Goal: Information Seeking & Learning: Learn about a topic

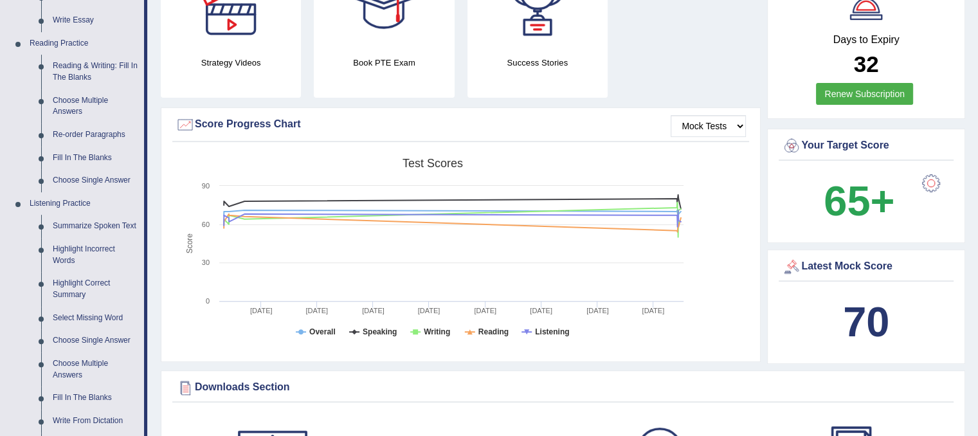
scroll to position [370, 0]
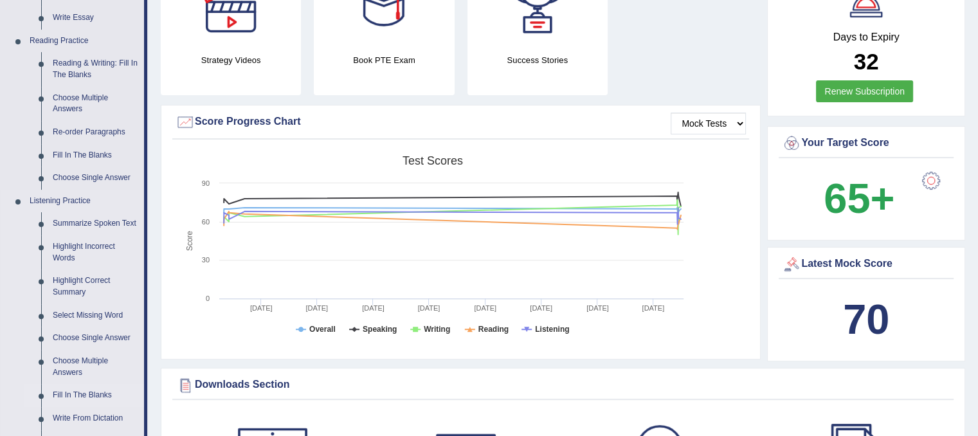
click at [64, 388] on link "Fill In The Blanks" at bounding box center [95, 395] width 97 height 23
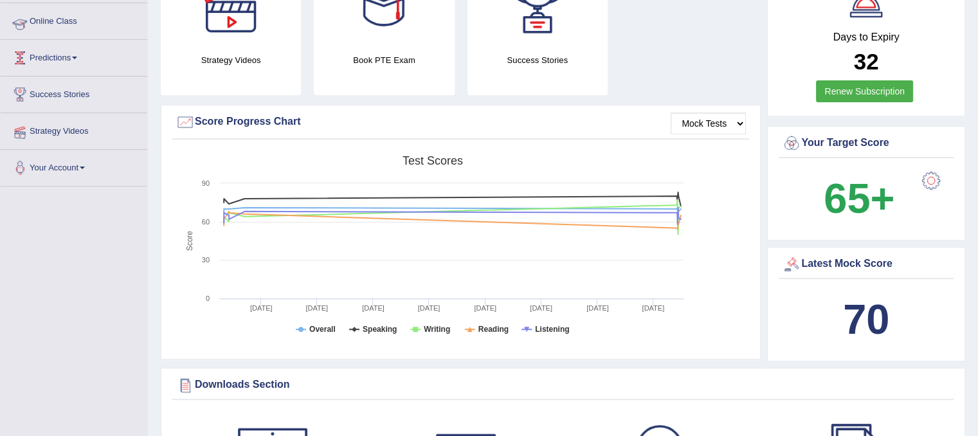
scroll to position [190, 0]
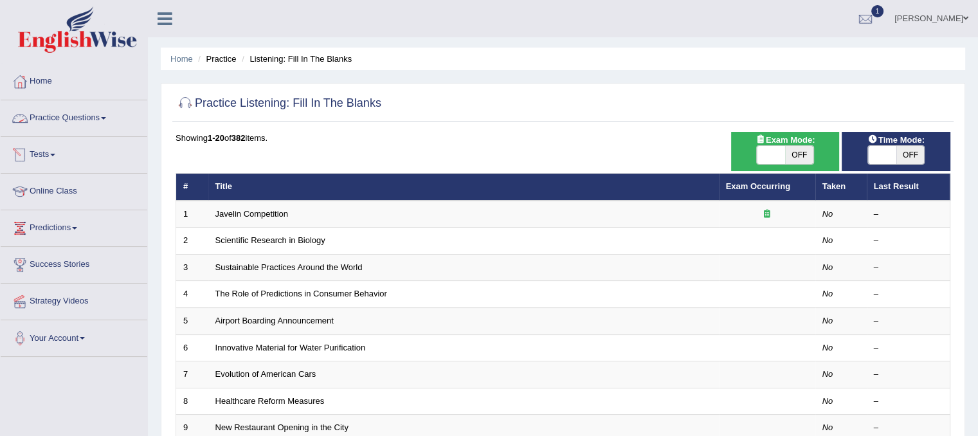
click at [49, 115] on link "Practice Questions" at bounding box center [74, 116] width 147 height 32
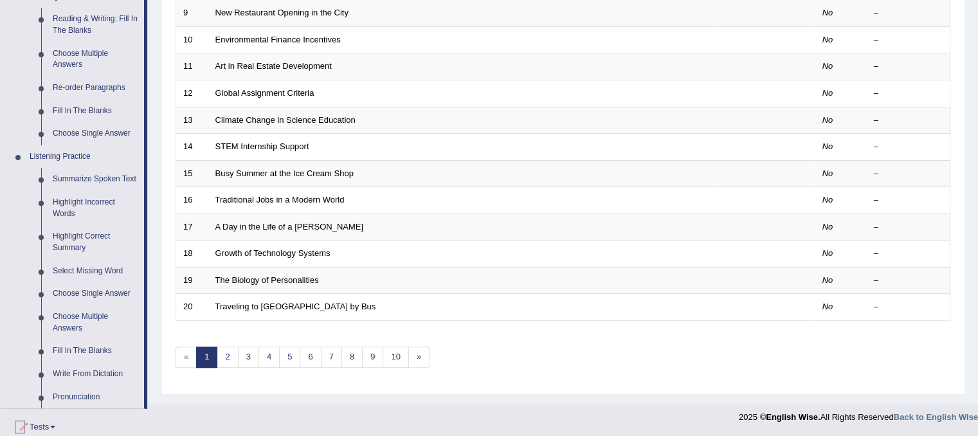
scroll to position [417, 0]
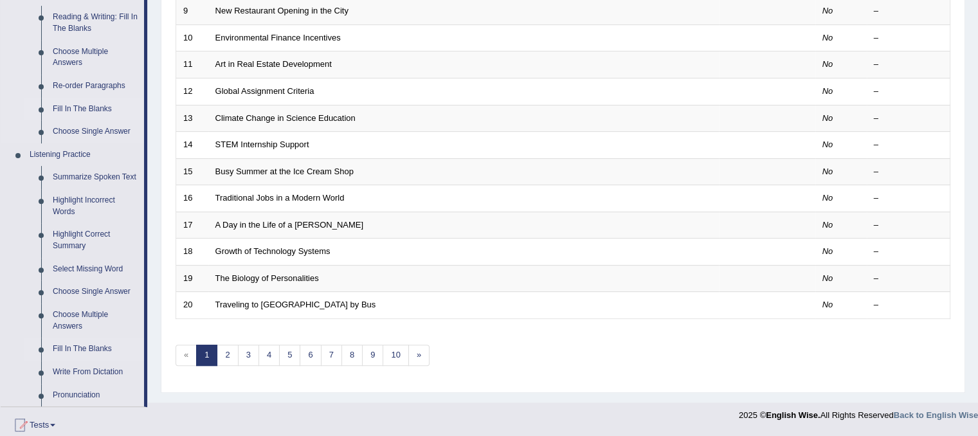
click at [55, 111] on link "Fill In The Blanks" at bounding box center [95, 109] width 97 height 23
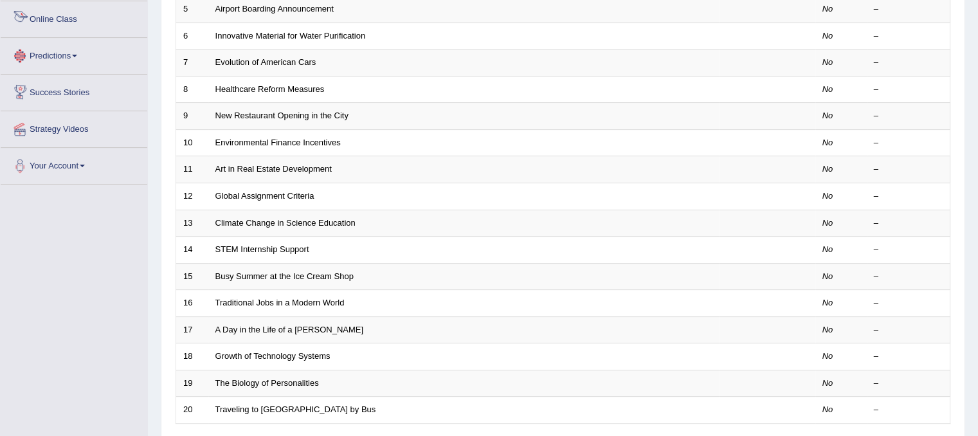
scroll to position [347, 0]
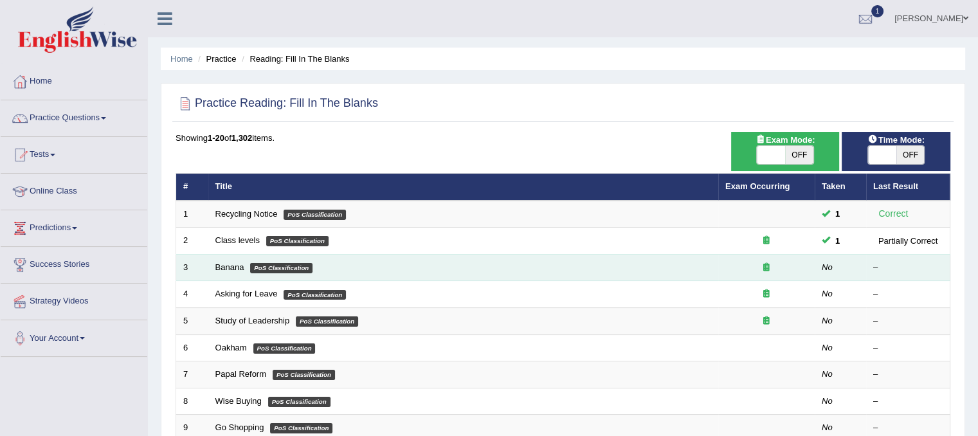
click at [231, 260] on td "Banana PoS Classification" at bounding box center [463, 267] width 510 height 27
click at [234, 265] on link "Banana" at bounding box center [229, 267] width 29 height 10
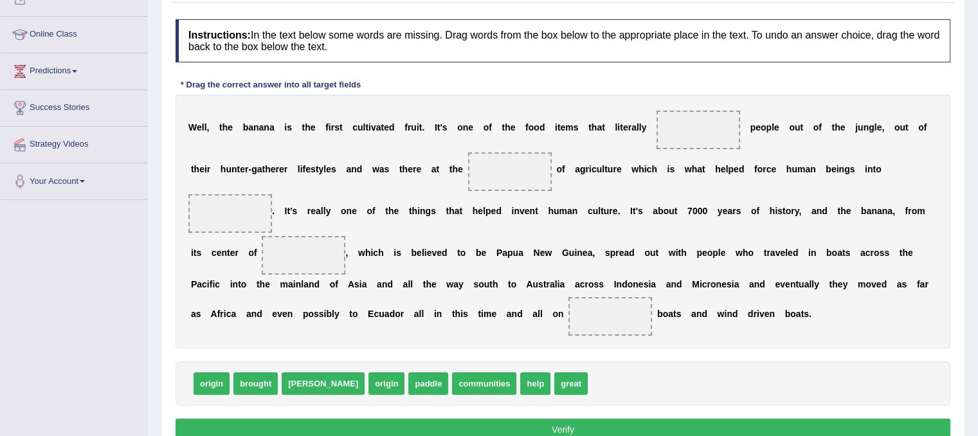
scroll to position [155, 0]
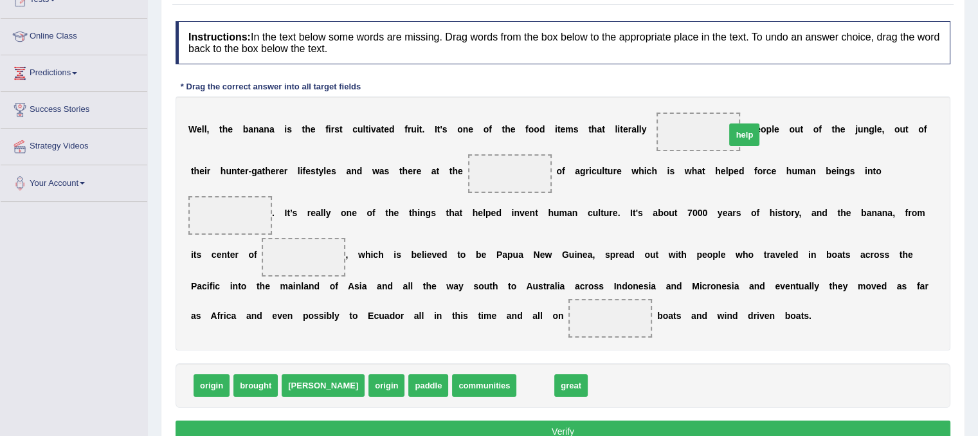
drag, startPoint x: 483, startPoint y: 381, endPoint x: 692, endPoint y: 130, distance: 326.8
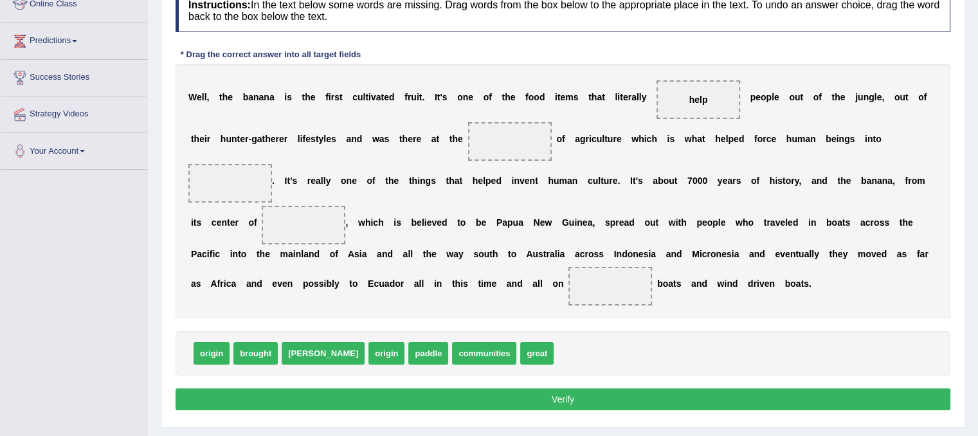
scroll to position [188, 0]
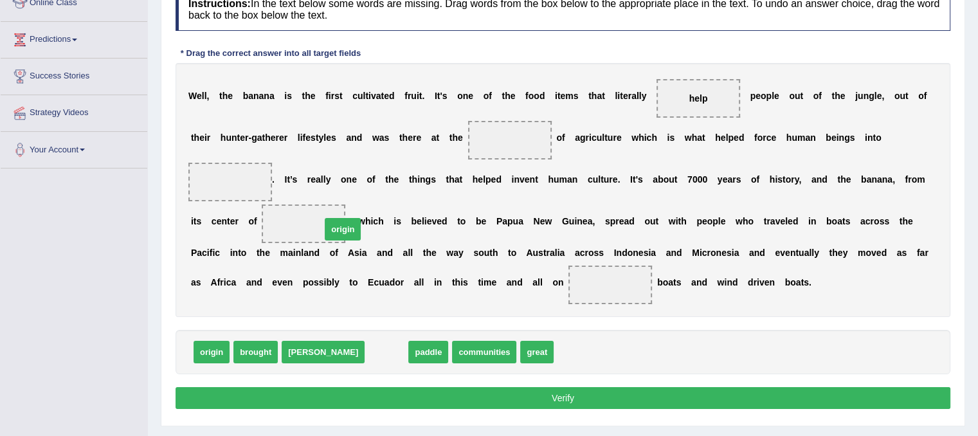
drag, startPoint x: 335, startPoint y: 352, endPoint x: 289, endPoint y: 226, distance: 134.6
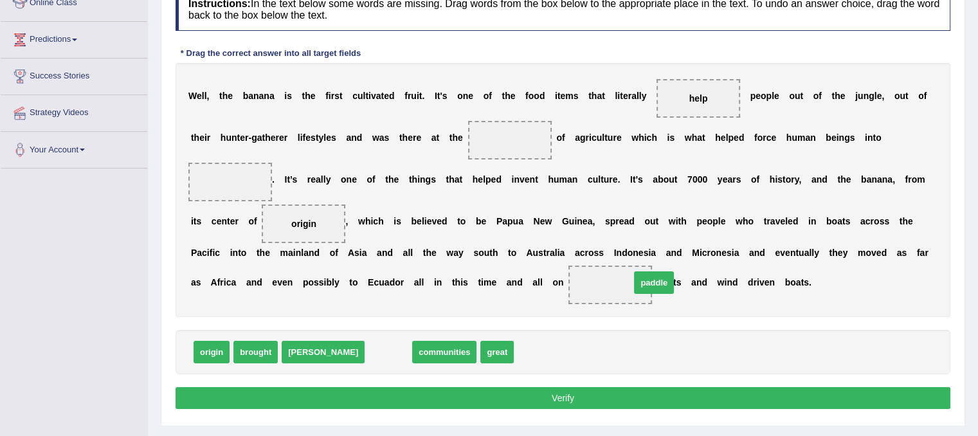
drag, startPoint x: 346, startPoint y: 352, endPoint x: 613, endPoint y: 281, distance: 276.8
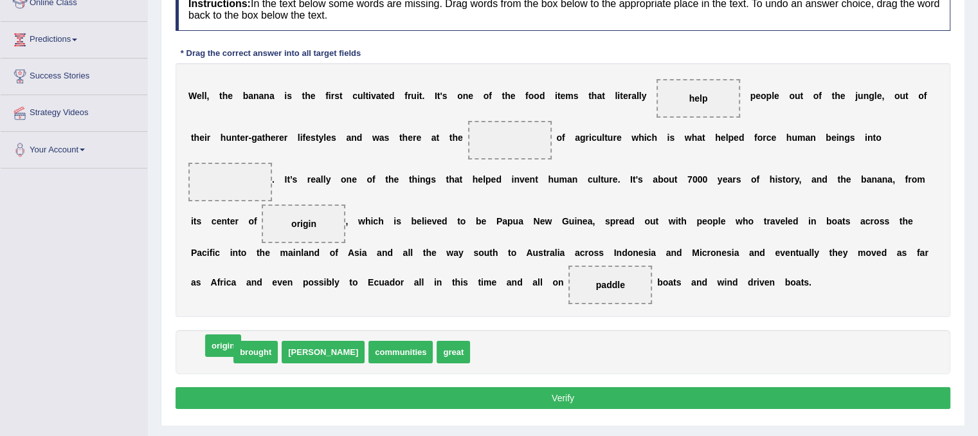
drag, startPoint x: 229, startPoint y: 345, endPoint x: 246, endPoint y: 334, distance: 20.3
drag, startPoint x: 216, startPoint y: 349, endPoint x: 516, endPoint y: 122, distance: 375.8
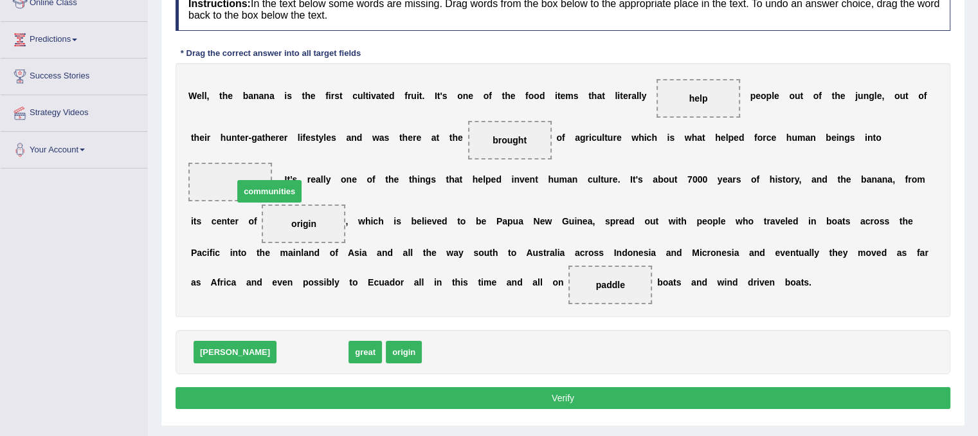
drag, startPoint x: 256, startPoint y: 352, endPoint x: 217, endPoint y: 184, distance: 172.3
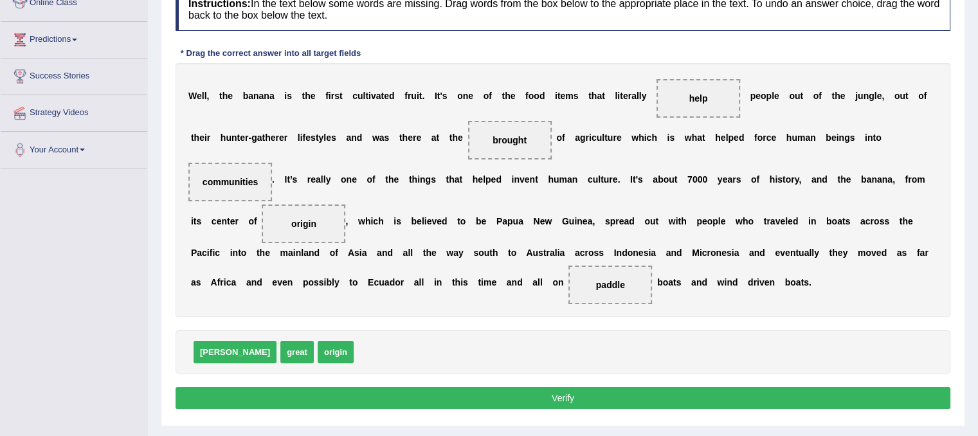
click at [432, 402] on button "Verify" at bounding box center [562, 398] width 775 height 22
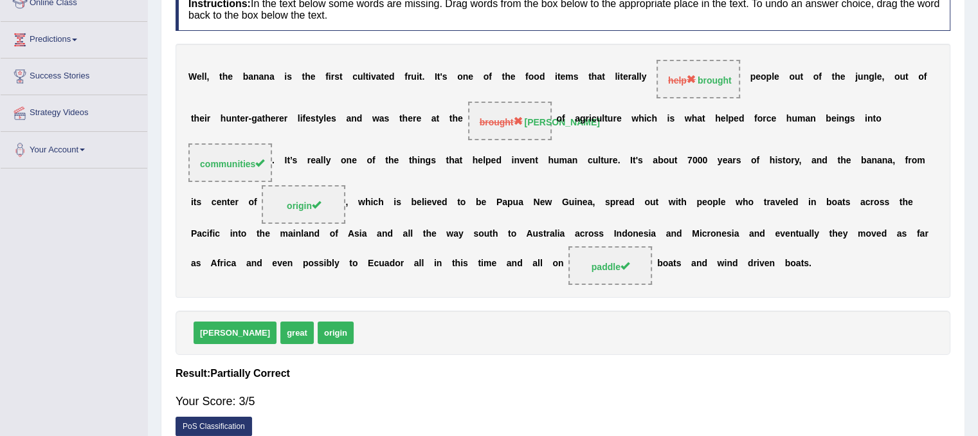
scroll to position [0, 0]
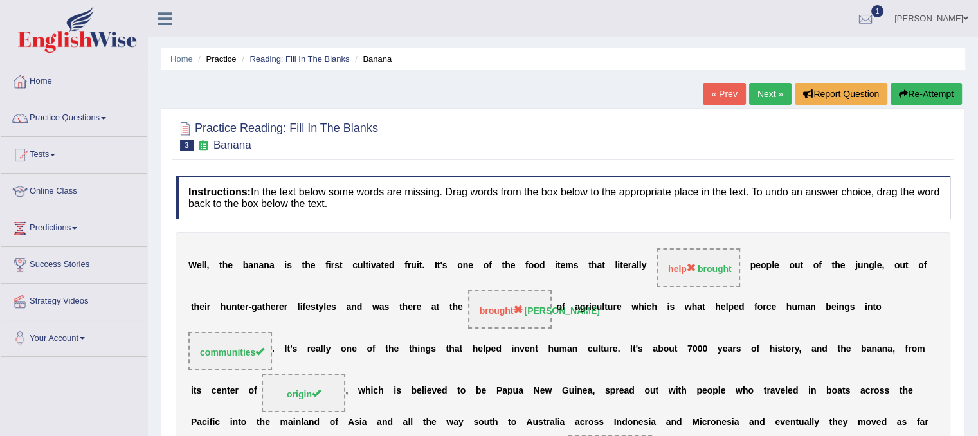
click at [767, 93] on link "Next »" at bounding box center [770, 94] width 42 height 22
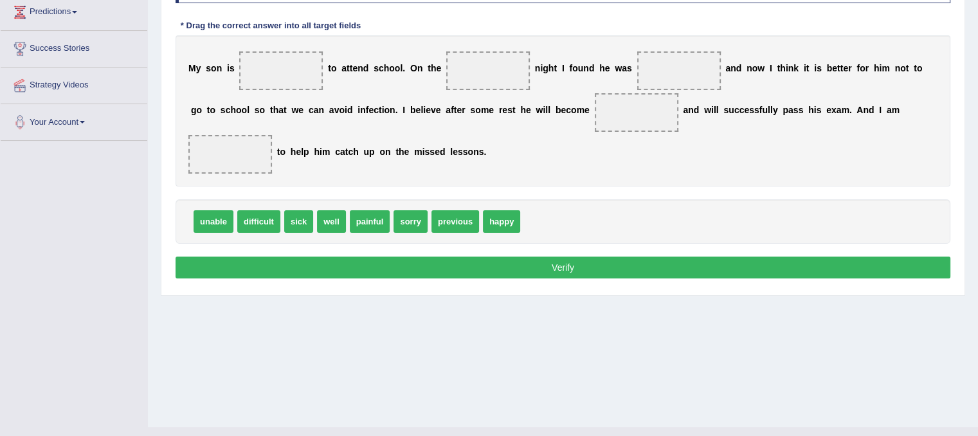
scroll to position [212, 0]
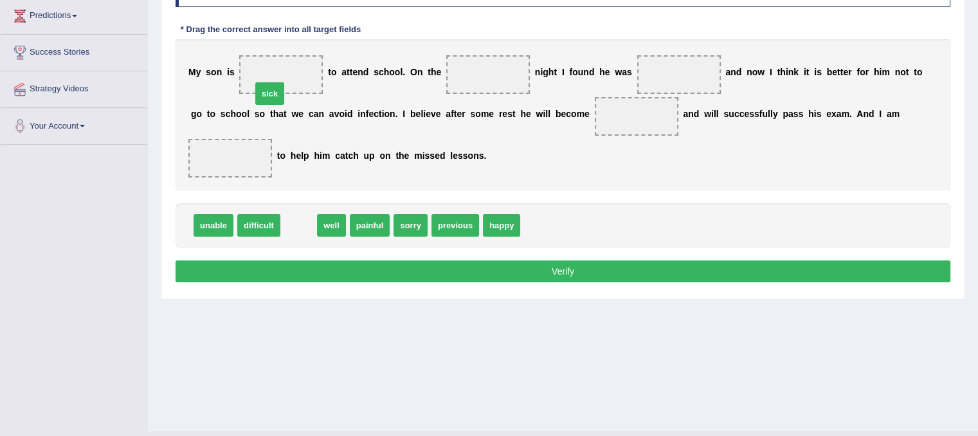
drag, startPoint x: 304, startPoint y: 229, endPoint x: 275, endPoint y: 91, distance: 141.8
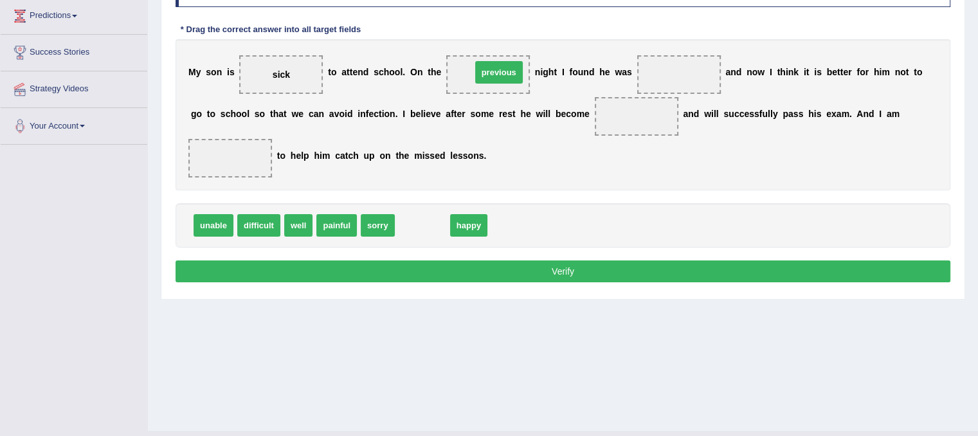
drag, startPoint x: 423, startPoint y: 224, endPoint x: 499, endPoint y: 71, distance: 171.1
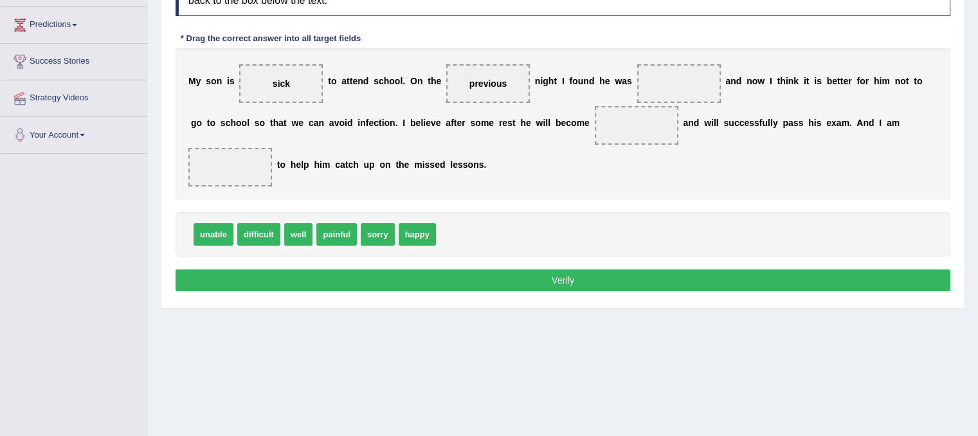
scroll to position [200, 0]
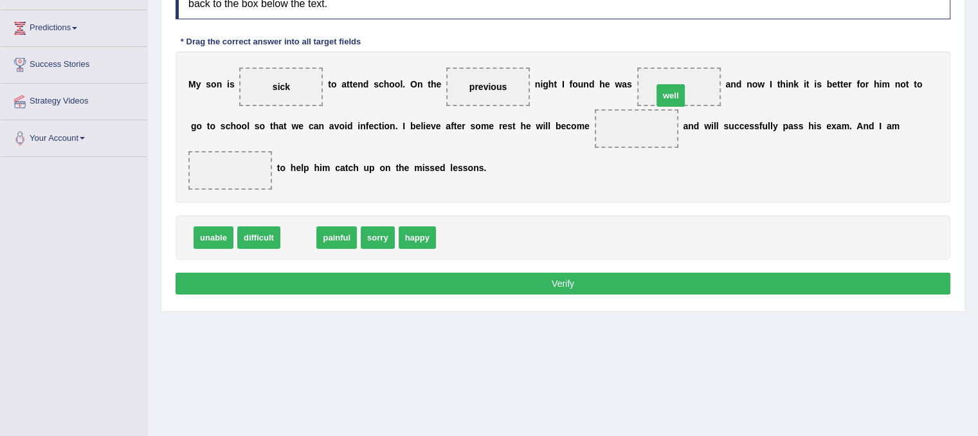
drag, startPoint x: 302, startPoint y: 237, endPoint x: 675, endPoint y: 92, distance: 400.2
click at [553, 139] on div "M y s o n i s sick t o a t t e n d s c h o o l . O n t h e previous n i g h t I…" at bounding box center [562, 126] width 775 height 151
drag, startPoint x: 685, startPoint y: 82, endPoint x: 620, endPoint y: 120, distance: 75.2
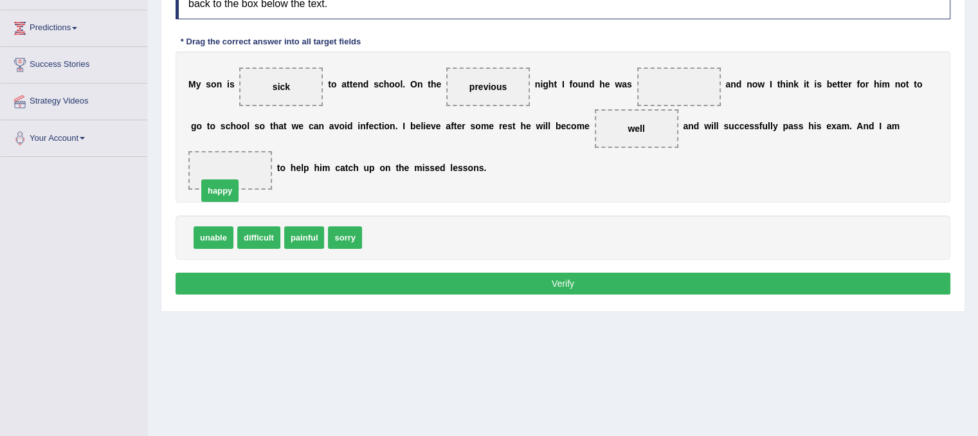
drag, startPoint x: 388, startPoint y: 231, endPoint x: 226, endPoint y: 183, distance: 168.8
drag, startPoint x: 305, startPoint y: 241, endPoint x: 664, endPoint y: 94, distance: 387.5
click at [566, 280] on button "Verify" at bounding box center [562, 284] width 775 height 22
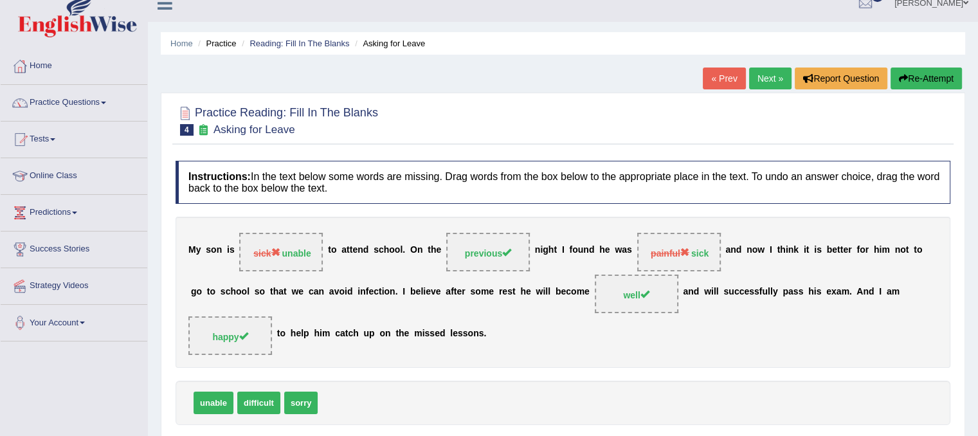
scroll to position [9, 0]
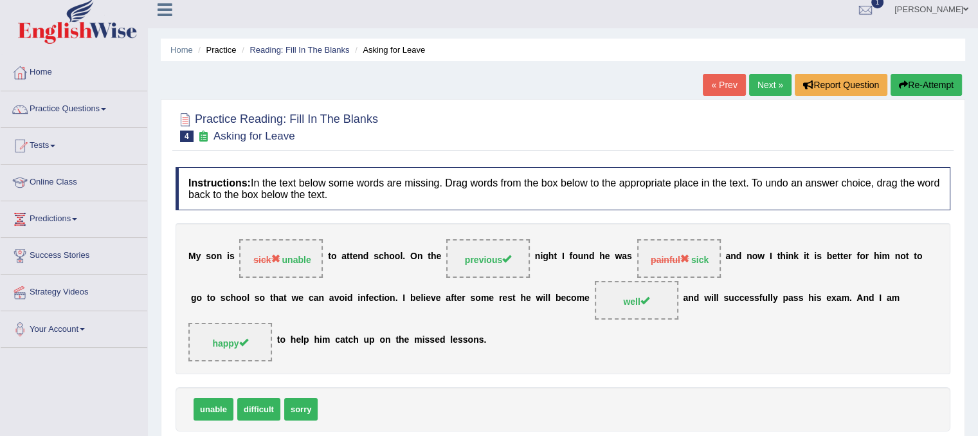
click at [769, 74] on link "Next »" at bounding box center [770, 85] width 42 height 22
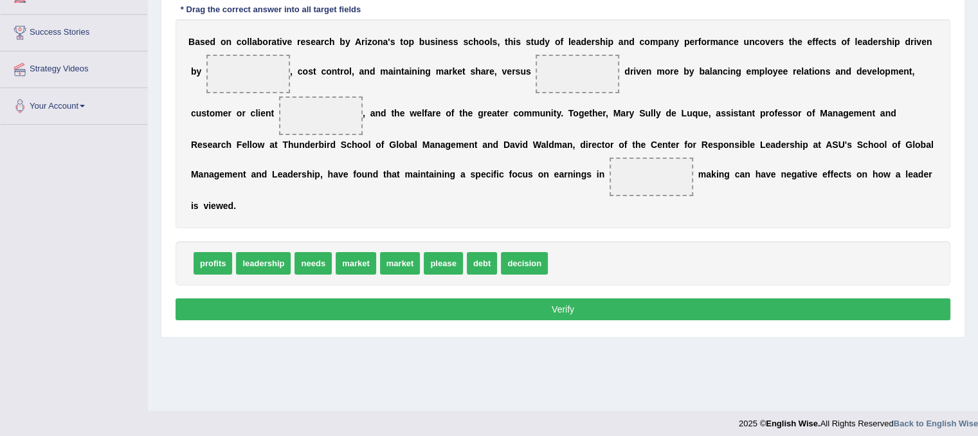
scroll to position [239, 0]
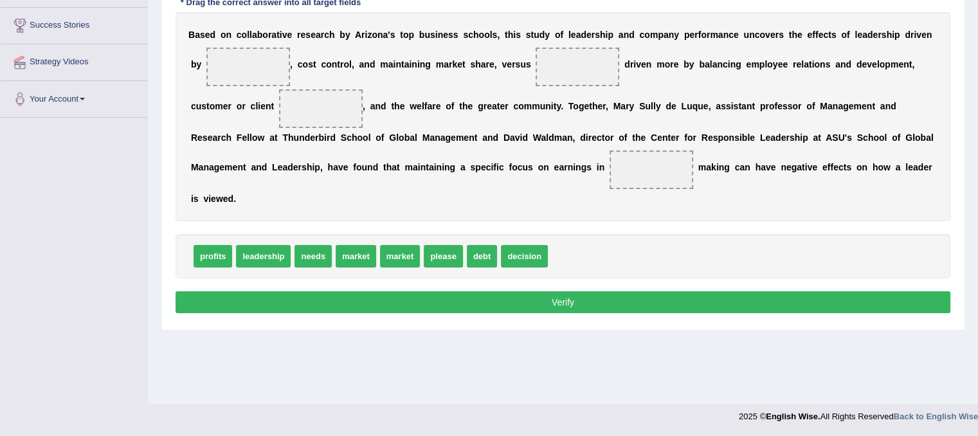
drag, startPoint x: 670, startPoint y: 237, endPoint x: 822, endPoint y: 145, distance: 176.8
click at [822, 145] on div "Instructions: In the text below some words are missing. Drag words from the box…" at bounding box center [562, 127] width 781 height 393
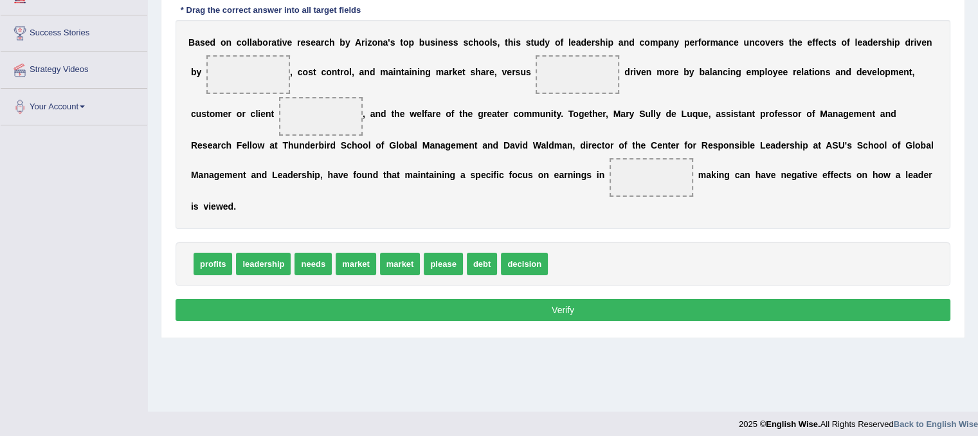
scroll to position [229, 0]
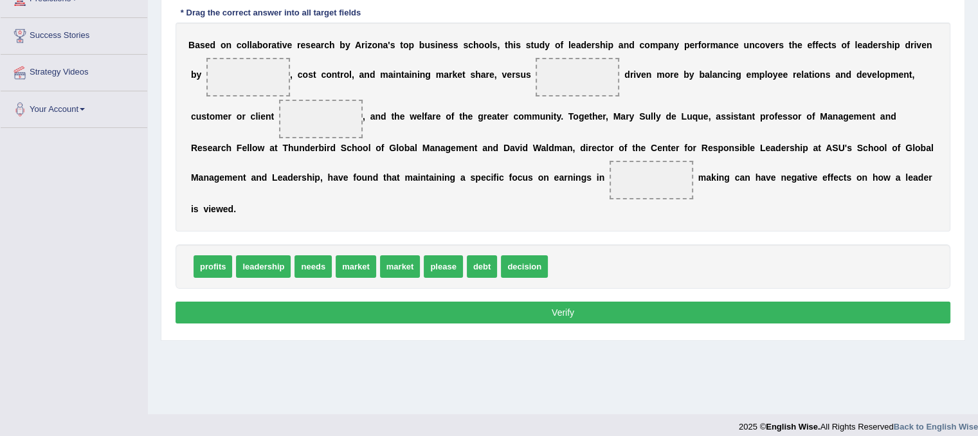
click at [324, 277] on div "profits leadership needs market market please debt decision" at bounding box center [562, 266] width 775 height 44
drag, startPoint x: 242, startPoint y: 271, endPoint x: 240, endPoint y: 96, distance: 175.5
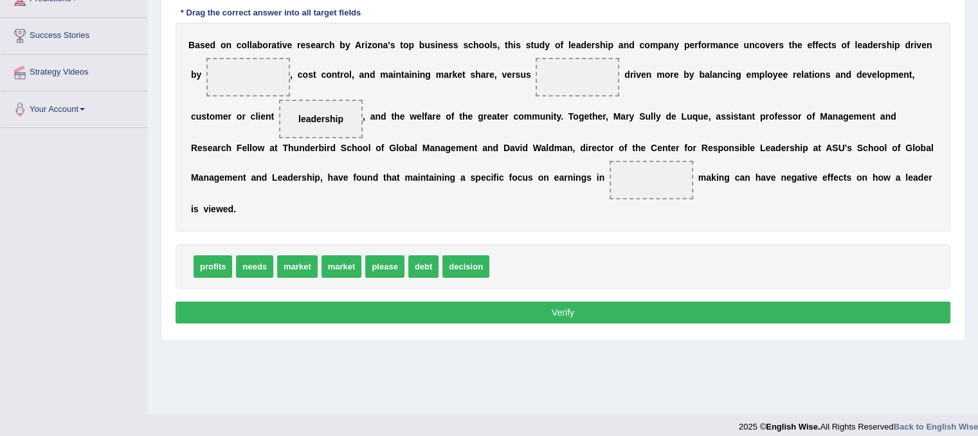
drag, startPoint x: 334, startPoint y: 122, endPoint x: 258, endPoint y: 66, distance: 94.2
click at [258, 66] on div "B a s e d o n c o l l a b o r a t i v e r e s e a r c h b y A r i z o n a ' s t…" at bounding box center [562, 126] width 775 height 209
drag, startPoint x: 305, startPoint y: 118, endPoint x: 229, endPoint y: 72, distance: 88.9
click at [483, 104] on div "B a s e d o n c o l l a b o r a t i v e r e s e a r c h b y A r i z o n a ' s t…" at bounding box center [562, 126] width 775 height 209
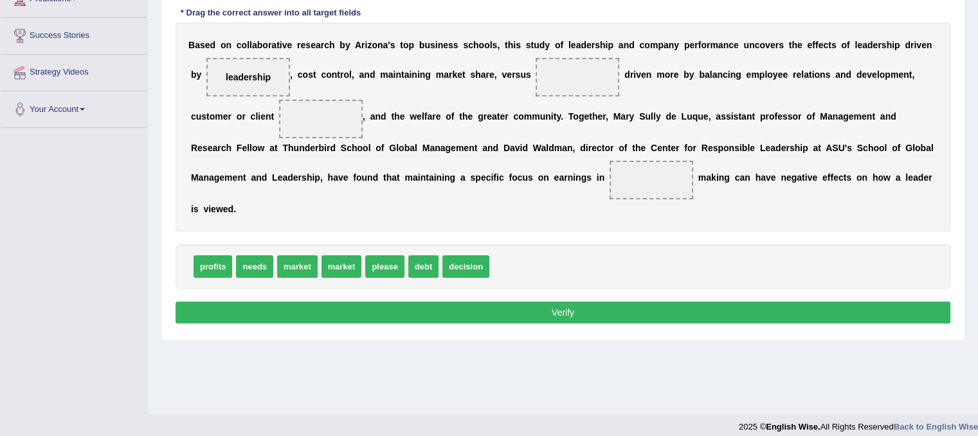
click at [256, 82] on span "leadership" at bounding box center [248, 77] width 84 height 39
drag, startPoint x: 256, startPoint y: 82, endPoint x: 767, endPoint y: 34, distance: 513.3
click at [767, 34] on div "B a s e d o n c o l l a b o r a t i v e r e s e a r c h b y A r i z o n a ' s t…" at bounding box center [562, 126] width 775 height 209
drag, startPoint x: 255, startPoint y: 75, endPoint x: 592, endPoint y: 71, distance: 336.9
click at [273, 124] on div "B a s e d o n c o l l a b o r a t i v e r e s e a r c h b y A r i z o n a ' s t…" at bounding box center [562, 126] width 775 height 209
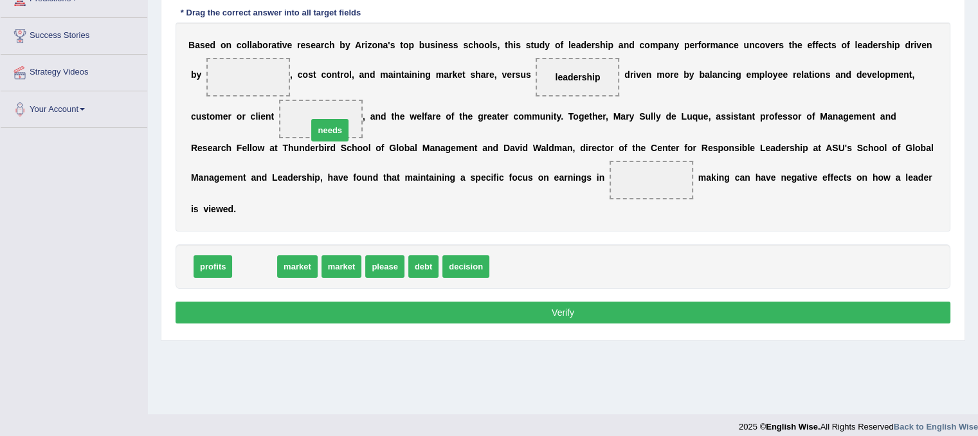
drag, startPoint x: 252, startPoint y: 258, endPoint x: 327, endPoint y: 121, distance: 156.2
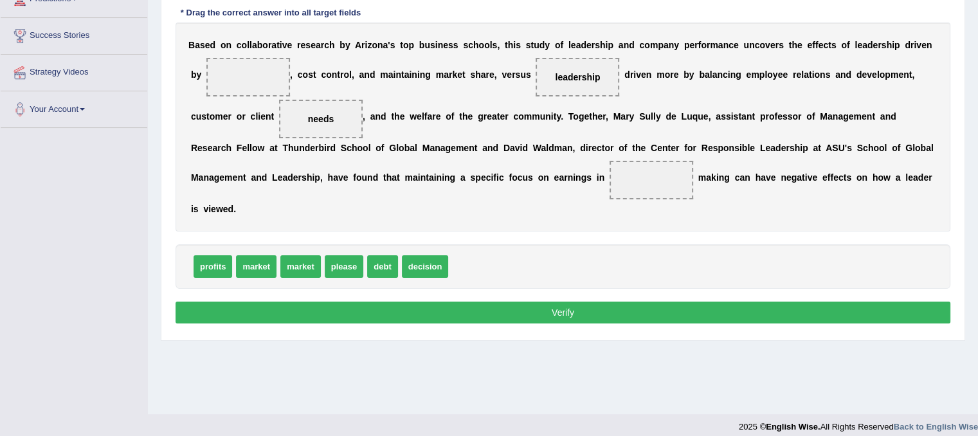
click at [258, 263] on span "market" at bounding box center [256, 266] width 40 height 22
click at [266, 266] on span "market" at bounding box center [256, 266] width 40 height 22
drag, startPoint x: 437, startPoint y: 253, endPoint x: 663, endPoint y: 172, distance: 239.7
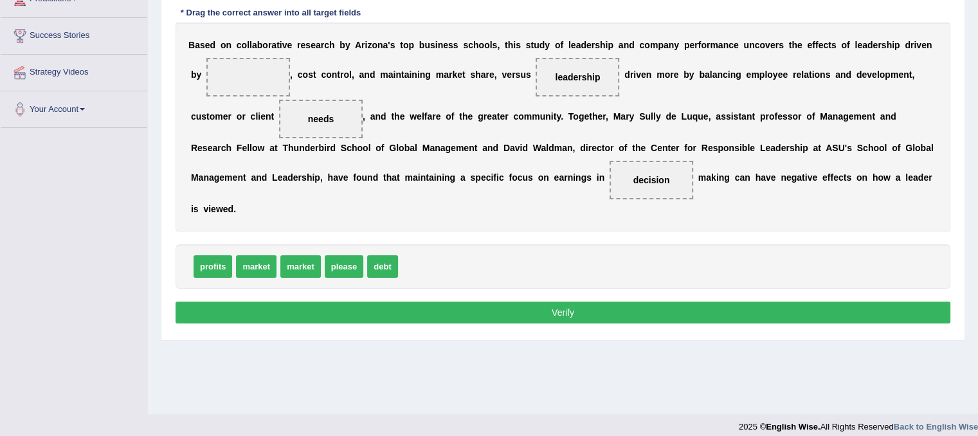
click at [209, 250] on div "profits market market please debt" at bounding box center [562, 266] width 775 height 44
drag, startPoint x: 265, startPoint y: 273, endPoint x: 257, endPoint y: 89, distance: 184.0
click at [436, 307] on button "Verify" at bounding box center [562, 312] width 775 height 22
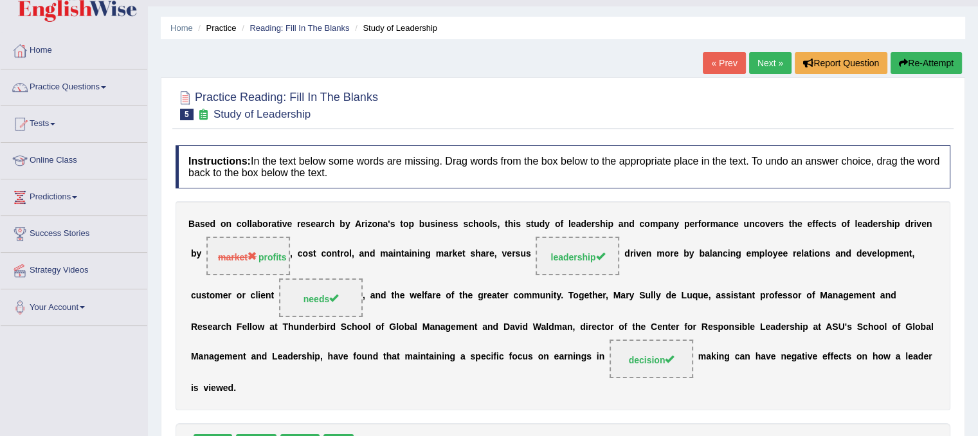
scroll to position [0, 0]
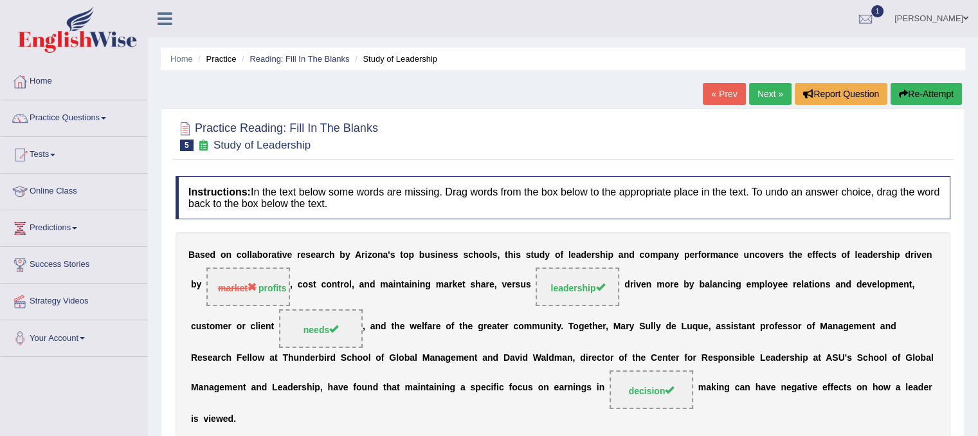
click at [769, 96] on link "Next »" at bounding box center [770, 94] width 42 height 22
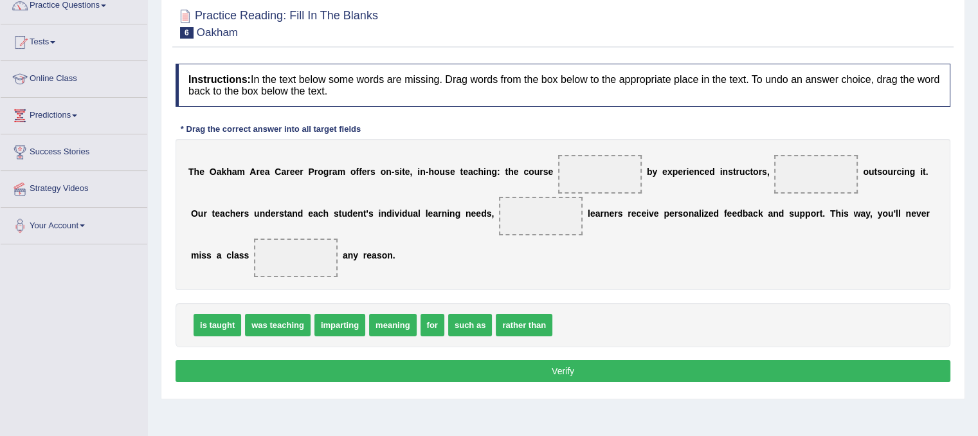
scroll to position [104, 0]
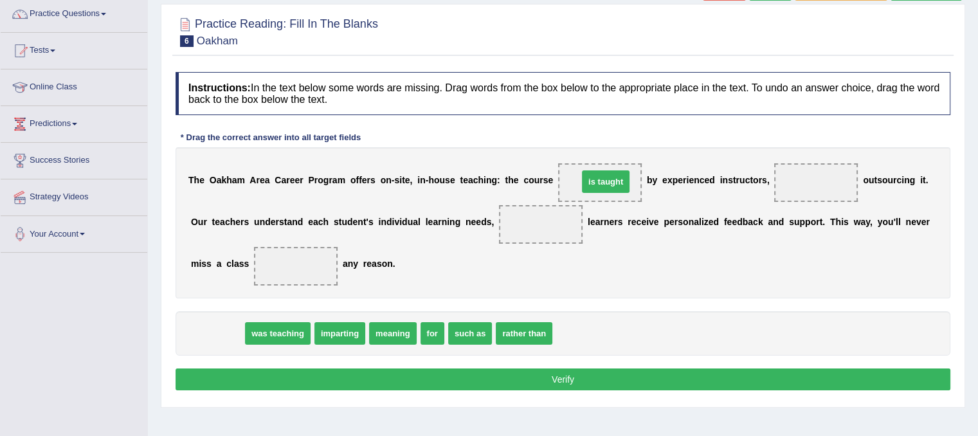
drag, startPoint x: 226, startPoint y: 330, endPoint x: 614, endPoint y: 176, distance: 417.6
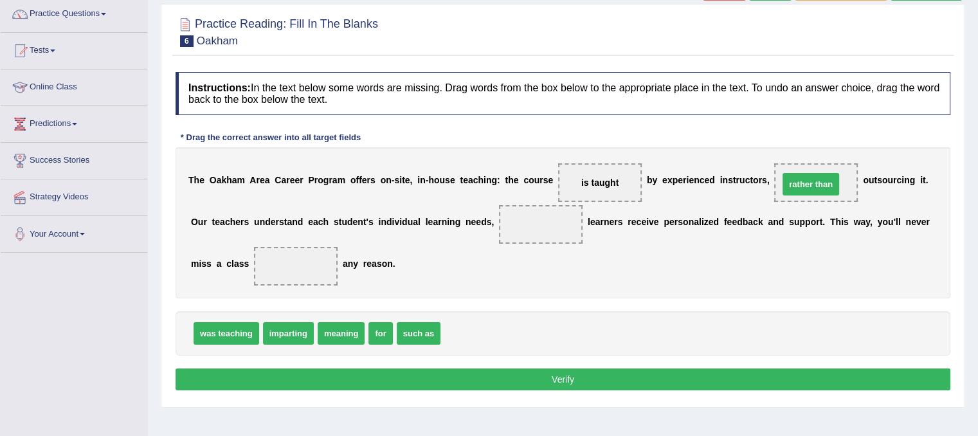
drag, startPoint x: 478, startPoint y: 329, endPoint x: 815, endPoint y: 176, distance: 370.0
click at [332, 337] on span "meaning" at bounding box center [341, 333] width 47 height 22
drag, startPoint x: 543, startPoint y: 240, endPoint x: 685, endPoint y: 92, distance: 205.0
click at [685, 92] on div "Instructions: In the text below some words are missing. Drag words from the box…" at bounding box center [562, 233] width 781 height 335
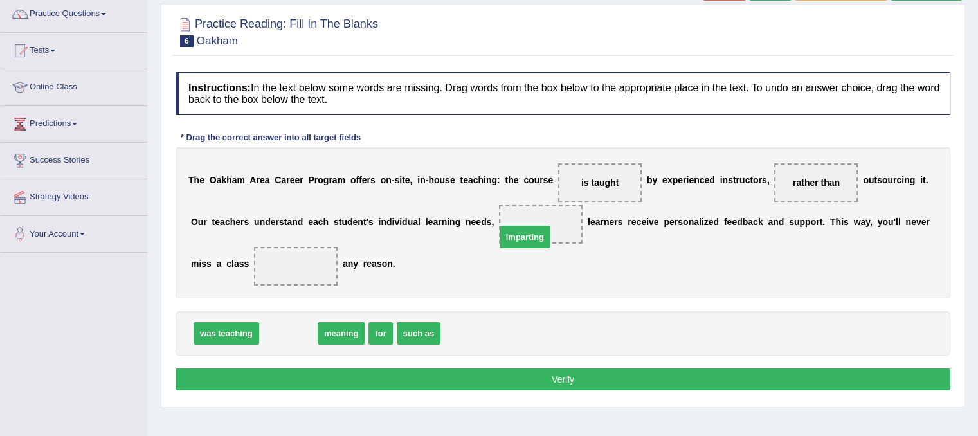
drag, startPoint x: 298, startPoint y: 340, endPoint x: 534, endPoint y: 240, distance: 255.5
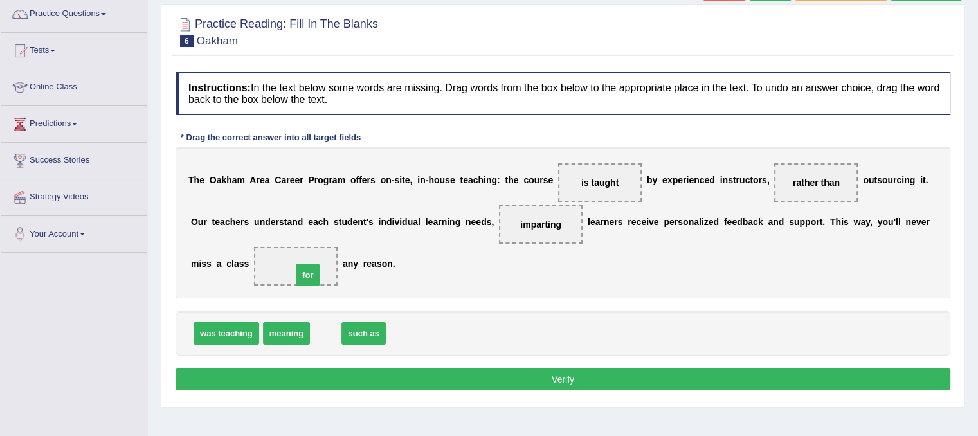
drag, startPoint x: 324, startPoint y: 335, endPoint x: 305, endPoint y: 275, distance: 62.6
click at [393, 376] on button "Verify" at bounding box center [562, 379] width 775 height 22
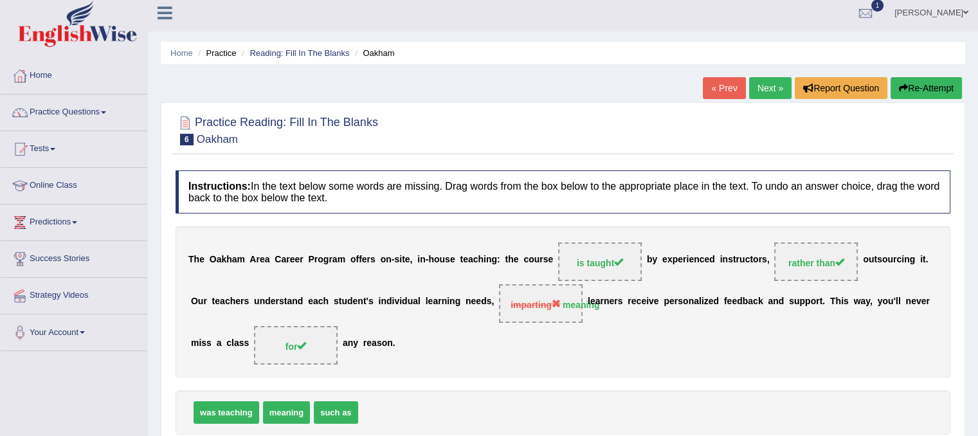
scroll to position [0, 0]
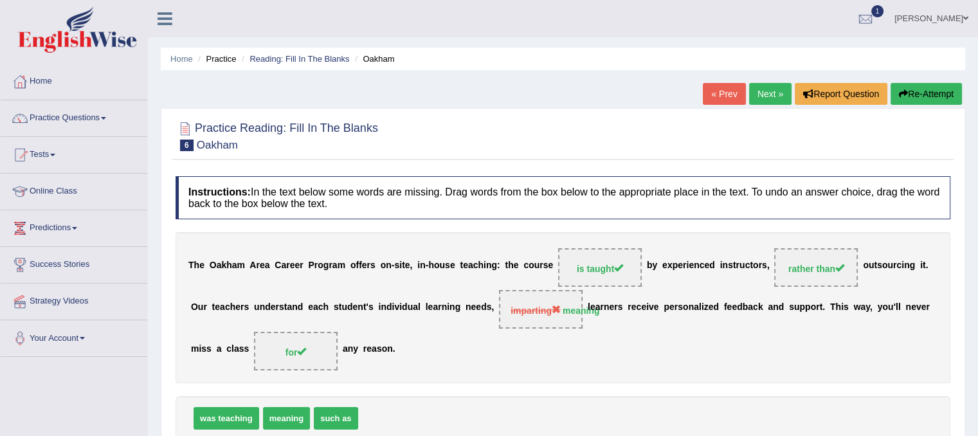
click at [775, 102] on link "Next »" at bounding box center [770, 94] width 42 height 22
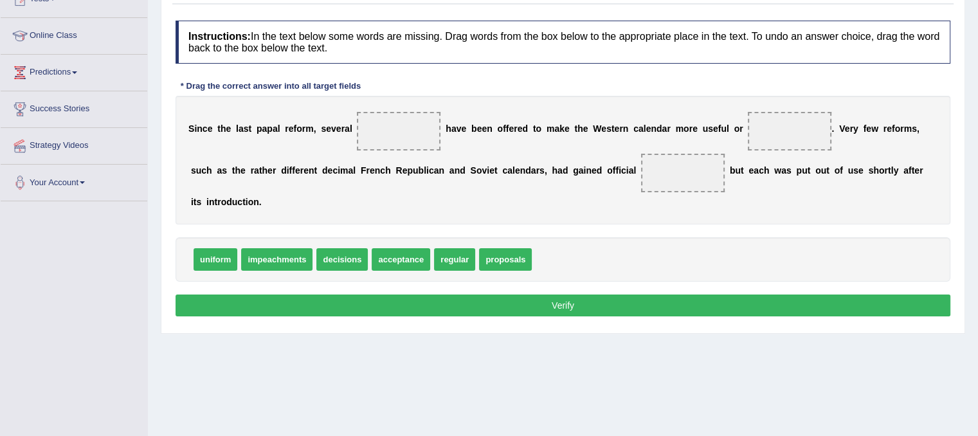
scroll to position [158, 0]
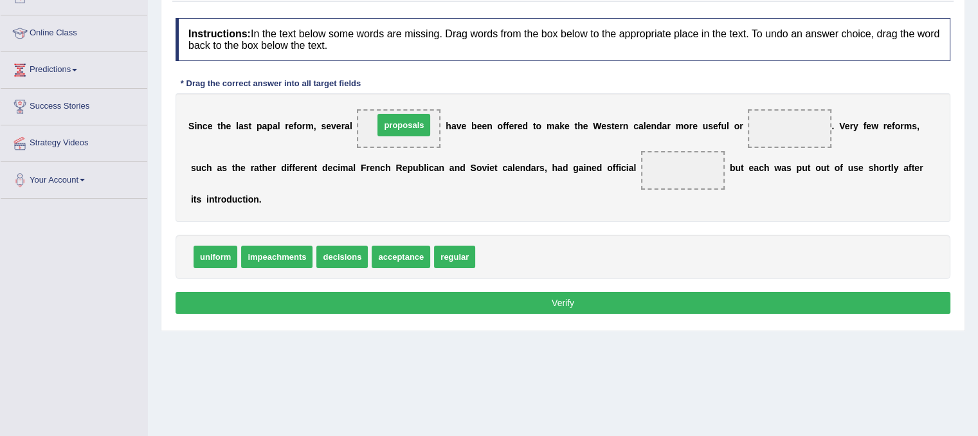
drag, startPoint x: 501, startPoint y: 246, endPoint x: 397, endPoint y: 114, distance: 167.5
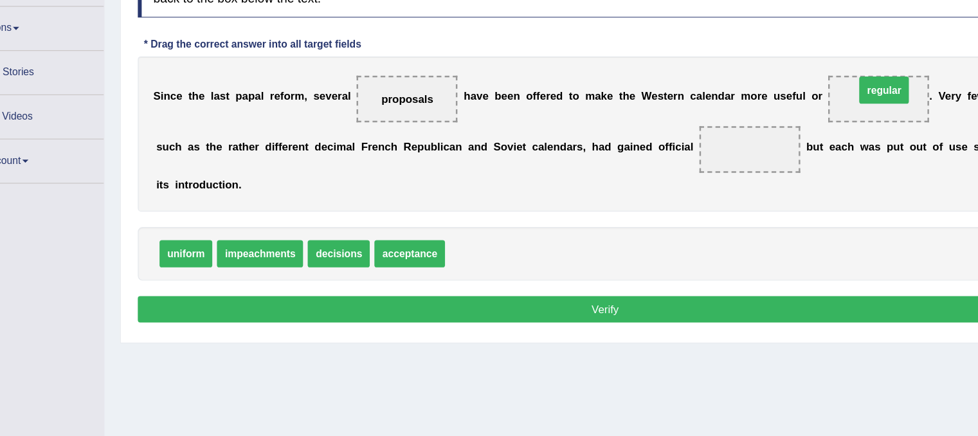
drag, startPoint x: 447, startPoint y: 252, endPoint x: 787, endPoint y: 116, distance: 365.8
click at [676, 210] on div "S i n c e t h e l a s t p a p a l r e f o r m , s e v e r a l proposals h a v e…" at bounding box center [562, 157] width 775 height 129
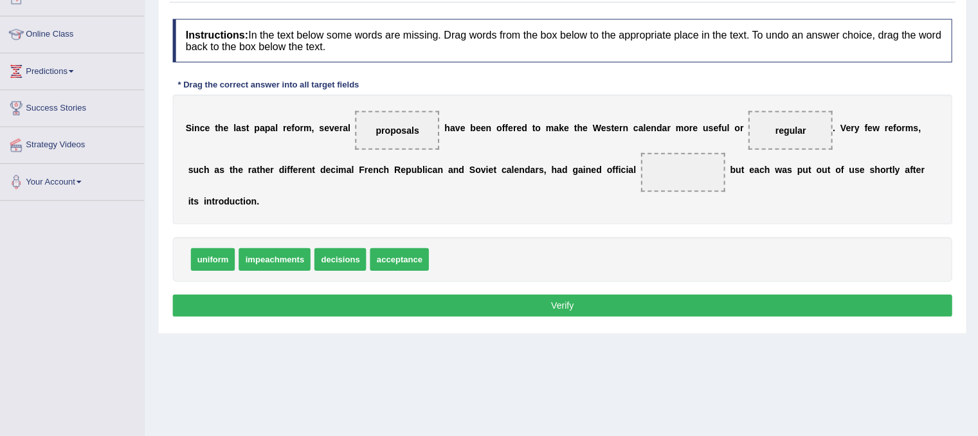
scroll to position [156, 0]
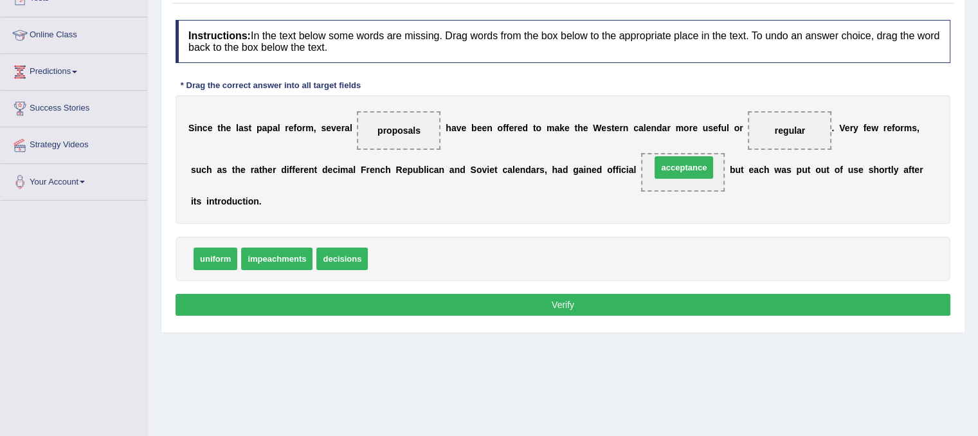
drag, startPoint x: 397, startPoint y: 260, endPoint x: 680, endPoint y: 171, distance: 296.6
click at [485, 304] on button "Verify" at bounding box center [562, 305] width 775 height 22
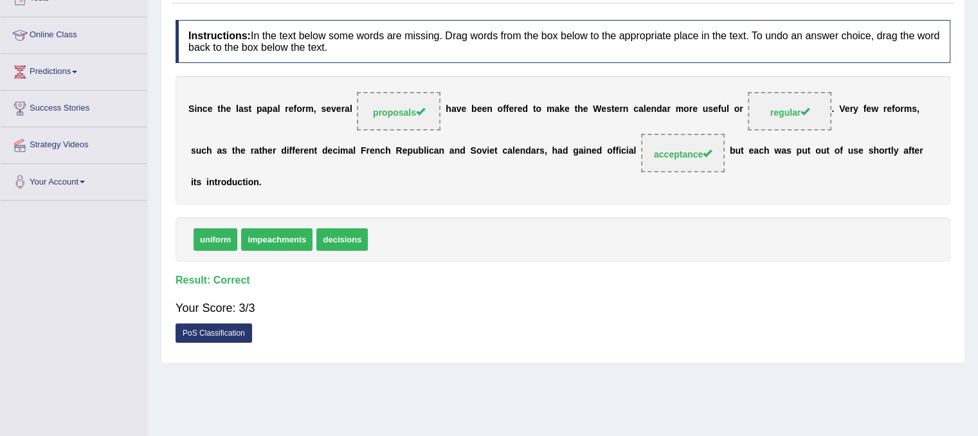
scroll to position [0, 0]
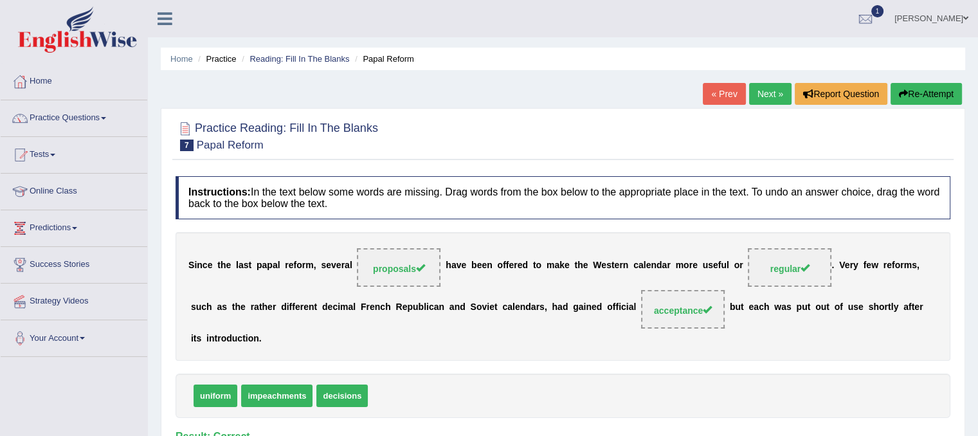
click at [760, 94] on link "Next »" at bounding box center [770, 94] width 42 height 22
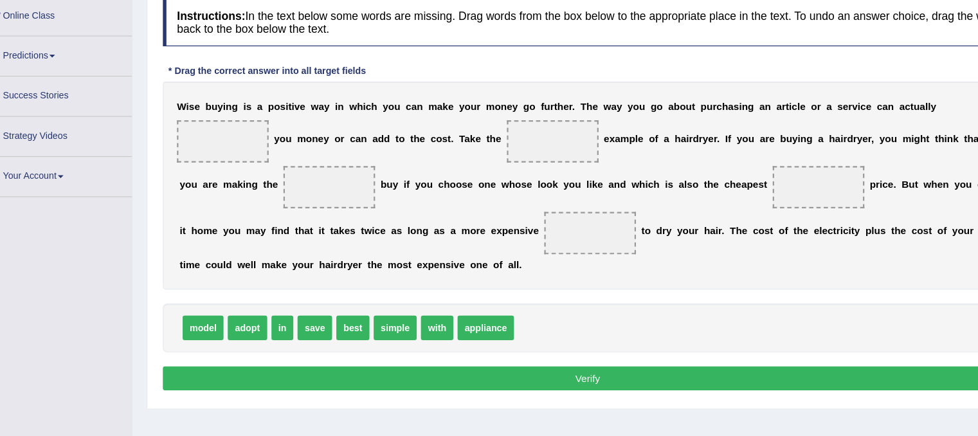
scroll to position [150, 0]
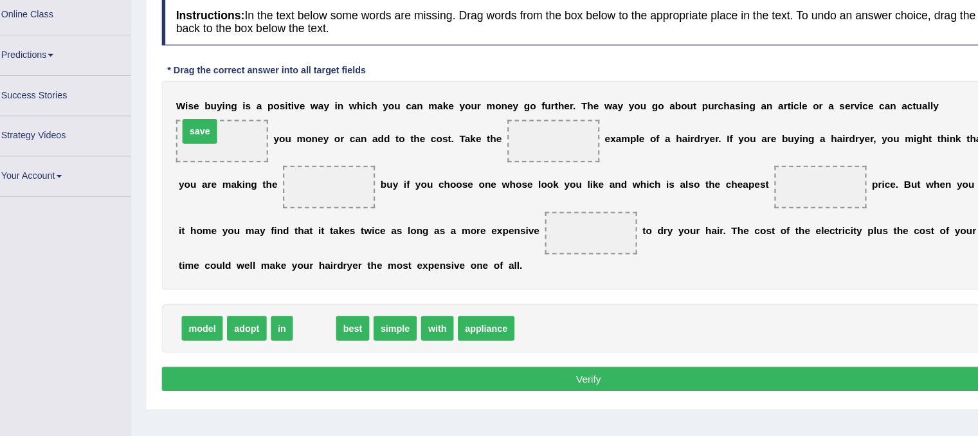
drag, startPoint x: 313, startPoint y: 319, endPoint x: 209, endPoint y: 141, distance: 206.3
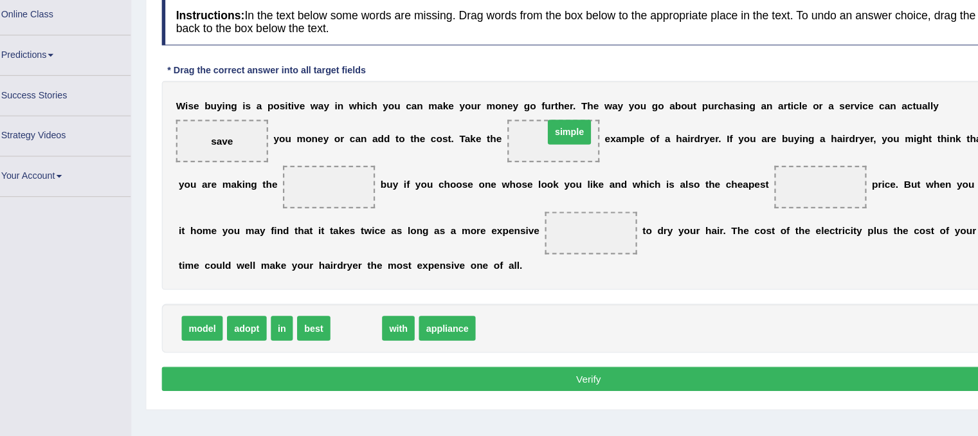
drag, startPoint x: 356, startPoint y: 319, endPoint x: 550, endPoint y: 141, distance: 263.0
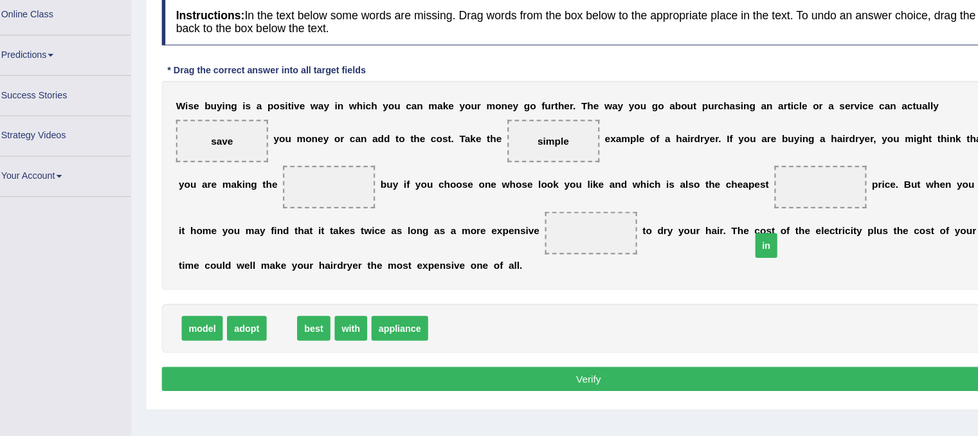
drag, startPoint x: 287, startPoint y: 329, endPoint x: 766, endPoint y: 209, distance: 493.8
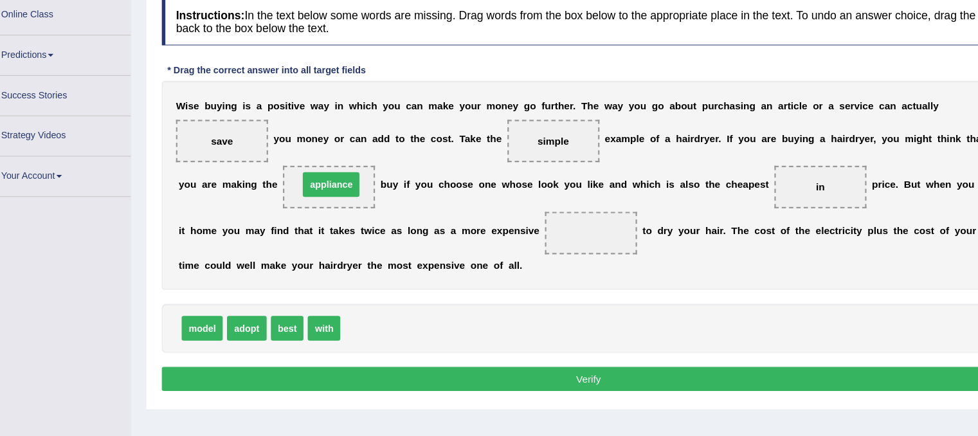
drag, startPoint x: 368, startPoint y: 320, endPoint x: 332, endPoint y: 197, distance: 127.8
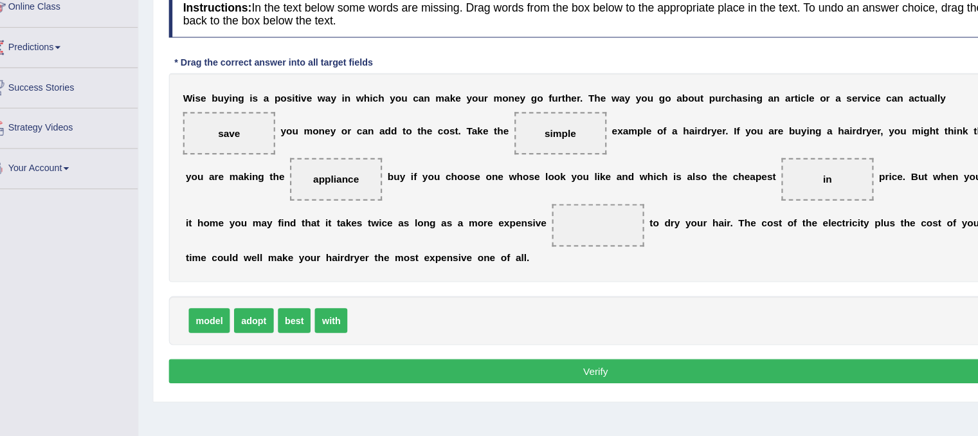
scroll to position [152, 0]
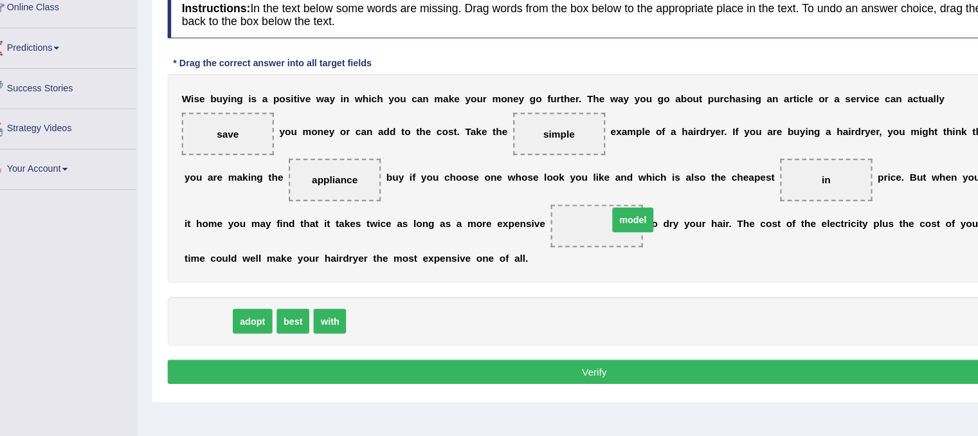
drag, startPoint x: 211, startPoint y: 325, endPoint x: 597, endPoint y: 231, distance: 396.8
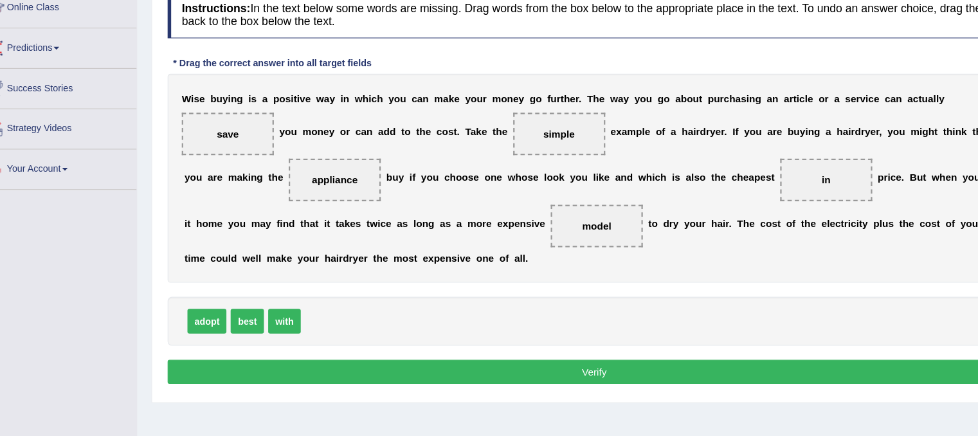
click at [550, 372] on button "Verify" at bounding box center [562, 370] width 775 height 22
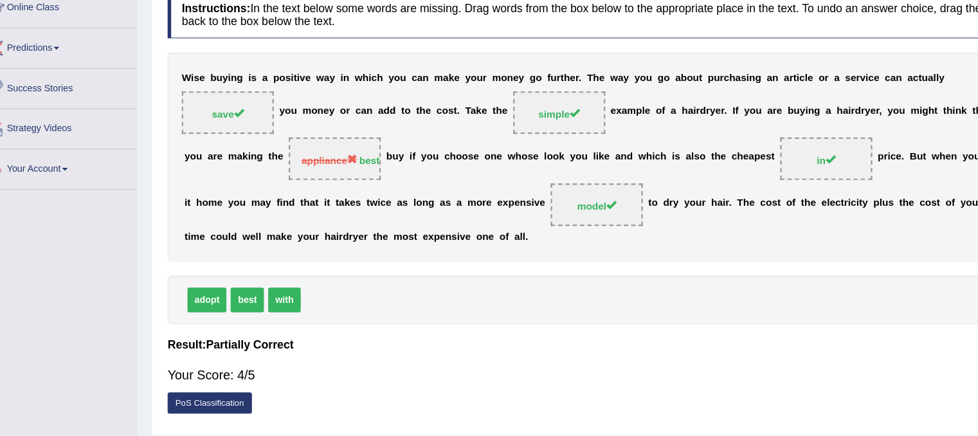
click at [620, 238] on div "W i s e b u y i n g i s a p o s i t i v e w a y i n w h i c h y o u c a n m a k…" at bounding box center [562, 175] width 775 height 190
click at [651, 260] on div "W i s e b u y i n g i s a p o s i t i v e w a y i n w h i c h y o u c a n m a k…" at bounding box center [562, 175] width 775 height 190
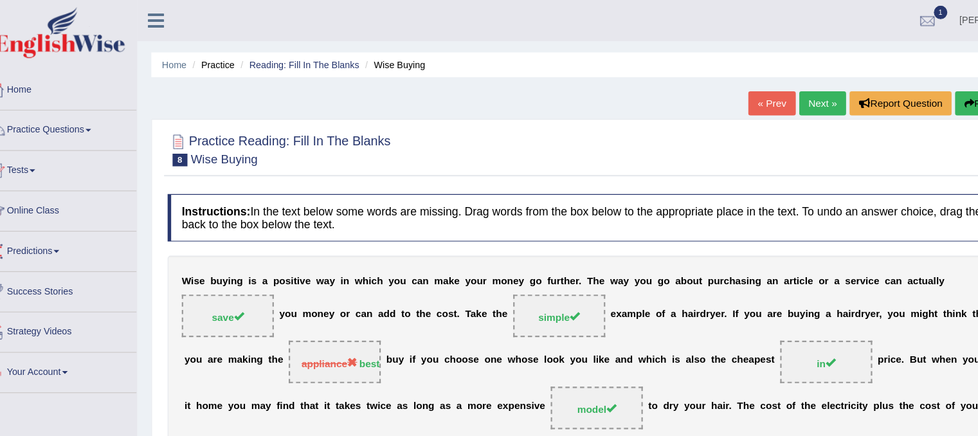
click at [769, 93] on link "Next »" at bounding box center [770, 94] width 42 height 22
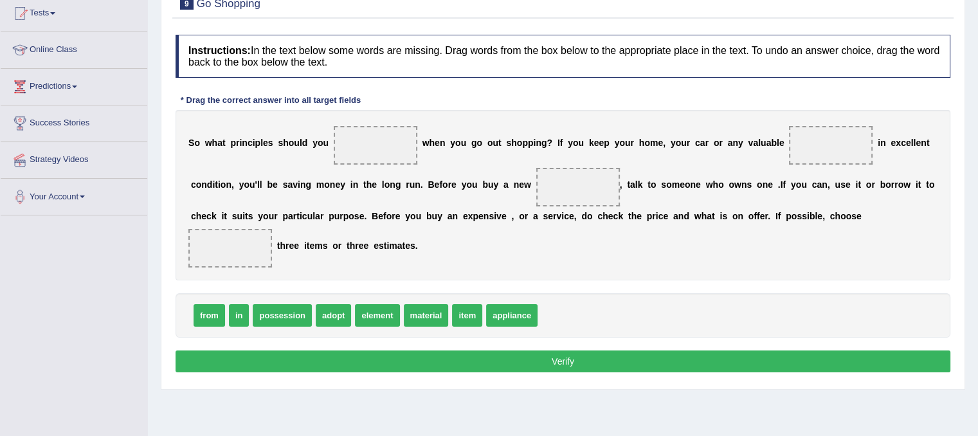
scroll to position [133, 0]
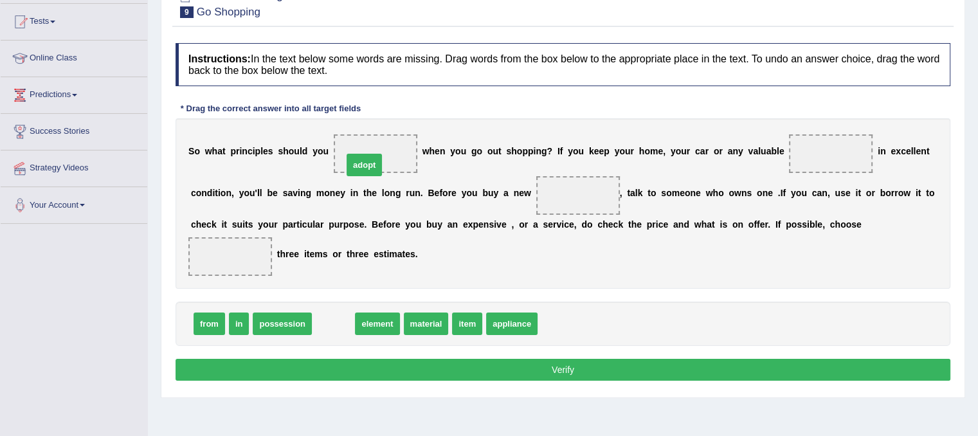
drag, startPoint x: 376, startPoint y: 240, endPoint x: 366, endPoint y: 167, distance: 73.9
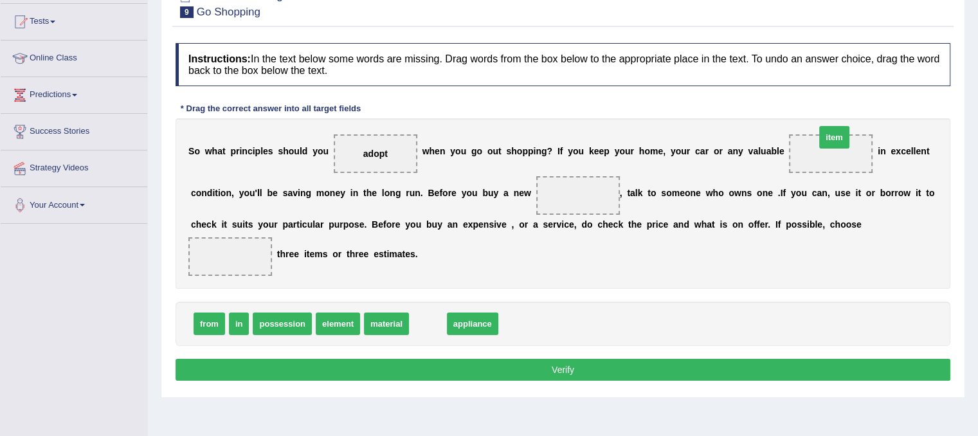
drag, startPoint x: 437, startPoint y: 332, endPoint x: 843, endPoint y: 145, distance: 447.3
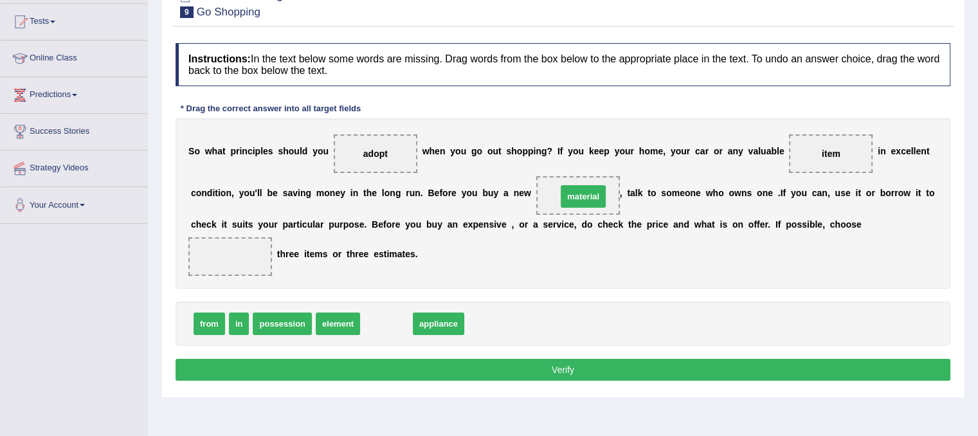
drag, startPoint x: 399, startPoint y: 310, endPoint x: 595, endPoint y: 179, distance: 236.4
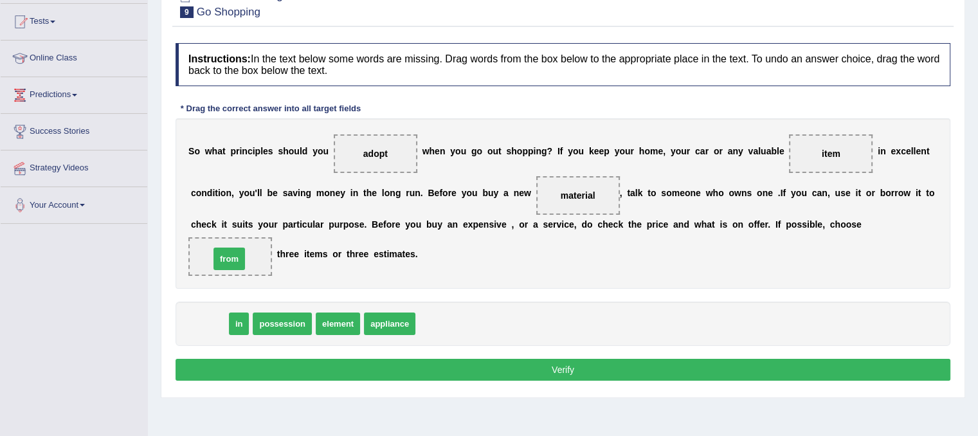
drag, startPoint x: 211, startPoint y: 327, endPoint x: 231, endPoint y: 263, distance: 67.3
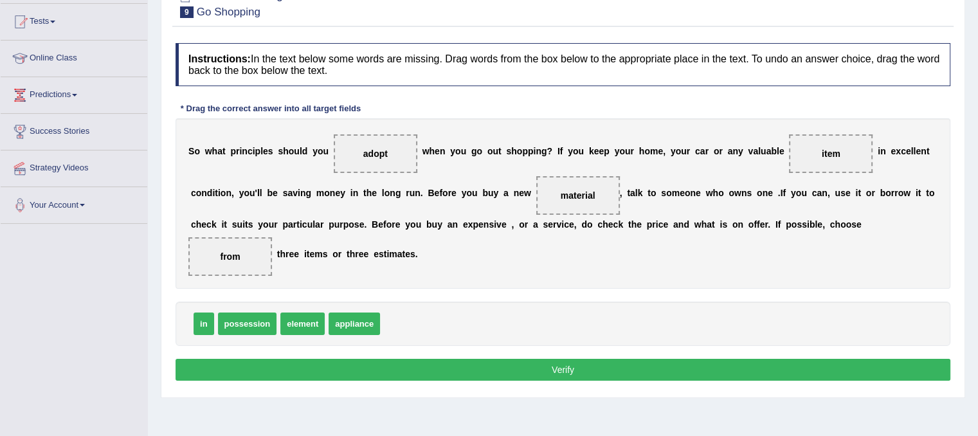
click at [538, 373] on button "Verify" at bounding box center [562, 370] width 775 height 22
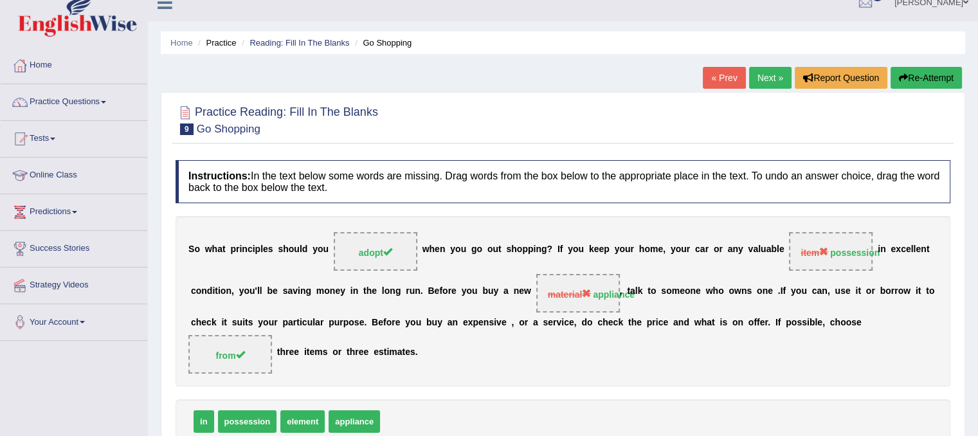
scroll to position [2, 0]
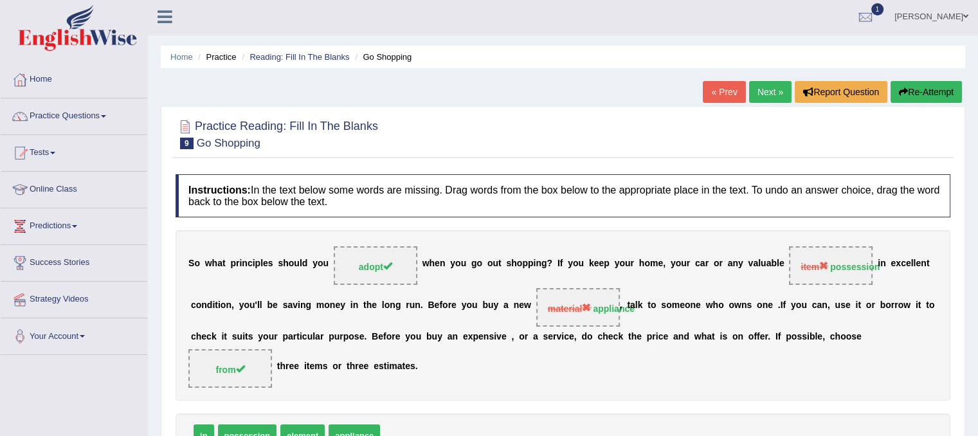
click at [758, 101] on link "Next »" at bounding box center [770, 92] width 42 height 22
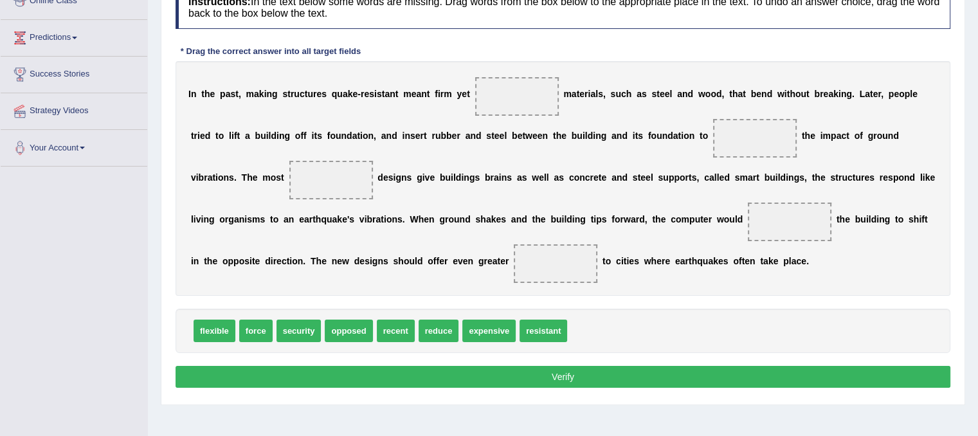
scroll to position [181, 0]
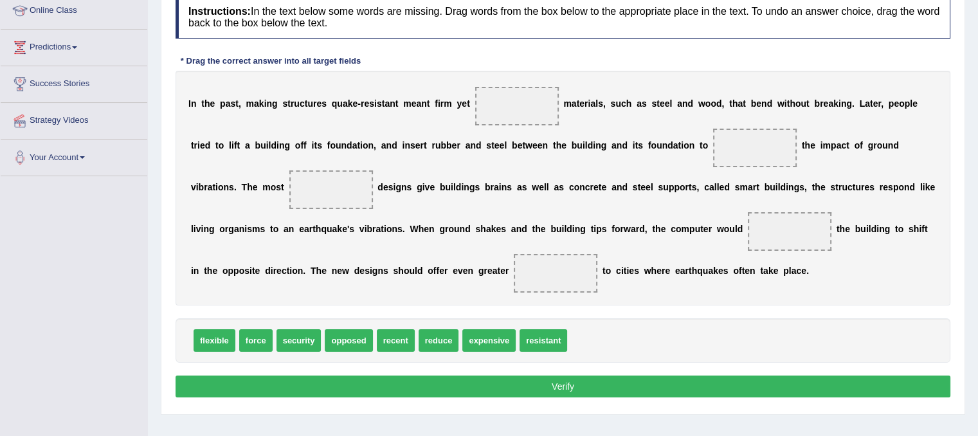
click at [448, 341] on span "reduce" at bounding box center [438, 340] width 40 height 22
drag, startPoint x: 453, startPoint y: 338, endPoint x: 774, endPoint y: 157, distance: 368.7
drag, startPoint x: 506, startPoint y: 345, endPoint x: 341, endPoint y: 201, distance: 218.7
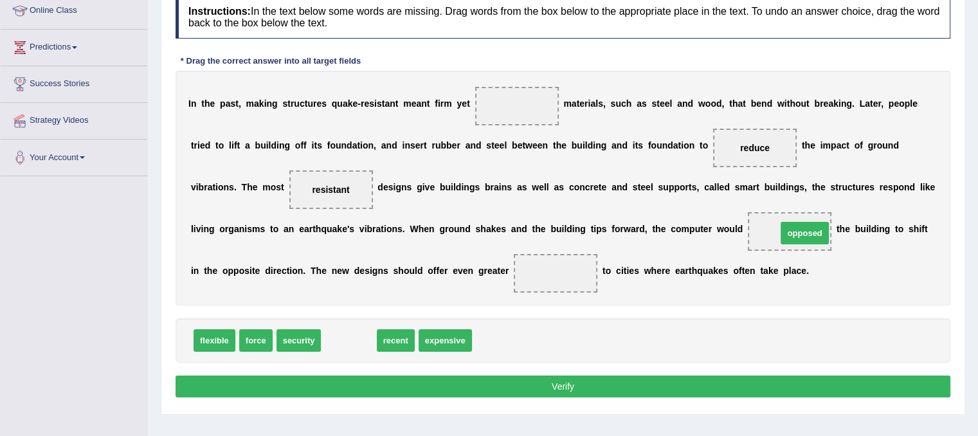
drag, startPoint x: 359, startPoint y: 330, endPoint x: 815, endPoint y: 224, distance: 468.1
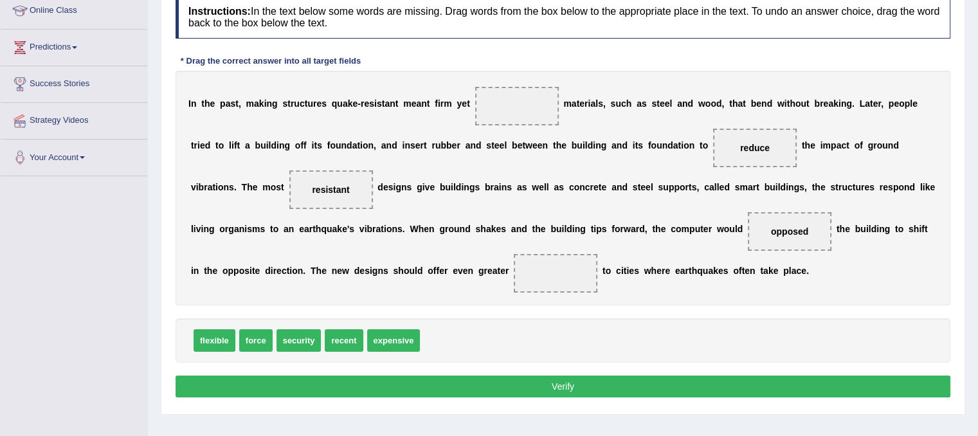
click at [264, 341] on span "force" at bounding box center [255, 340] width 33 height 22
click at [274, 358] on div "flexible force security recent expensive" at bounding box center [562, 340] width 775 height 44
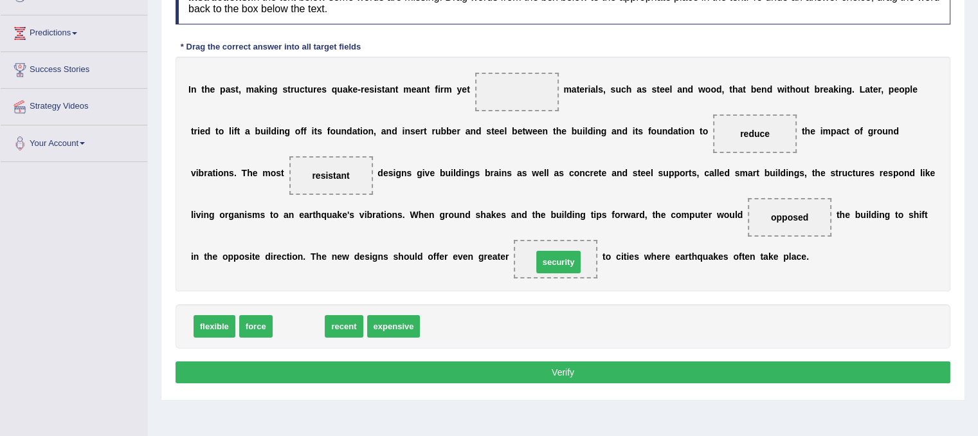
drag, startPoint x: 309, startPoint y: 330, endPoint x: 563, endPoint y: 264, distance: 262.9
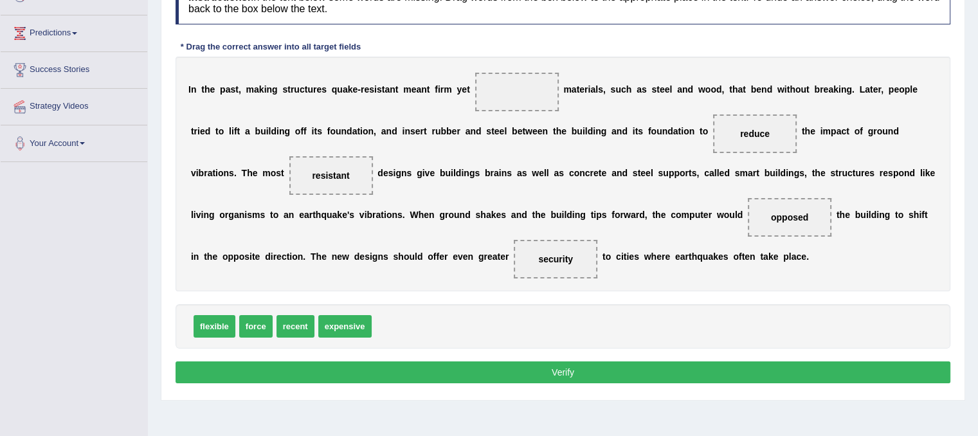
click at [361, 335] on span "expensive" at bounding box center [344, 326] width 53 height 22
click at [359, 321] on span "expensive" at bounding box center [344, 326] width 53 height 22
drag, startPoint x: 320, startPoint y: 175, endPoint x: 510, endPoint y: 80, distance: 211.9
drag, startPoint x: 298, startPoint y: 328, endPoint x: 344, endPoint y: 179, distance: 156.0
click at [584, 368] on button "Verify" at bounding box center [562, 372] width 775 height 22
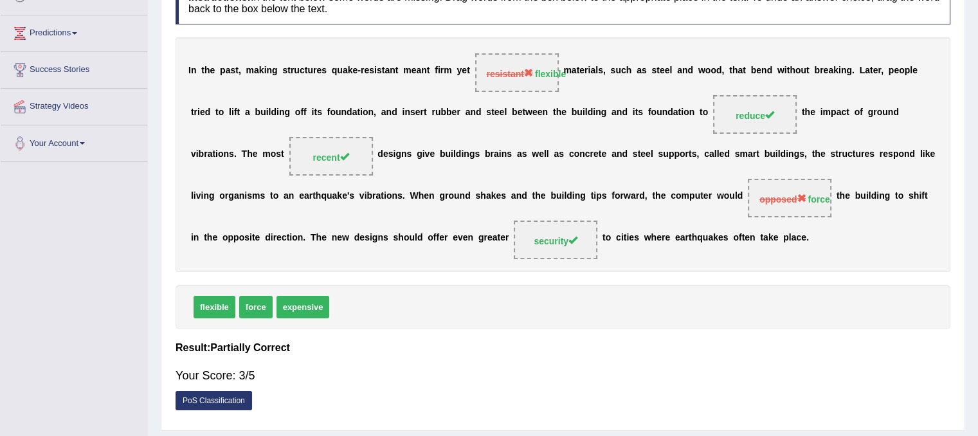
scroll to position [0, 0]
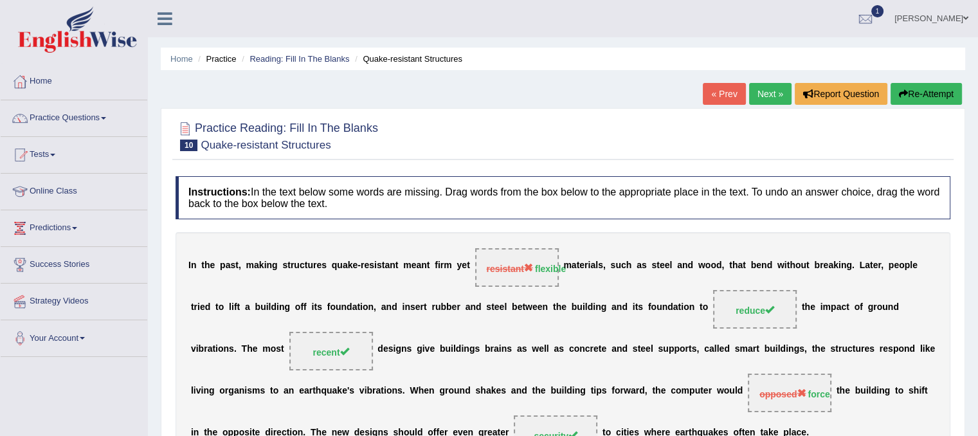
click at [753, 96] on link "Next »" at bounding box center [770, 94] width 42 height 22
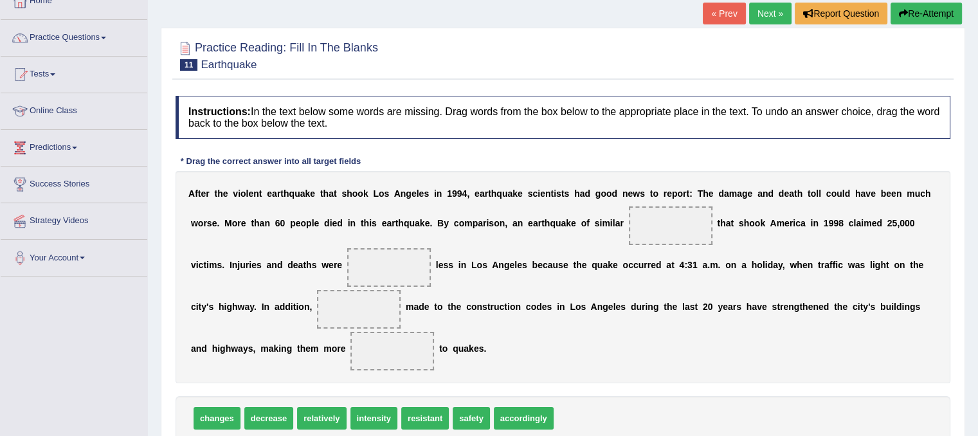
scroll to position [109, 0]
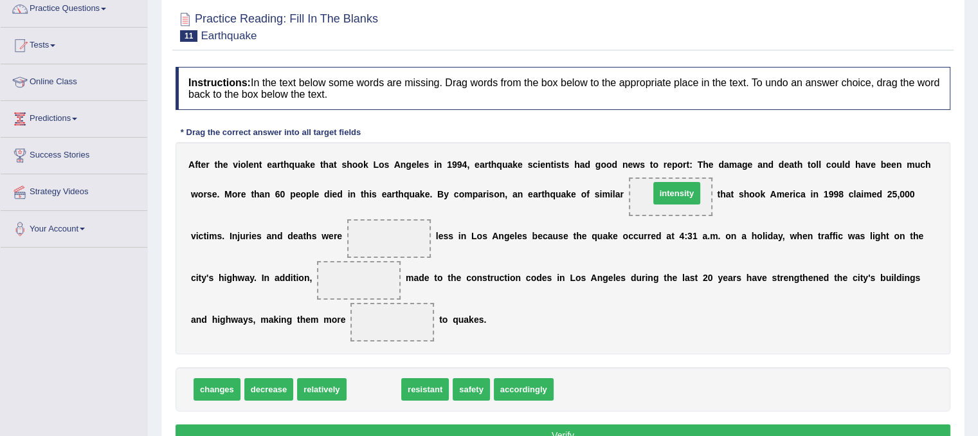
drag, startPoint x: 383, startPoint y: 386, endPoint x: 686, endPoint y: 190, distance: 360.7
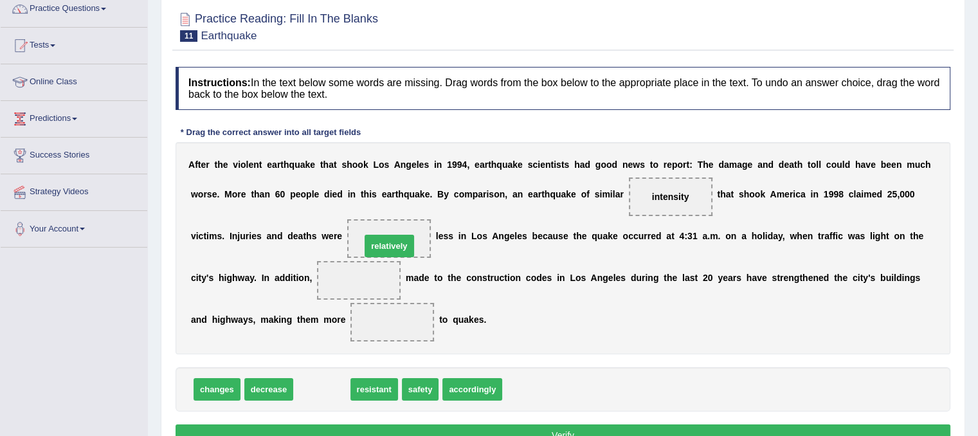
drag, startPoint x: 332, startPoint y: 386, endPoint x: 399, endPoint y: 242, distance: 159.0
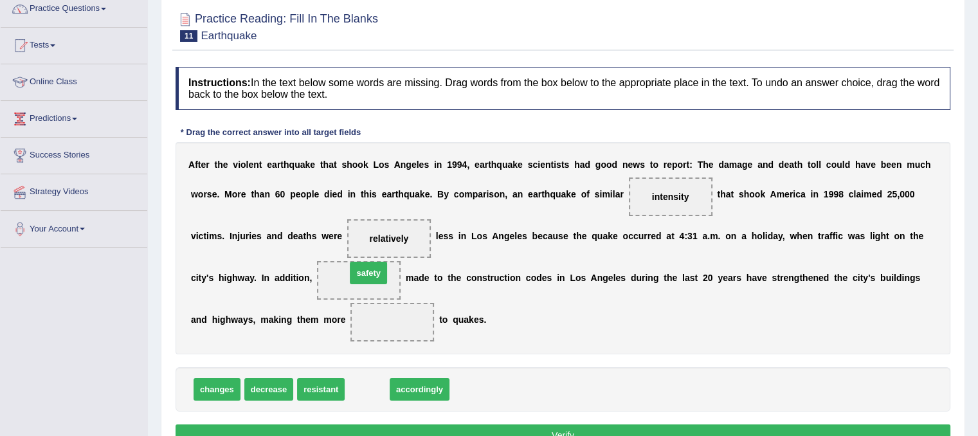
drag, startPoint x: 379, startPoint y: 354, endPoint x: 378, endPoint y: 261, distance: 93.2
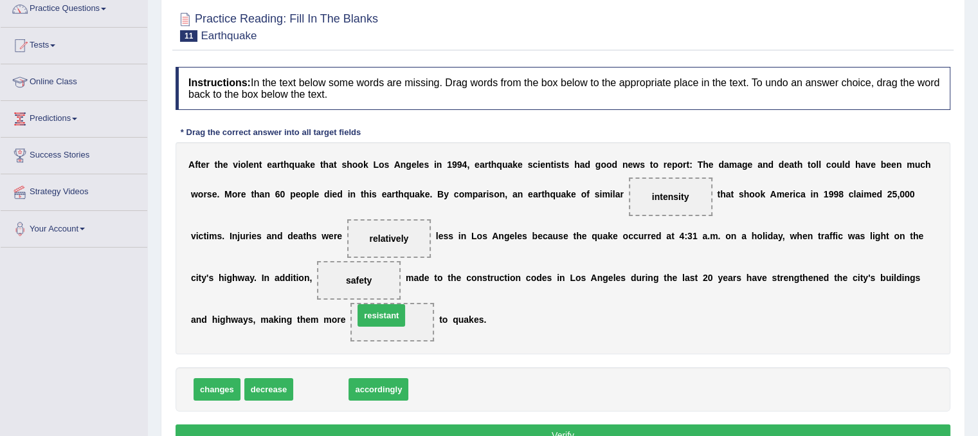
drag, startPoint x: 328, startPoint y: 383, endPoint x: 388, endPoint y: 309, distance: 95.5
click at [505, 430] on button "Verify" at bounding box center [562, 435] width 775 height 22
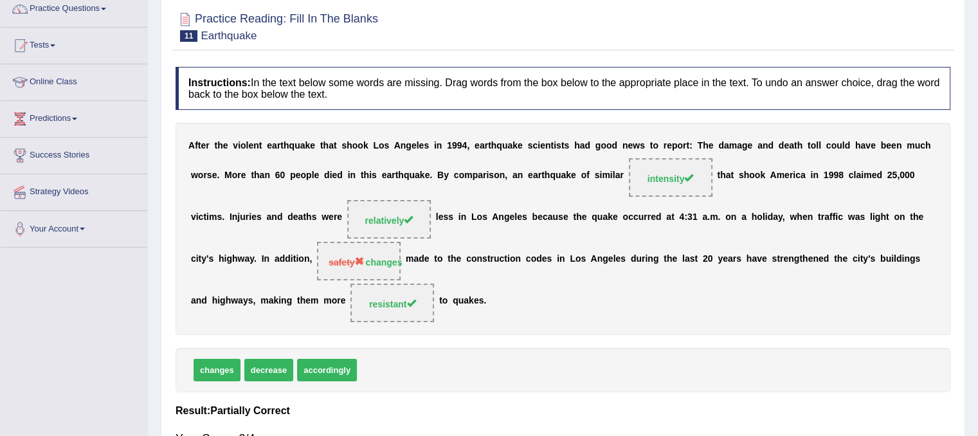
click at [505, 430] on div "Your Score: 3/4" at bounding box center [562, 438] width 775 height 31
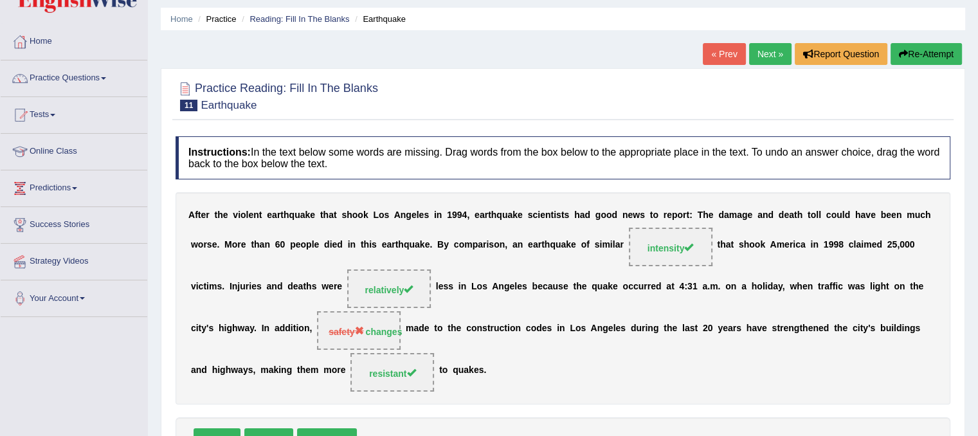
scroll to position [0, 0]
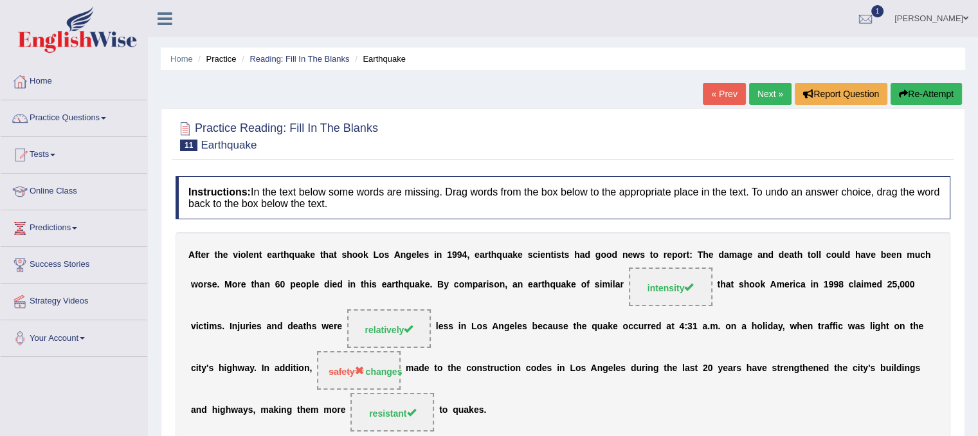
click at [761, 98] on link "Next »" at bounding box center [770, 94] width 42 height 22
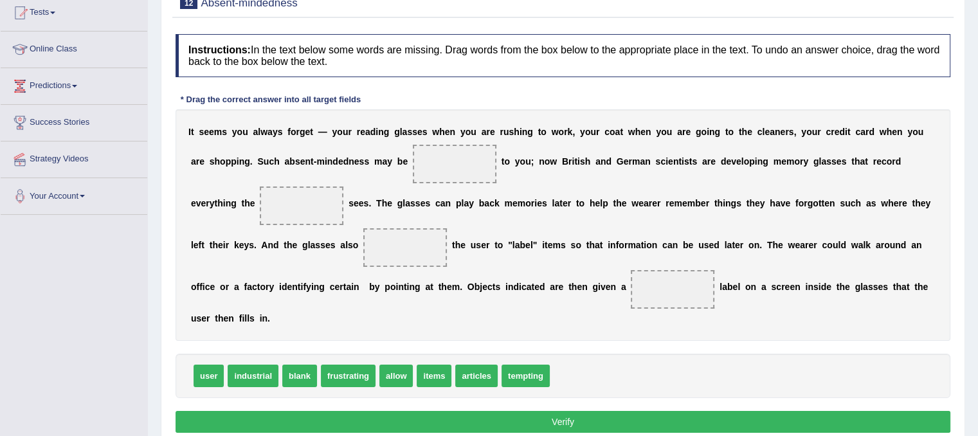
scroll to position [152, 0]
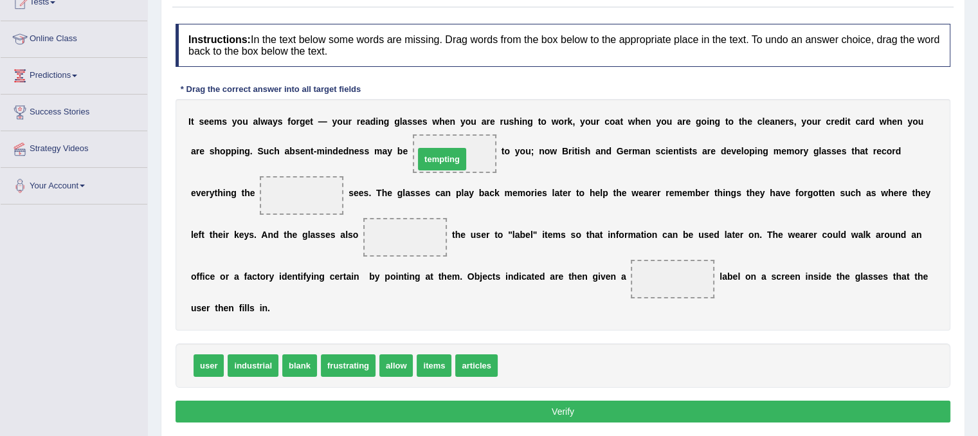
drag, startPoint x: 531, startPoint y: 361, endPoint x: 447, endPoint y: 154, distance: 222.6
drag, startPoint x: 204, startPoint y: 368, endPoint x: 291, endPoint y: 199, distance: 190.0
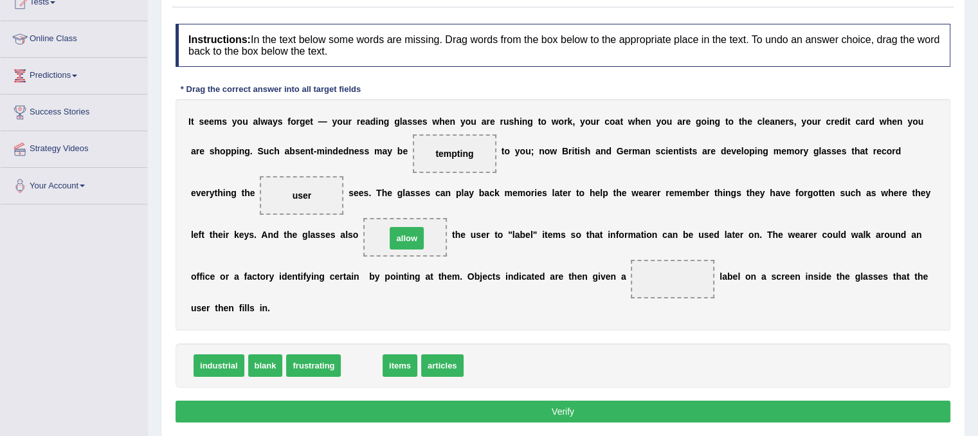
drag, startPoint x: 354, startPoint y: 363, endPoint x: 399, endPoint y: 235, distance: 135.6
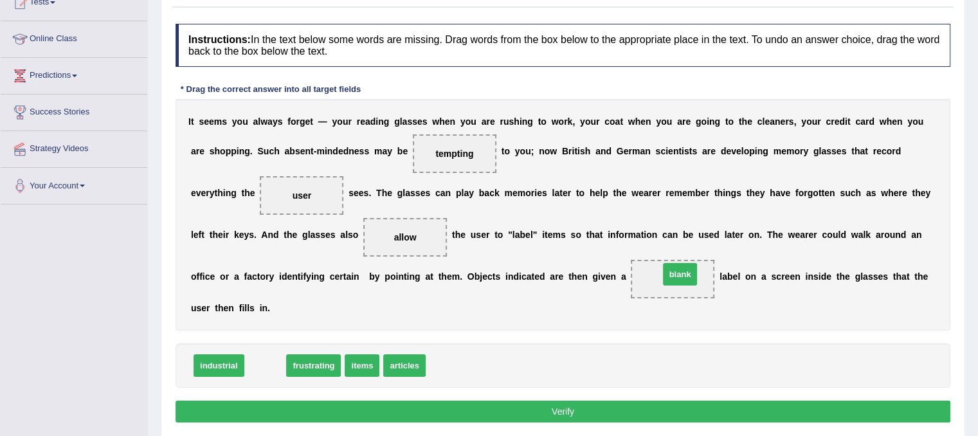
drag, startPoint x: 267, startPoint y: 364, endPoint x: 681, endPoint y: 273, distance: 424.4
click at [544, 407] on button "Verify" at bounding box center [562, 411] width 775 height 22
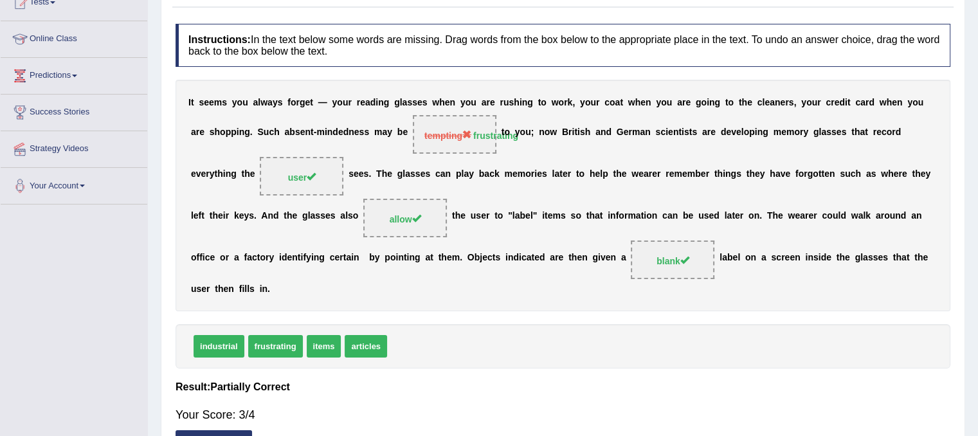
scroll to position [0, 0]
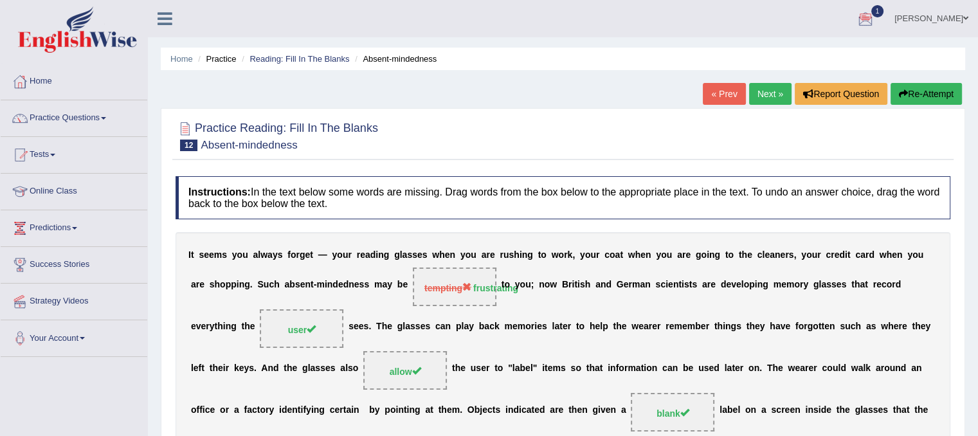
click at [760, 91] on link "Next »" at bounding box center [770, 94] width 42 height 22
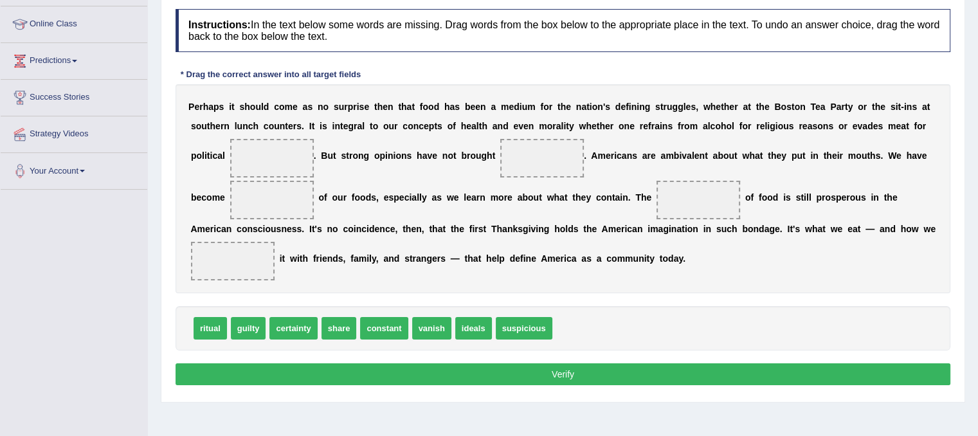
scroll to position [168, 0]
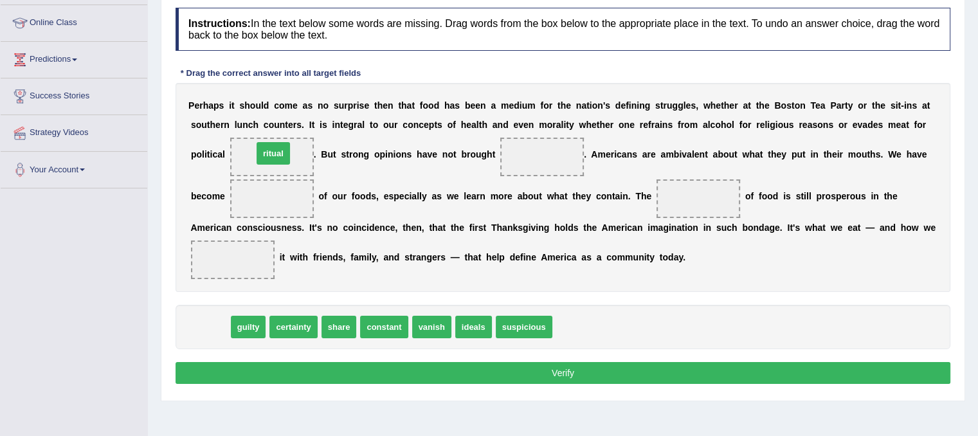
drag, startPoint x: 214, startPoint y: 322, endPoint x: 277, endPoint y: 148, distance: 185.2
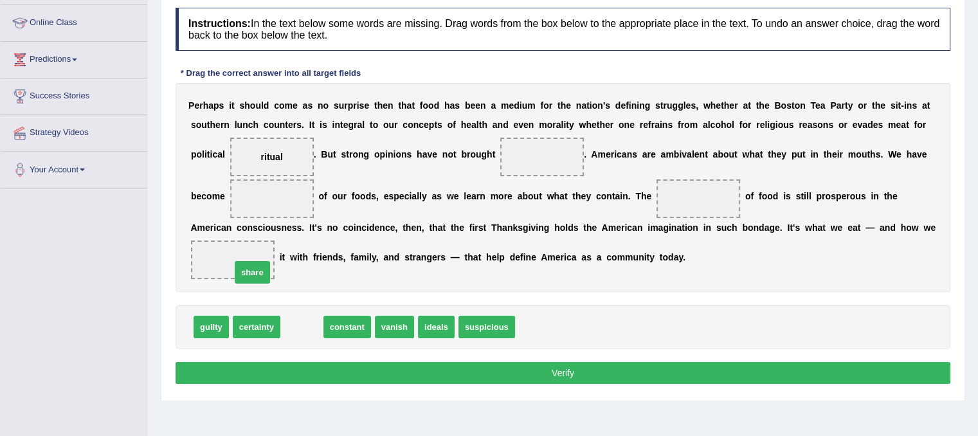
drag, startPoint x: 301, startPoint y: 329, endPoint x: 249, endPoint y: 273, distance: 76.4
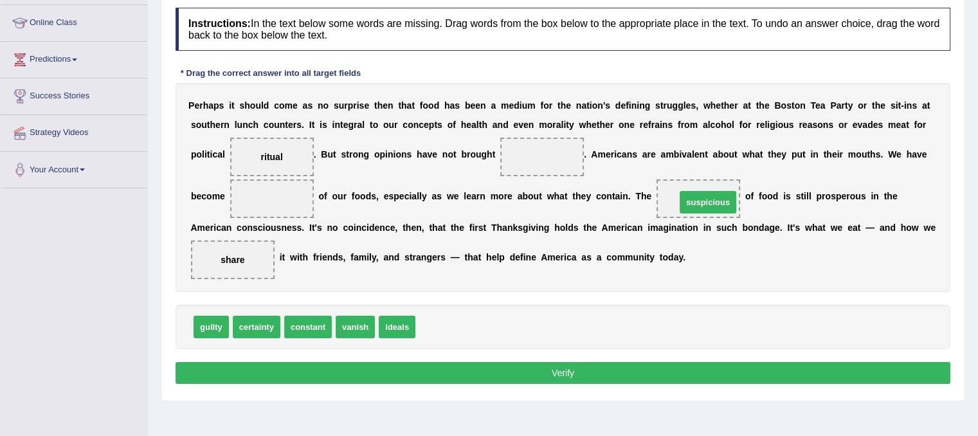
drag, startPoint x: 447, startPoint y: 325, endPoint x: 708, endPoint y: 200, distance: 288.7
drag, startPoint x: 393, startPoint y: 323, endPoint x: 262, endPoint y: 193, distance: 185.0
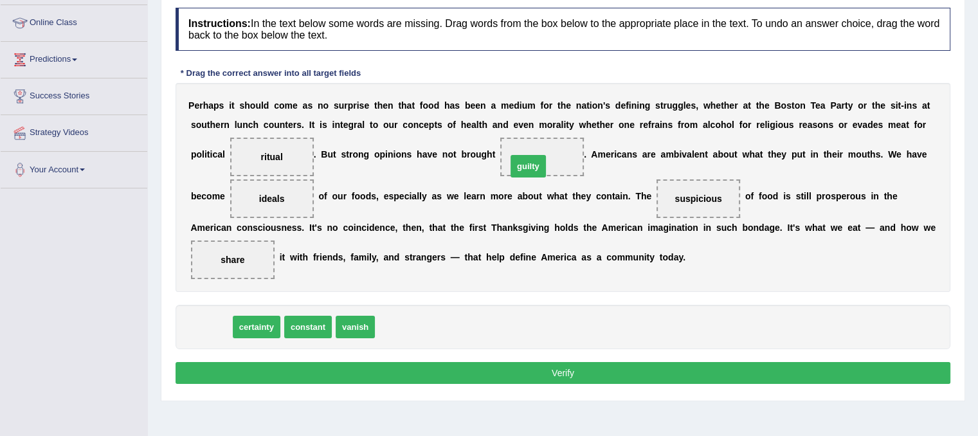
drag, startPoint x: 216, startPoint y: 314, endPoint x: 533, endPoint y: 154, distance: 355.0
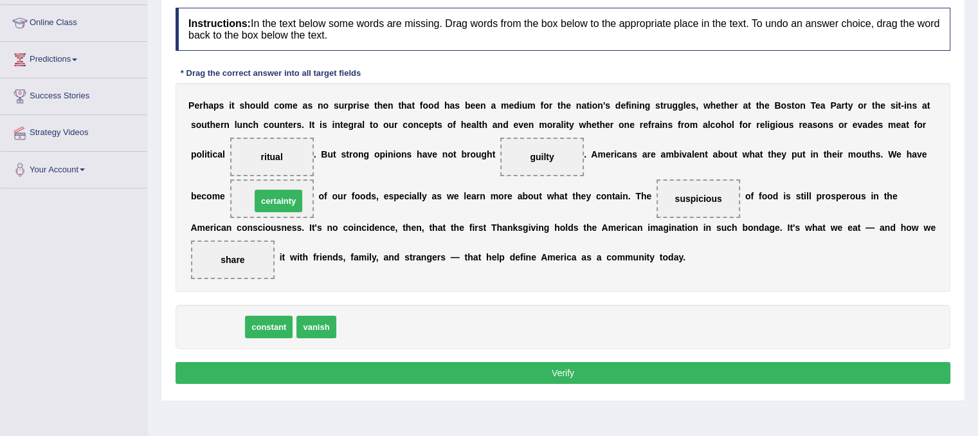
drag, startPoint x: 227, startPoint y: 323, endPoint x: 288, endPoint y: 197, distance: 140.6
click at [478, 366] on button "Verify" at bounding box center [562, 373] width 775 height 22
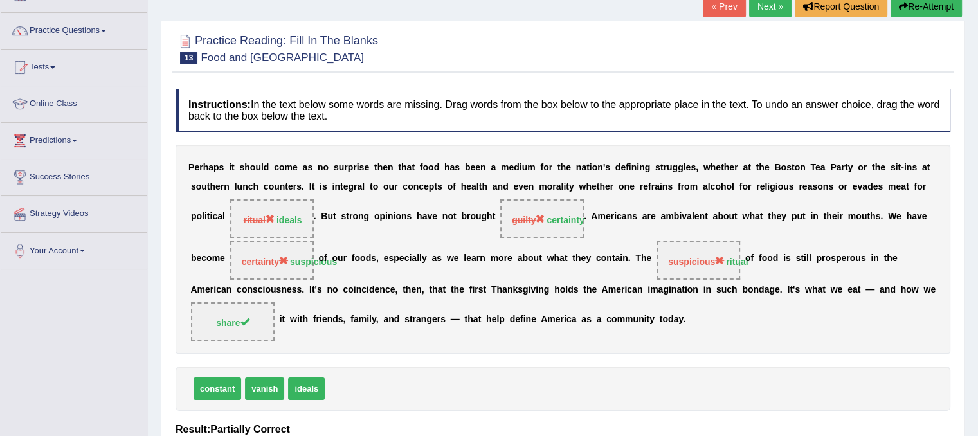
scroll to position [13, 0]
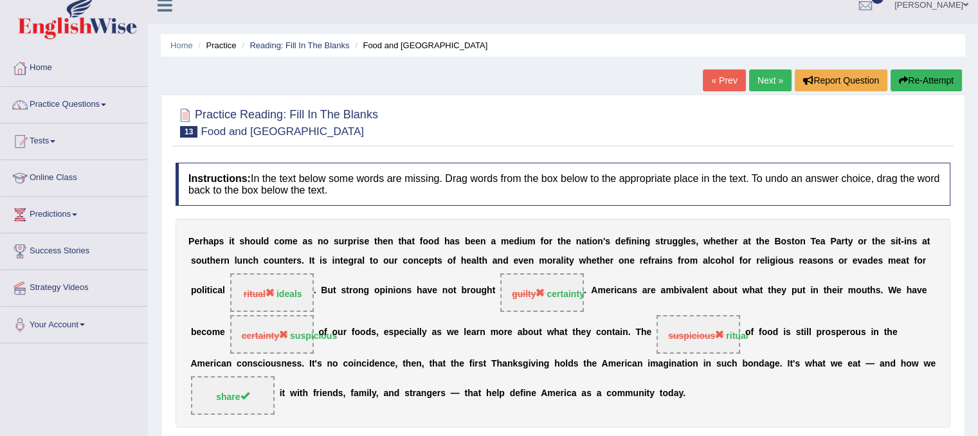
click at [762, 82] on link "Next »" at bounding box center [770, 80] width 42 height 22
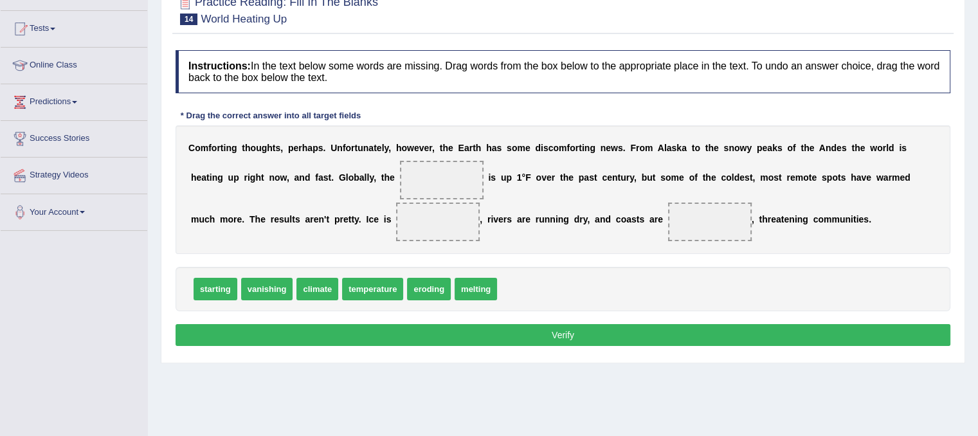
scroll to position [139, 0]
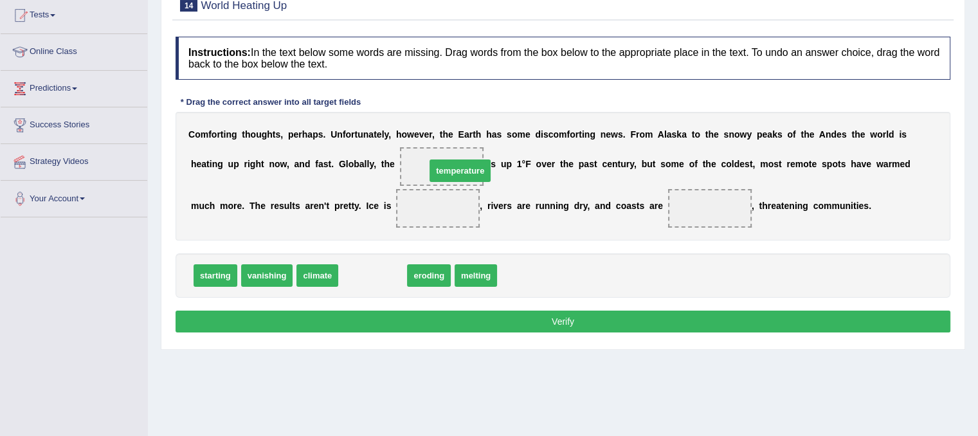
drag, startPoint x: 386, startPoint y: 278, endPoint x: 473, endPoint y: 174, distance: 136.5
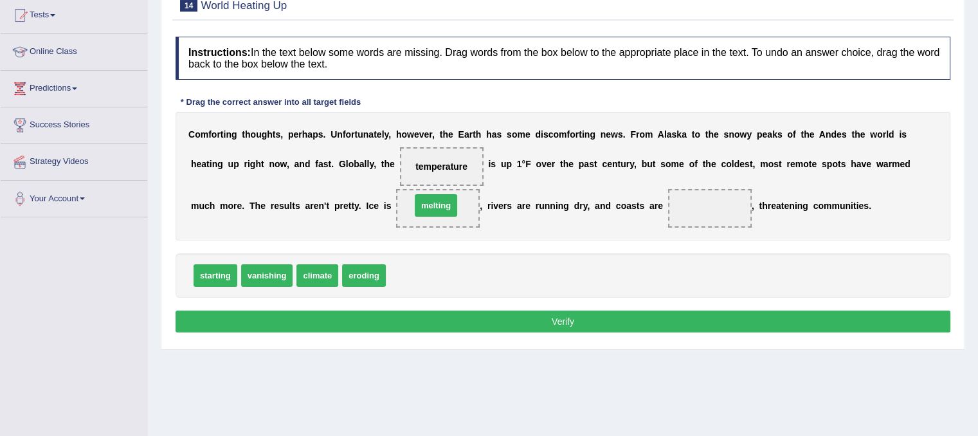
drag, startPoint x: 408, startPoint y: 280, endPoint x: 433, endPoint y: 210, distance: 75.0
drag, startPoint x: 265, startPoint y: 234, endPoint x: 651, endPoint y: 219, distance: 385.3
click at [651, 219] on div "C o m f o r t i n g t h o u g h t s , p e r h a p s . U n f o r t u n a t e l y…" at bounding box center [562, 176] width 775 height 129
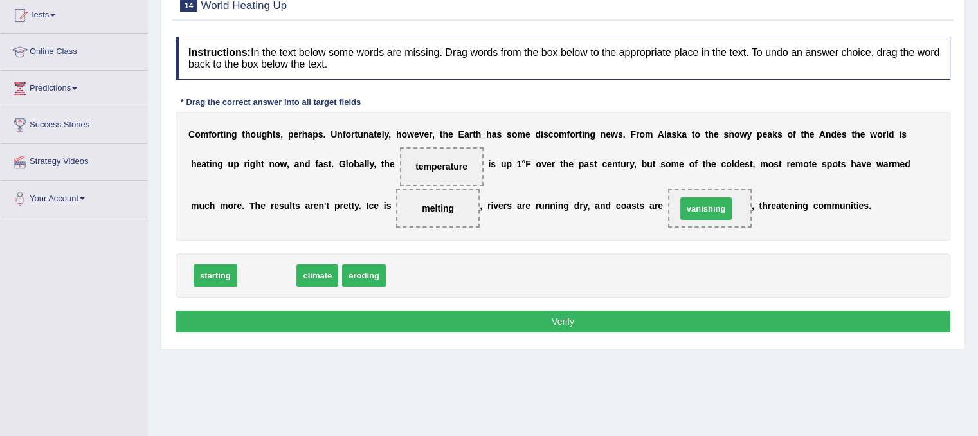
drag, startPoint x: 268, startPoint y: 269, endPoint x: 707, endPoint y: 201, distance: 444.3
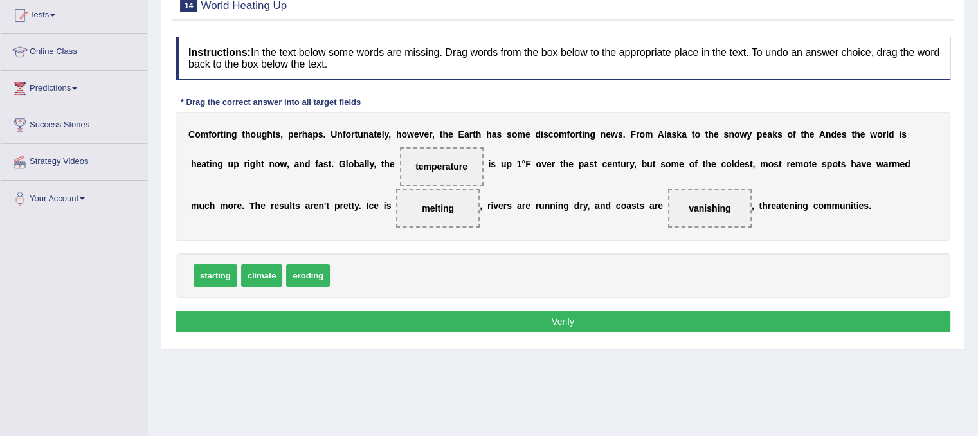
click at [622, 316] on button "Verify" at bounding box center [562, 321] width 775 height 22
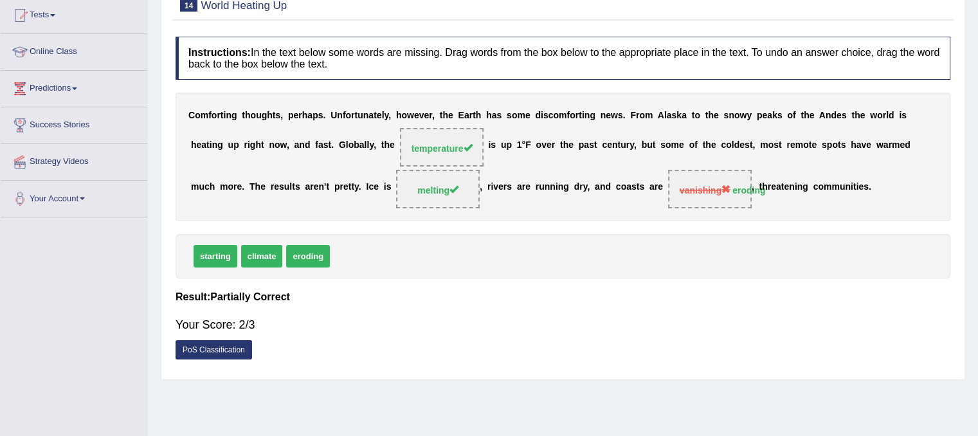
scroll to position [0, 0]
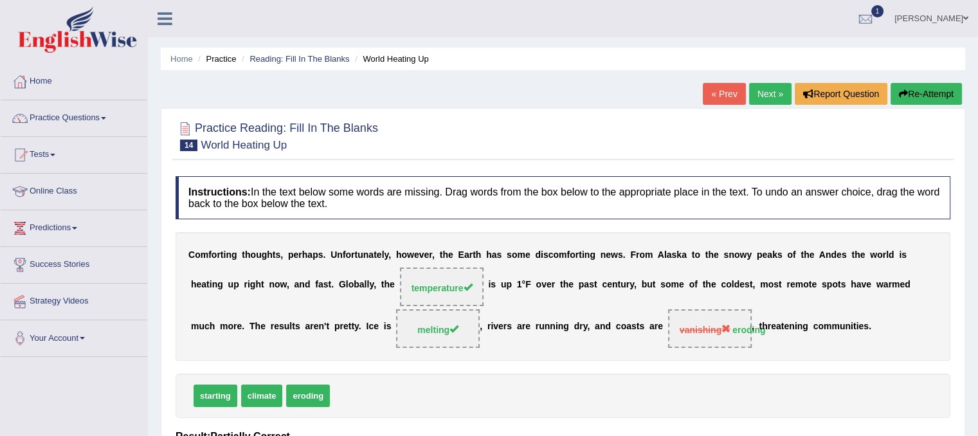
click at [764, 93] on link "Next »" at bounding box center [770, 94] width 42 height 22
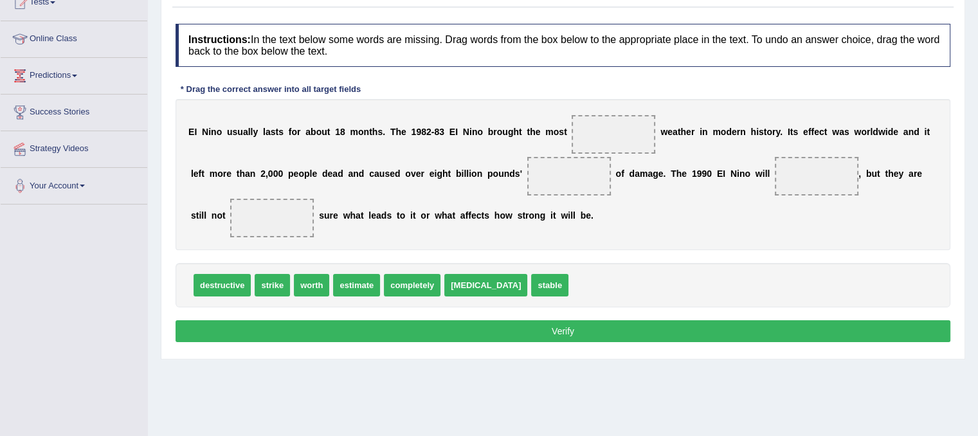
scroll to position [155, 0]
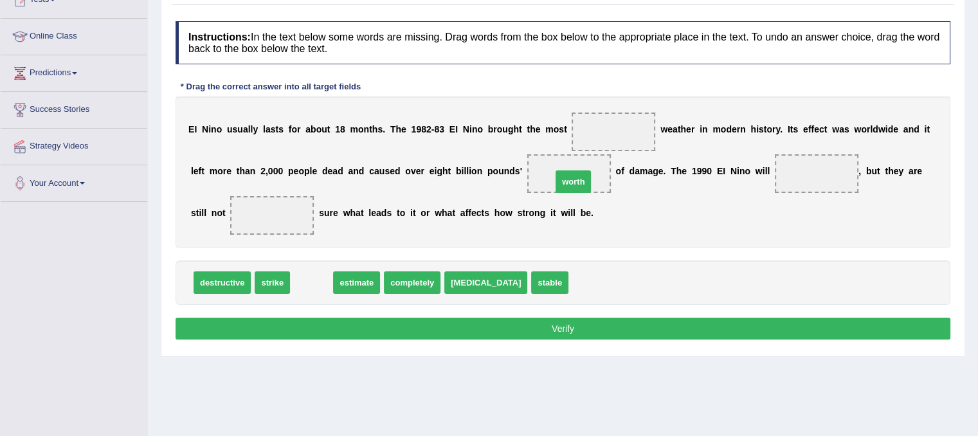
drag, startPoint x: 304, startPoint y: 278, endPoint x: 566, endPoint y: 175, distance: 281.1
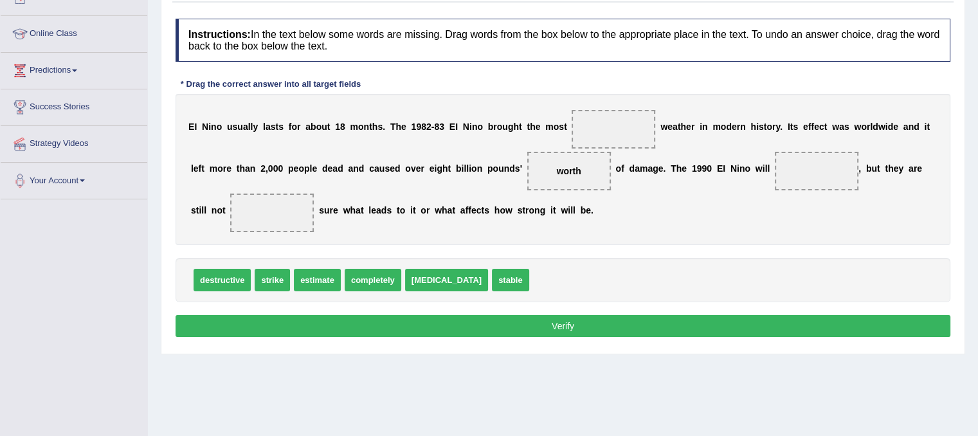
scroll to position [159, 0]
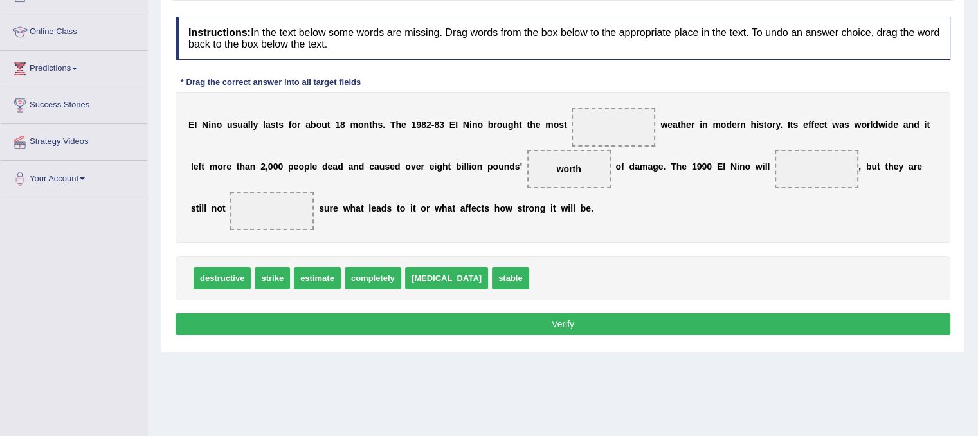
click at [270, 279] on span "strike" at bounding box center [272, 278] width 35 height 22
drag, startPoint x: 232, startPoint y: 278, endPoint x: 645, endPoint y: 129, distance: 439.4
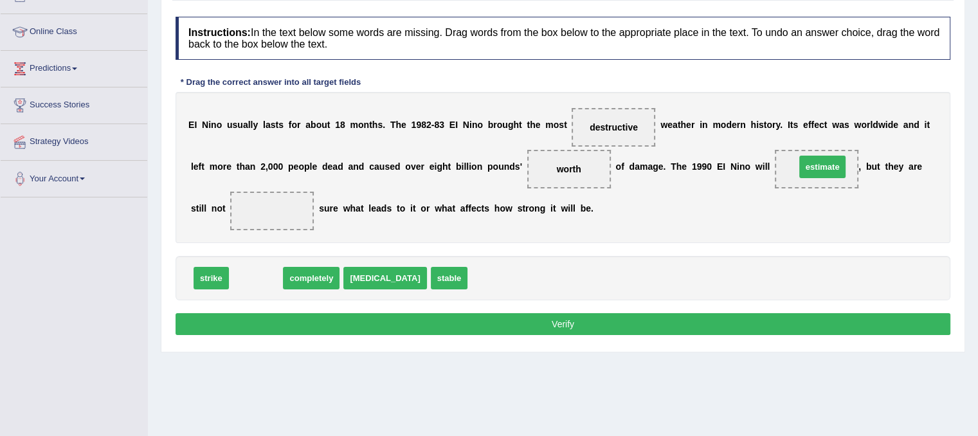
drag, startPoint x: 252, startPoint y: 281, endPoint x: 818, endPoint y: 170, distance: 577.2
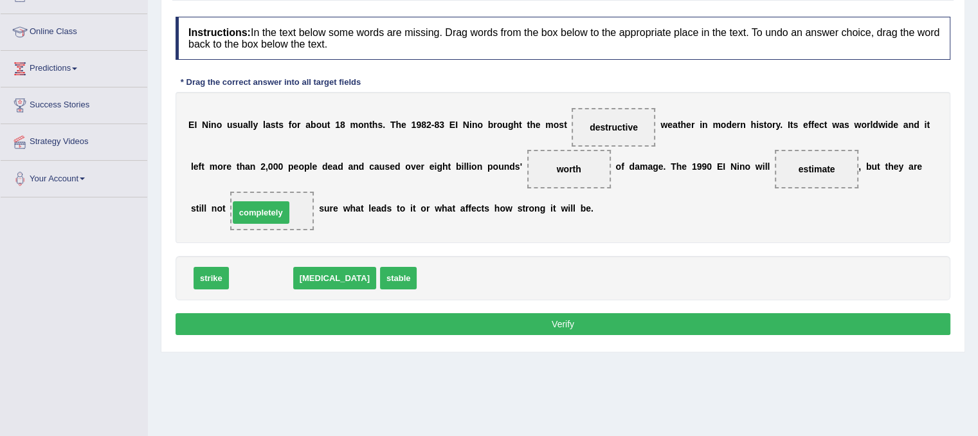
drag, startPoint x: 278, startPoint y: 272, endPoint x: 277, endPoint y: 197, distance: 75.2
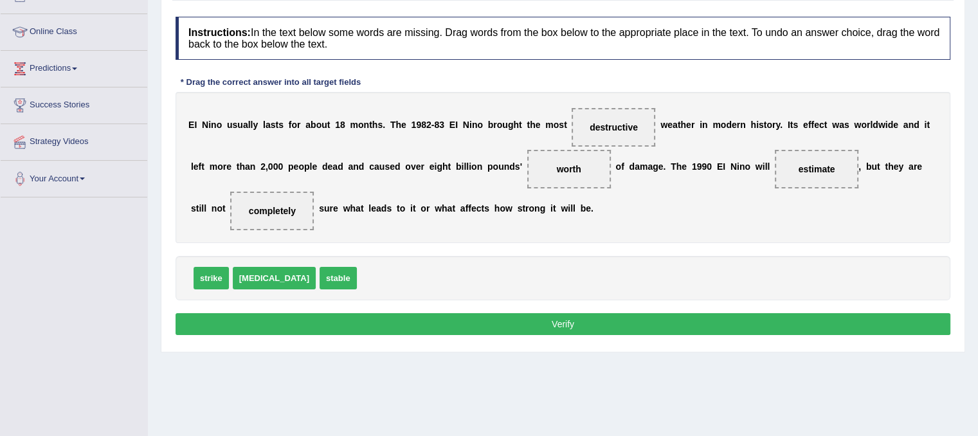
click at [385, 330] on button "Verify" at bounding box center [562, 324] width 775 height 22
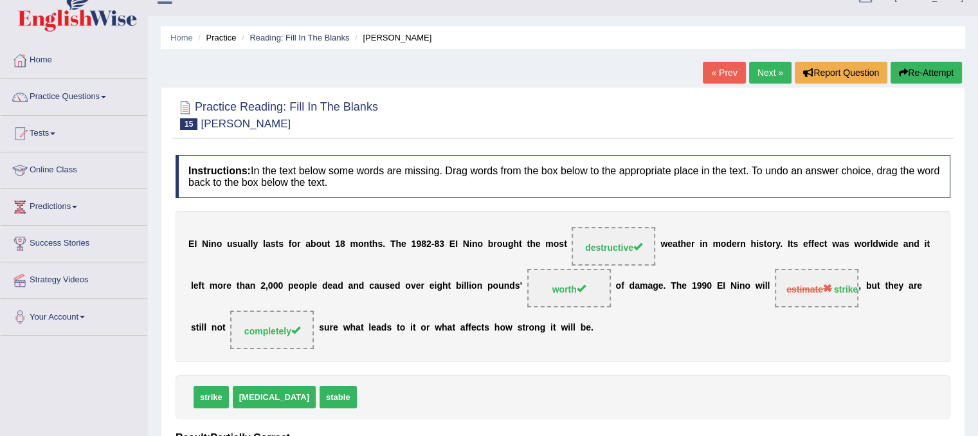
scroll to position [0, 0]
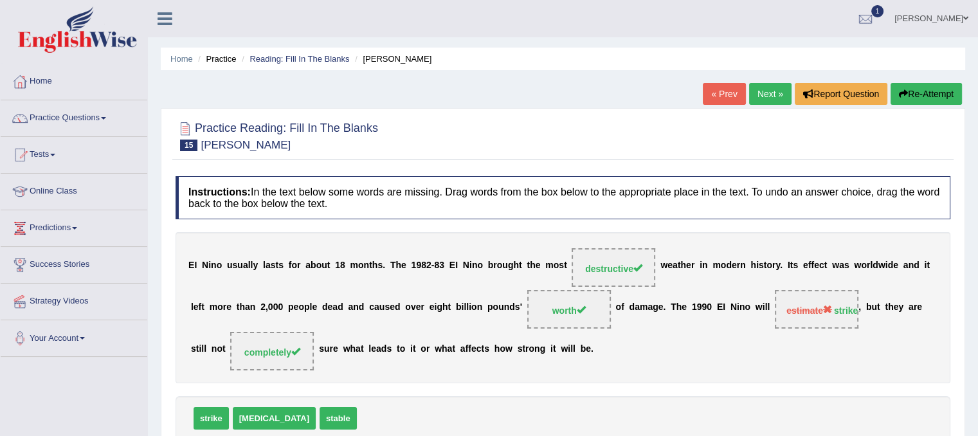
click at [749, 96] on link "Next »" at bounding box center [770, 94] width 42 height 22
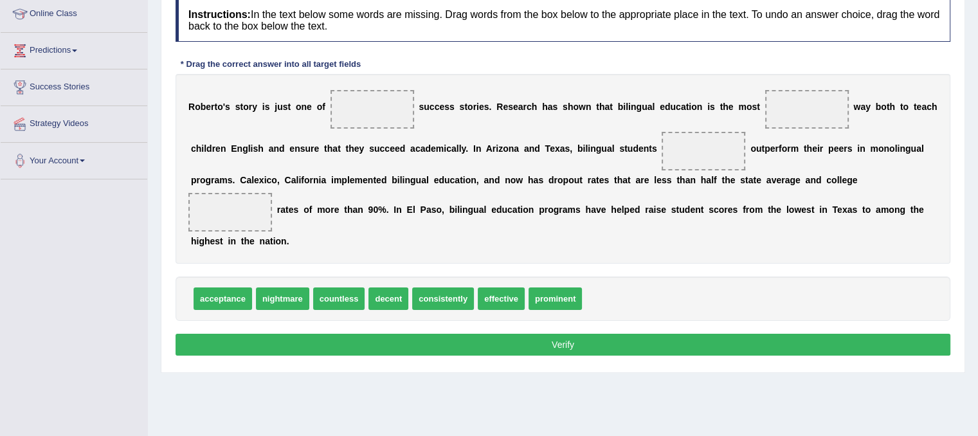
scroll to position [185, 0]
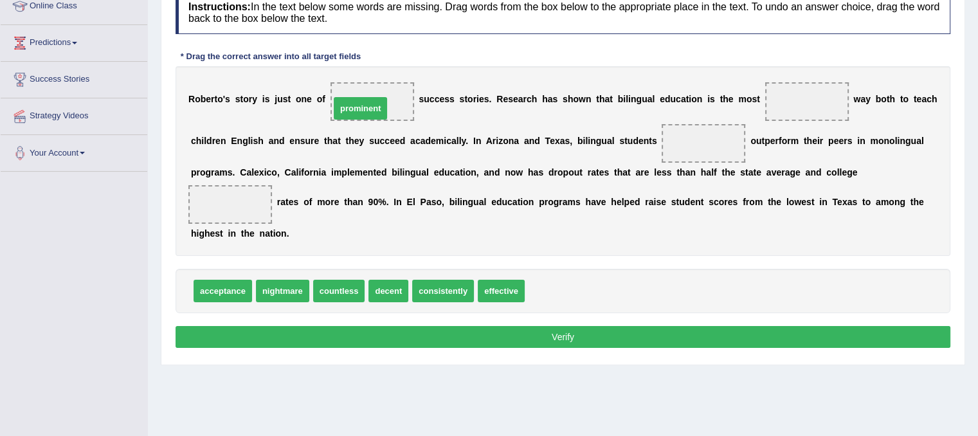
drag, startPoint x: 543, startPoint y: 277, endPoint x: 348, endPoint y: 94, distance: 267.0
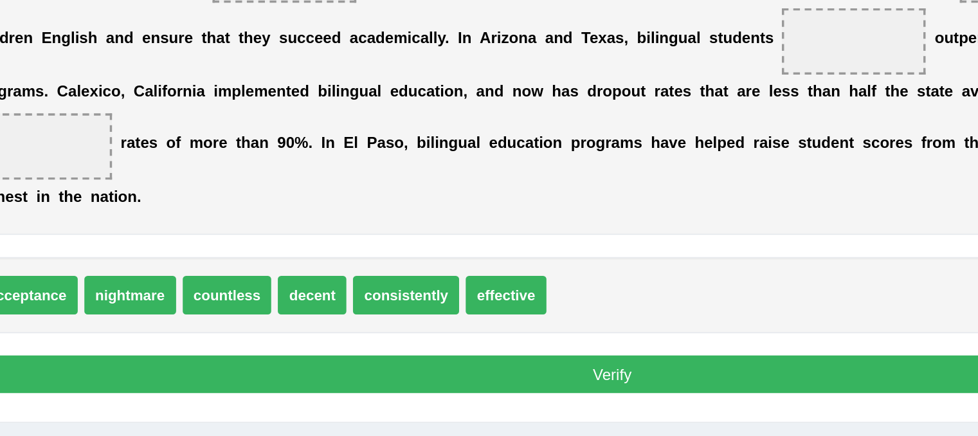
scroll to position [186, 0]
click at [494, 281] on span "effective" at bounding box center [501, 289] width 47 height 22
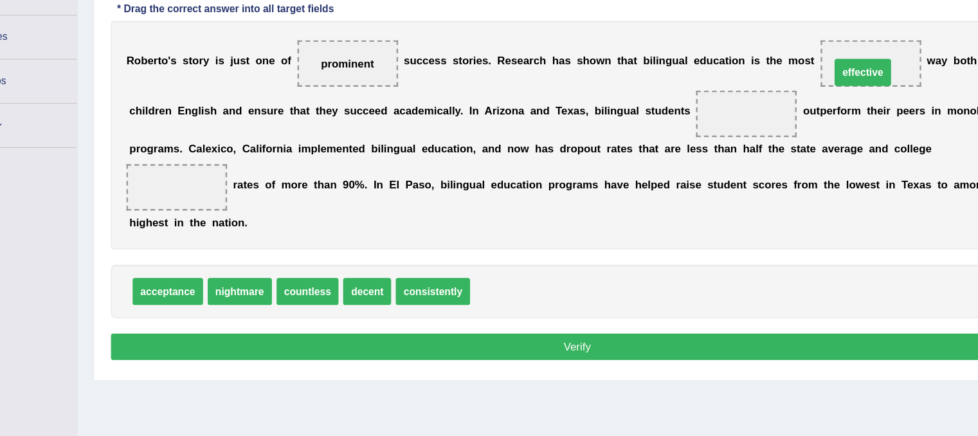
drag, startPoint x: 490, startPoint y: 288, endPoint x: 789, endPoint y: 105, distance: 350.6
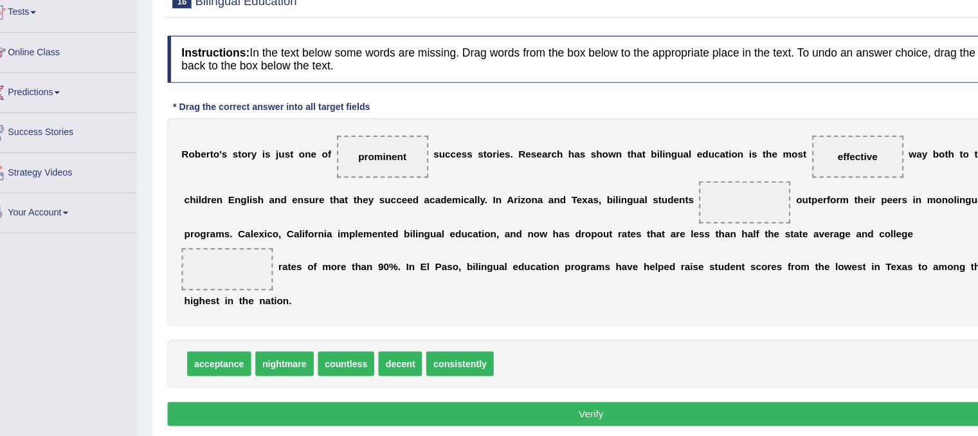
scroll to position [142, 0]
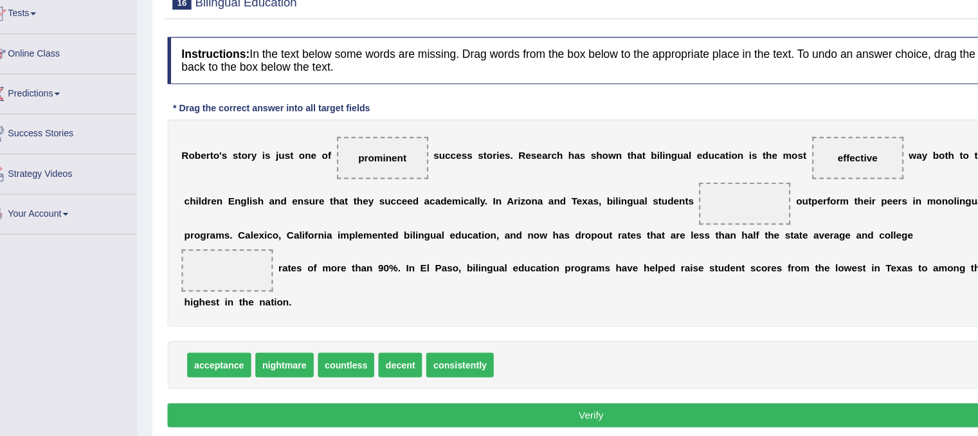
click at [758, 190] on div "R o b e r t o ' s s t o r y i s j u s t o n e o f prominent s u c c e s s s t o…" at bounding box center [562, 204] width 775 height 190
click at [690, 271] on div "R o b e r t o ' s s t o r y i s j u s t o n e o f prominent s u c c e s s s t o…" at bounding box center [562, 204] width 775 height 190
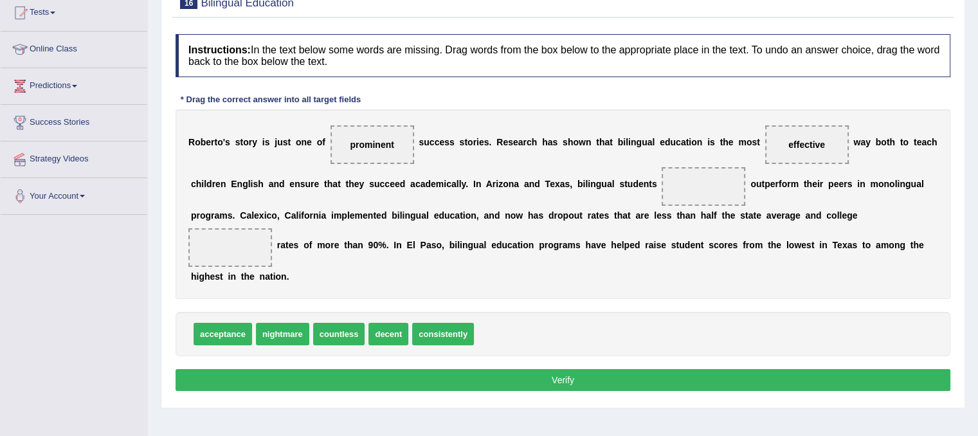
click at [505, 289] on div "R o b e r t o ' s s t o r y i s j u s t o n e o f prominent s u c c e s s s t o…" at bounding box center [562, 204] width 775 height 190
drag, startPoint x: 339, startPoint y: 334, endPoint x: 710, endPoint y: 184, distance: 399.2
drag, startPoint x: 694, startPoint y: 183, endPoint x: 478, endPoint y: 127, distance: 223.3
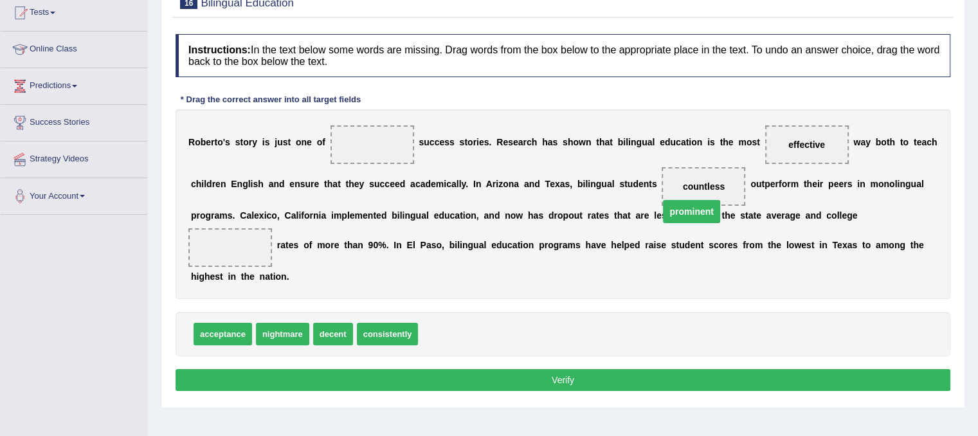
drag, startPoint x: 356, startPoint y: 146, endPoint x: 676, endPoint y: 213, distance: 326.4
drag, startPoint x: 446, startPoint y: 321, endPoint x: 370, endPoint y: 121, distance: 214.7
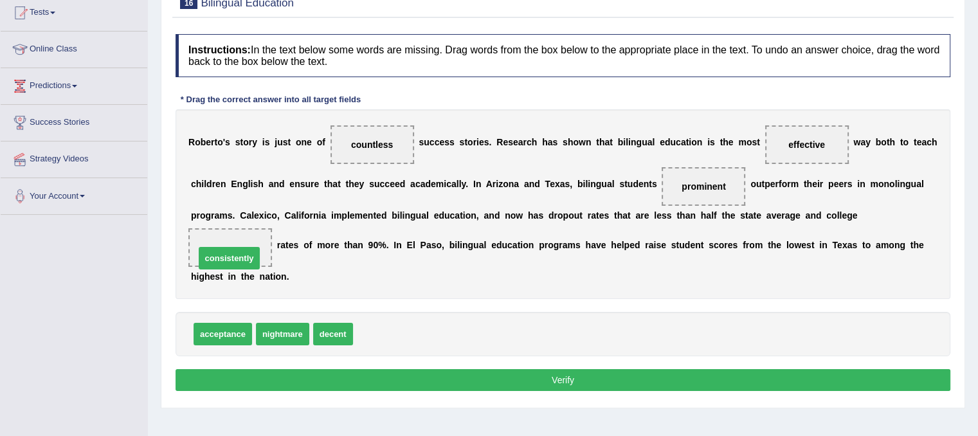
drag, startPoint x: 368, startPoint y: 333, endPoint x: 208, endPoint y: 256, distance: 178.0
click at [444, 379] on button "Verify" at bounding box center [562, 380] width 775 height 22
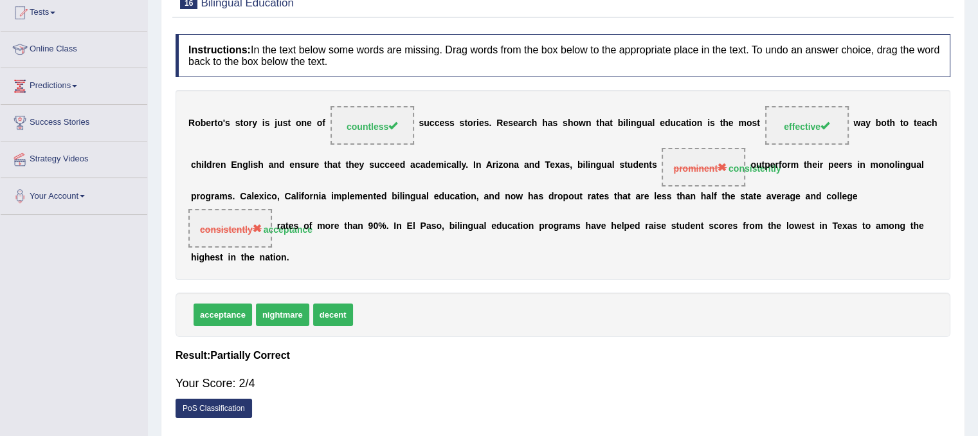
scroll to position [0, 0]
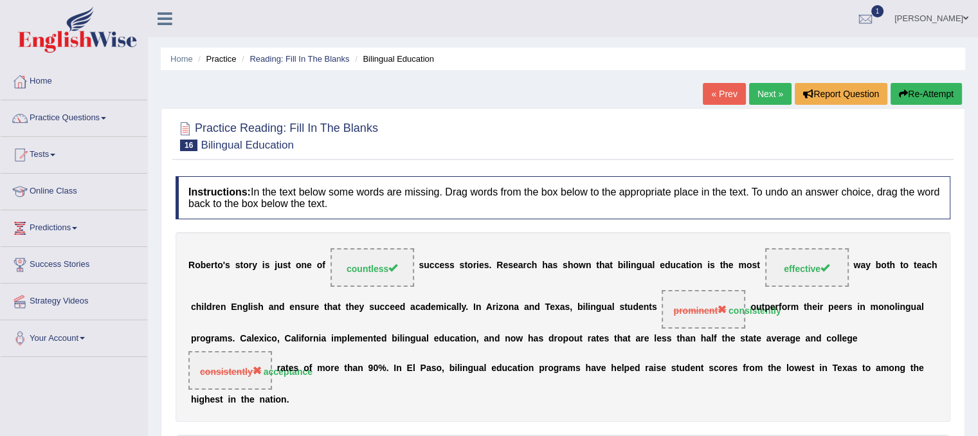
click at [751, 85] on link "Next »" at bounding box center [770, 94] width 42 height 22
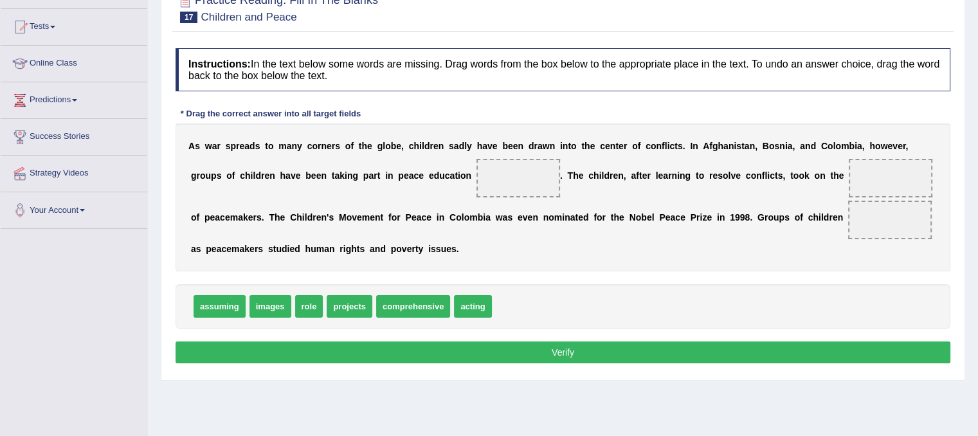
scroll to position [89, 0]
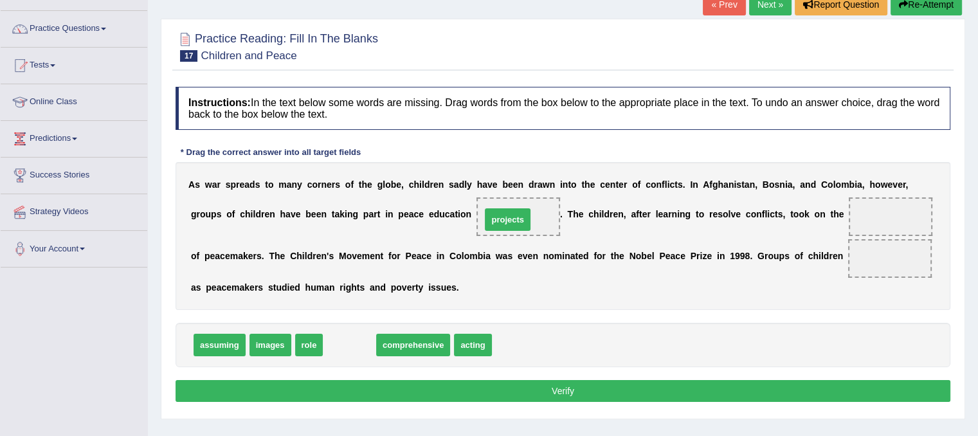
drag, startPoint x: 364, startPoint y: 343, endPoint x: 522, endPoint y: 217, distance: 201.8
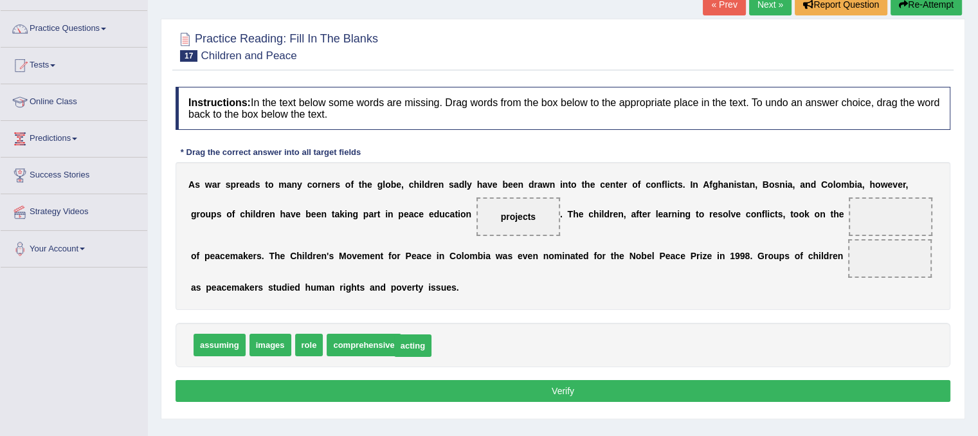
drag, startPoint x: 437, startPoint y: 344, endPoint x: 429, endPoint y: 348, distance: 8.6
drag, startPoint x: 429, startPoint y: 348, endPoint x: 902, endPoint y: 265, distance: 479.6
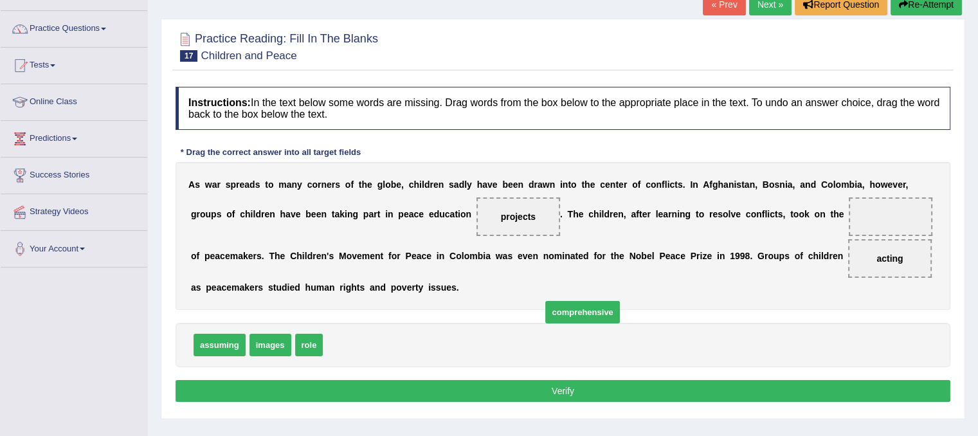
drag, startPoint x: 327, startPoint y: 345, endPoint x: 545, endPoint y: 312, distance: 221.1
click at [545, 312] on span "comprehensive" at bounding box center [582, 312] width 74 height 22
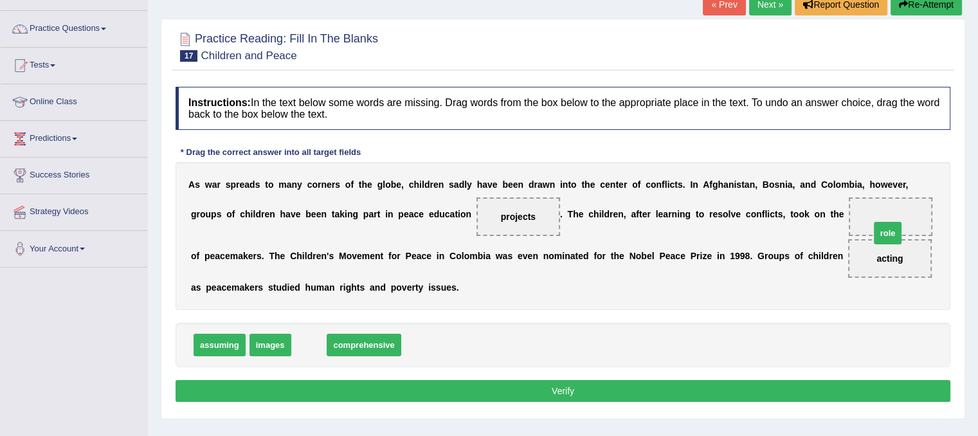
drag, startPoint x: 307, startPoint y: 345, endPoint x: 885, endPoint y: 232, distance: 588.8
drag, startPoint x: 883, startPoint y: 258, endPoint x: 879, endPoint y: 211, distance: 46.4
drag, startPoint x: 399, startPoint y: 343, endPoint x: 913, endPoint y: 247, distance: 523.6
click at [742, 390] on button "Verify" at bounding box center [562, 391] width 775 height 22
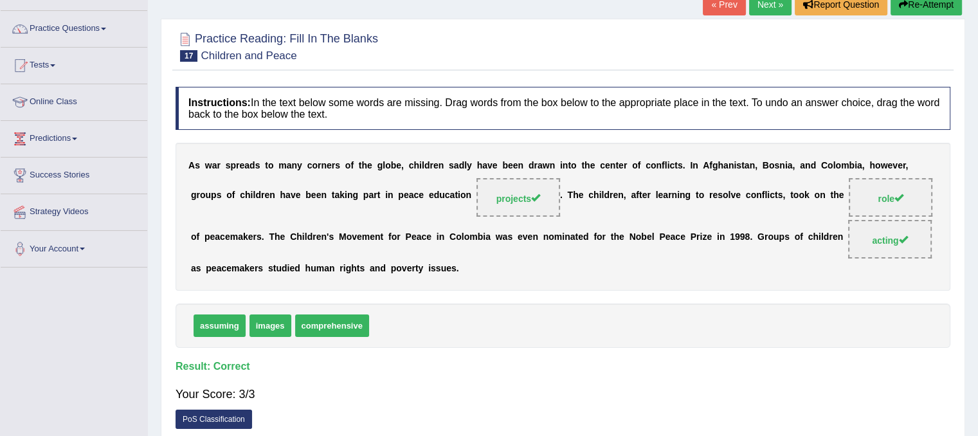
scroll to position [0, 0]
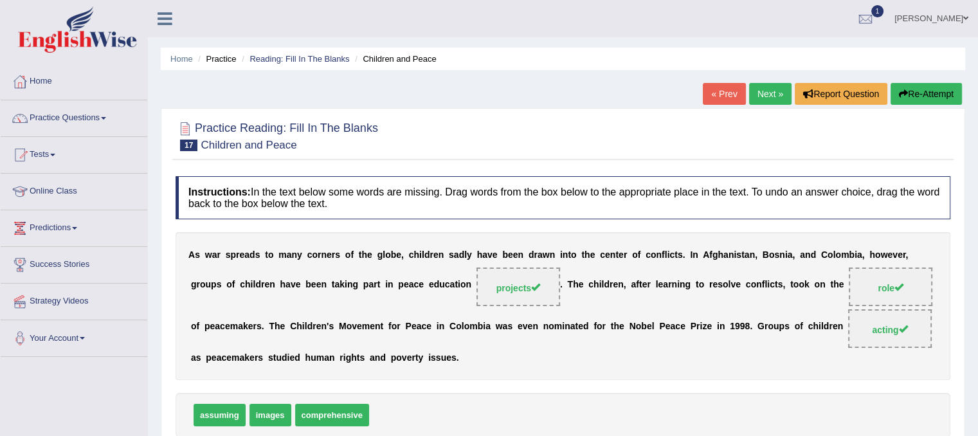
click at [758, 91] on link "Next »" at bounding box center [770, 94] width 42 height 22
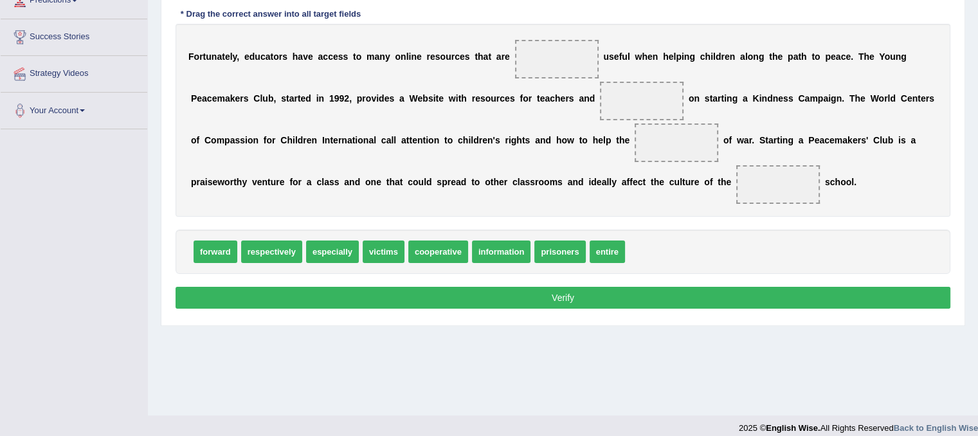
scroll to position [231, 0]
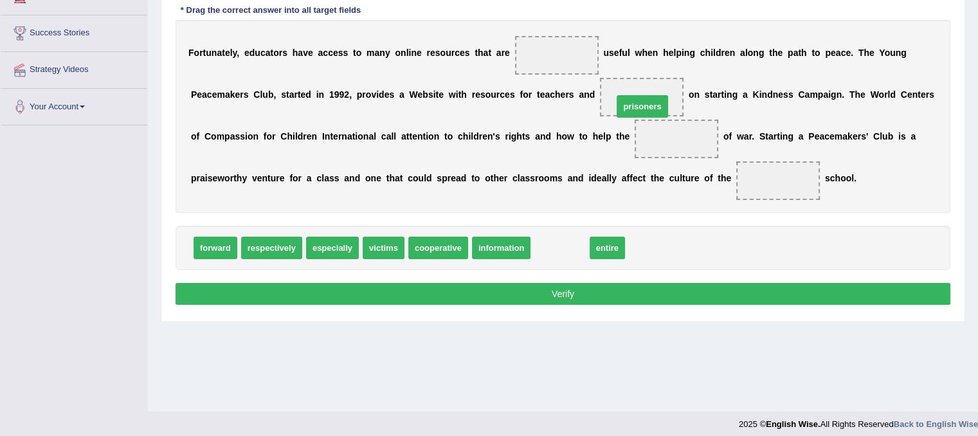
drag, startPoint x: 559, startPoint y: 245, endPoint x: 640, endPoint y: 102, distance: 165.0
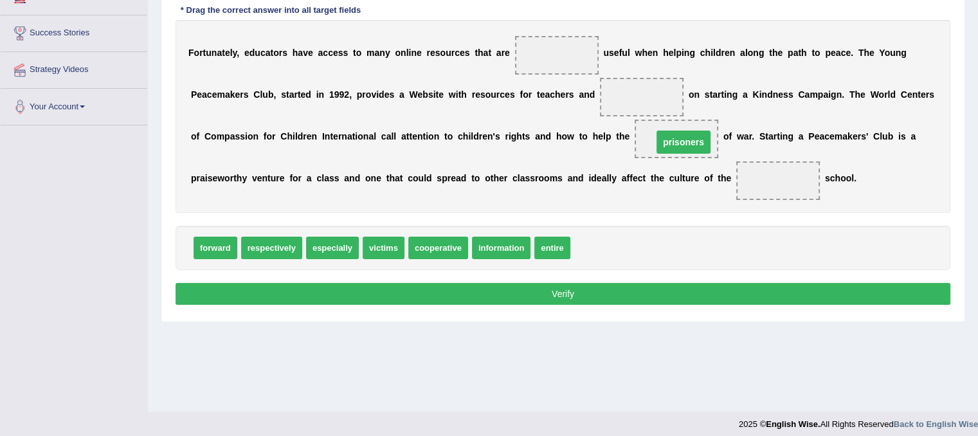
drag, startPoint x: 640, startPoint y: 89, endPoint x: 682, endPoint y: 133, distance: 60.5
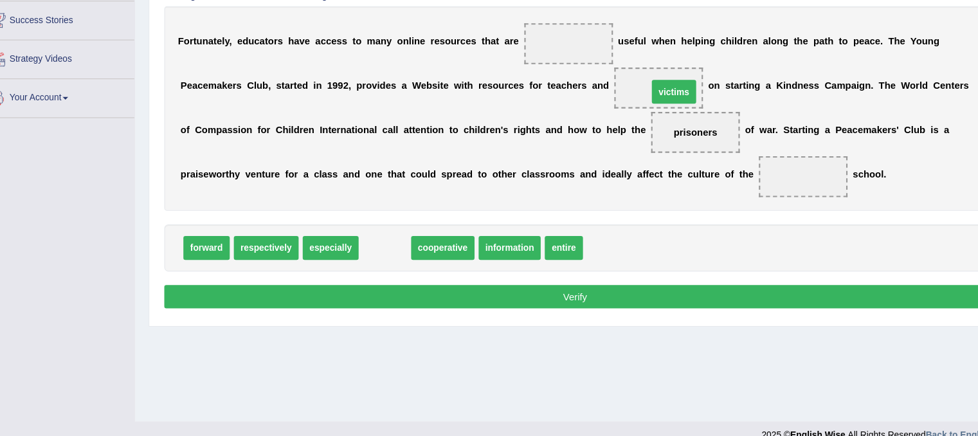
drag, startPoint x: 393, startPoint y: 248, endPoint x: 666, endPoint y: 100, distance: 310.1
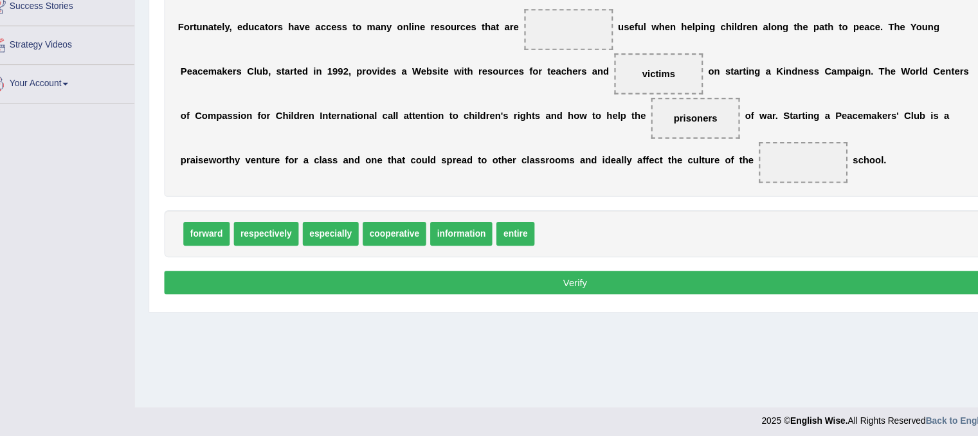
scroll to position [238, 0]
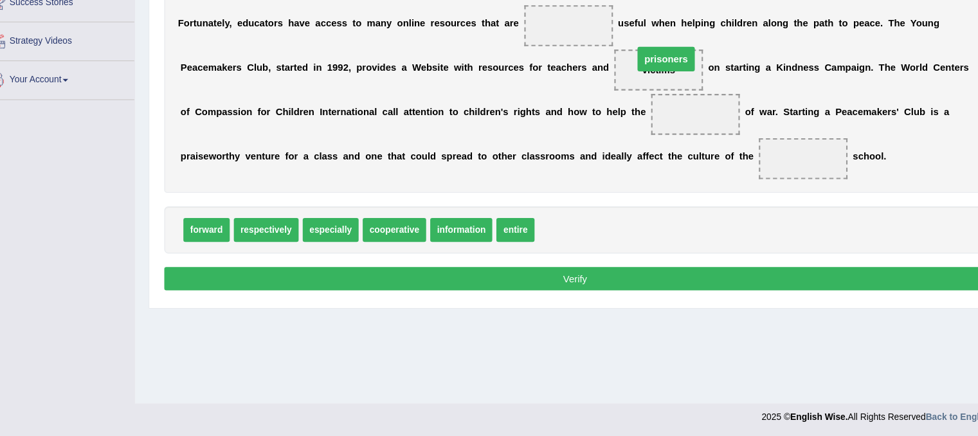
drag, startPoint x: 674, startPoint y: 127, endPoint x: 646, endPoint y: 75, distance: 59.8
drag, startPoint x: 556, startPoint y: 237, endPoint x: 670, endPoint y: 141, distance: 149.6
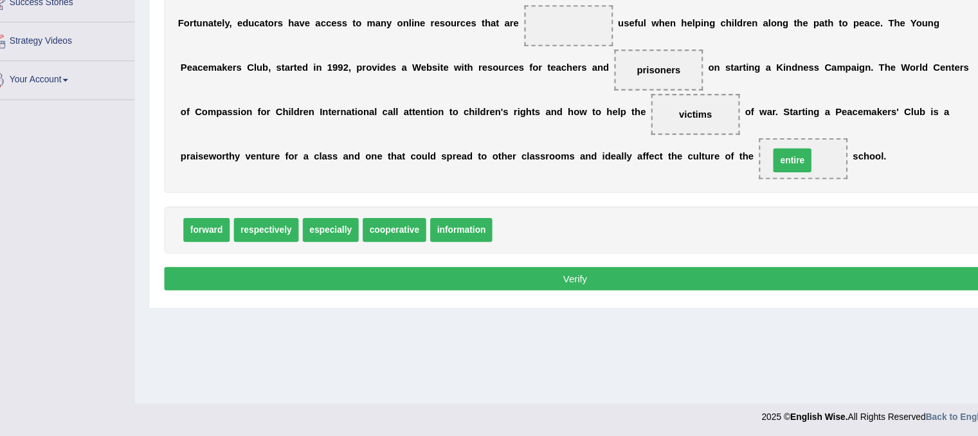
drag, startPoint x: 516, startPoint y: 238, endPoint x: 777, endPoint y: 173, distance: 269.1
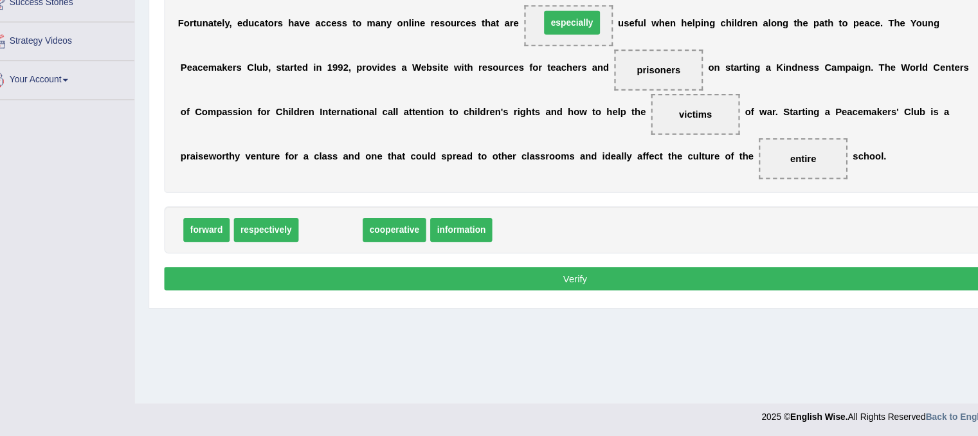
drag, startPoint x: 327, startPoint y: 243, endPoint x: 553, endPoint y: 48, distance: 299.5
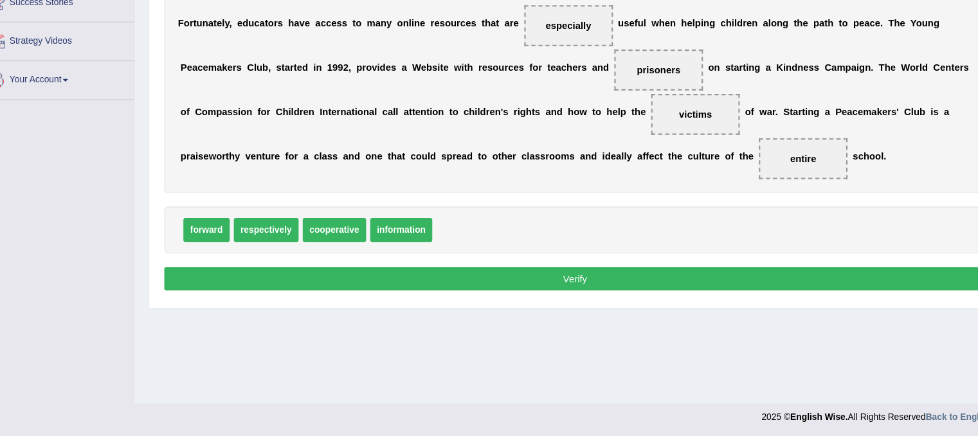
click at [498, 284] on button "Verify" at bounding box center [562, 287] width 775 height 22
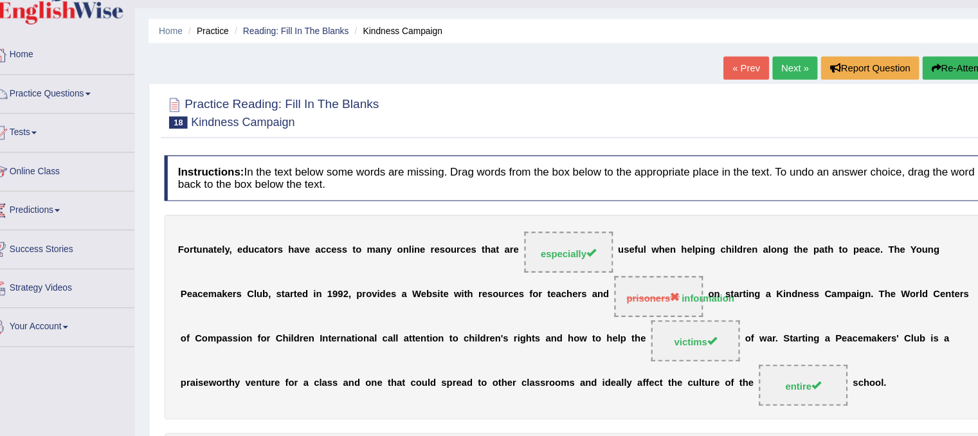
scroll to position [0, 0]
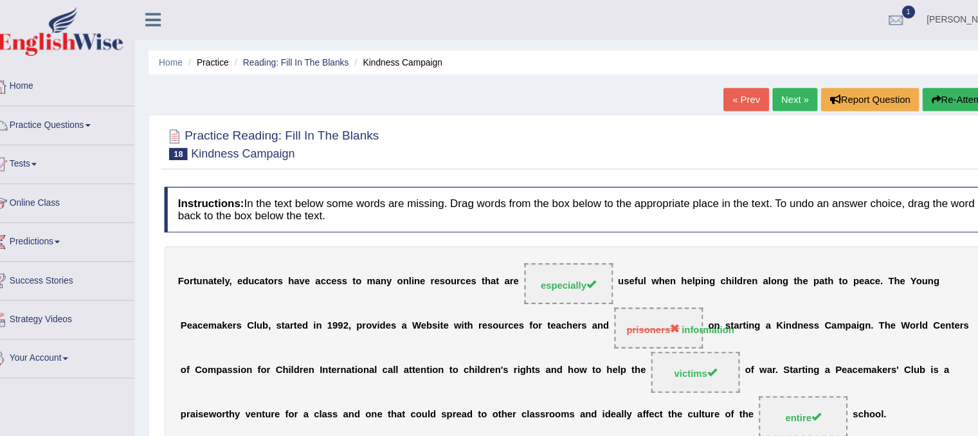
click at [761, 93] on link "Next »" at bounding box center [770, 94] width 42 height 22
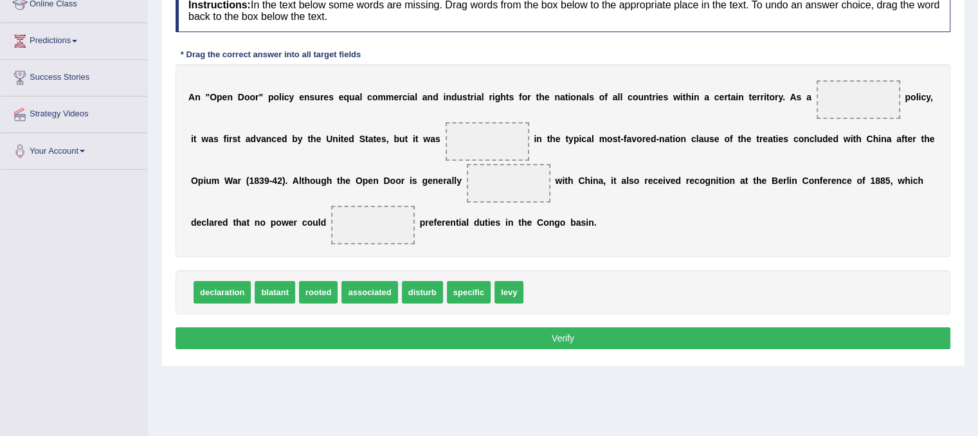
scroll to position [186, 0]
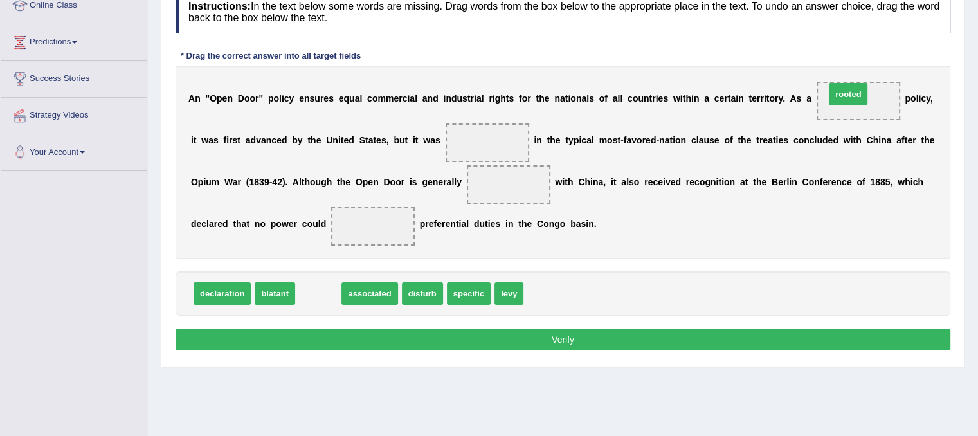
drag, startPoint x: 314, startPoint y: 292, endPoint x: 843, endPoint y: 96, distance: 565.0
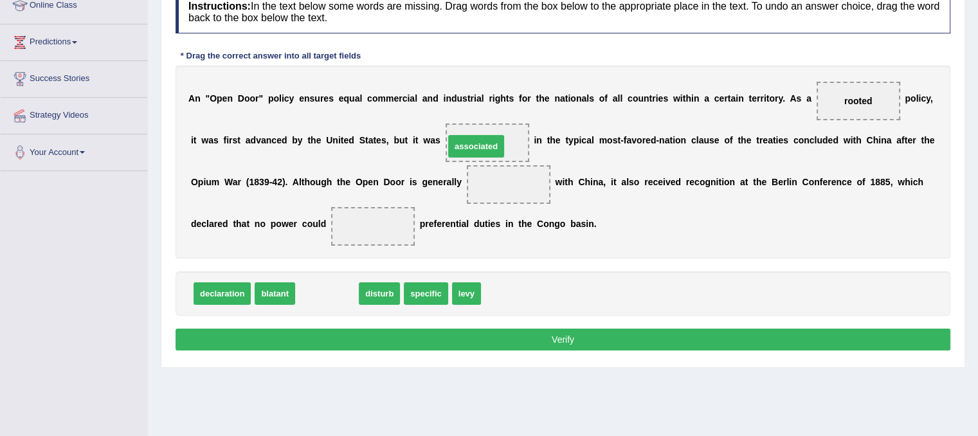
drag, startPoint x: 342, startPoint y: 294, endPoint x: 491, endPoint y: 145, distance: 210.9
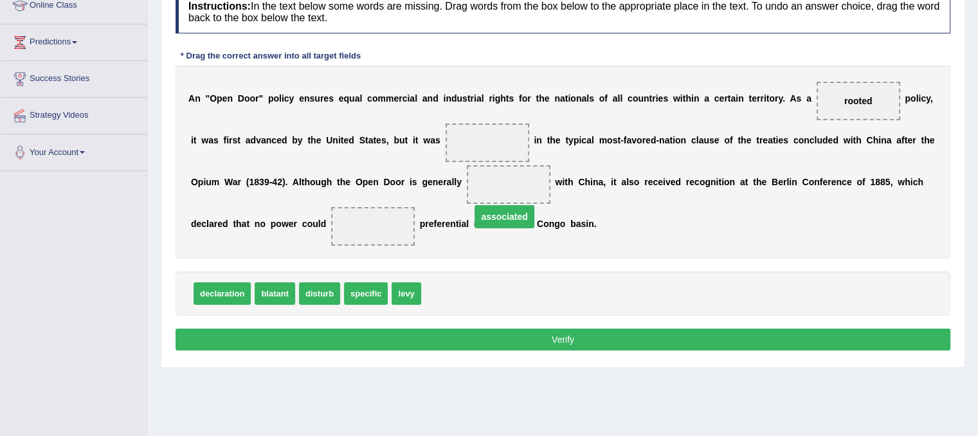
drag, startPoint x: 501, startPoint y: 137, endPoint x: 516, endPoint y: 208, distance: 72.9
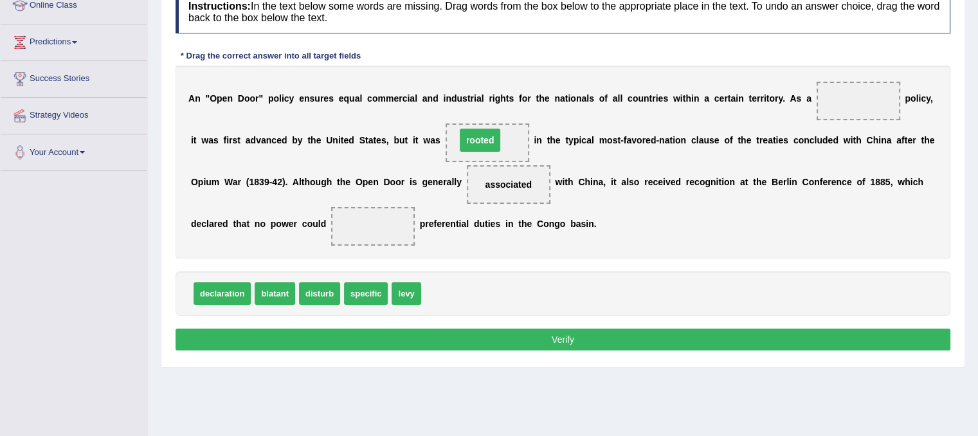
drag, startPoint x: 853, startPoint y: 93, endPoint x: 475, endPoint y: 132, distance: 380.0
drag, startPoint x: 287, startPoint y: 294, endPoint x: 399, endPoint y: 232, distance: 127.7
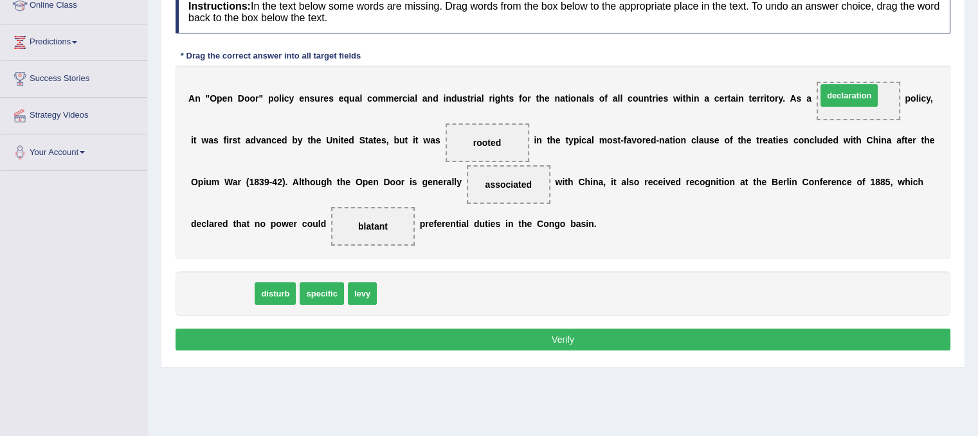
drag, startPoint x: 214, startPoint y: 292, endPoint x: 841, endPoint y: 94, distance: 657.3
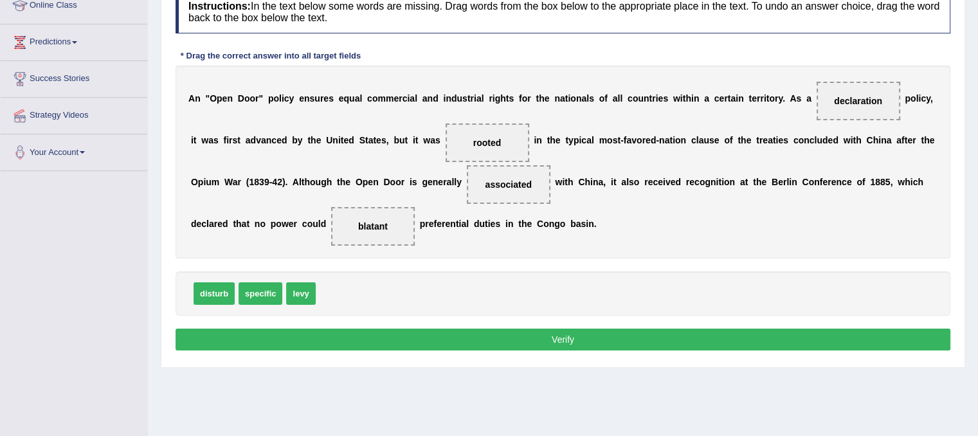
click at [633, 333] on button "Verify" at bounding box center [562, 339] width 775 height 22
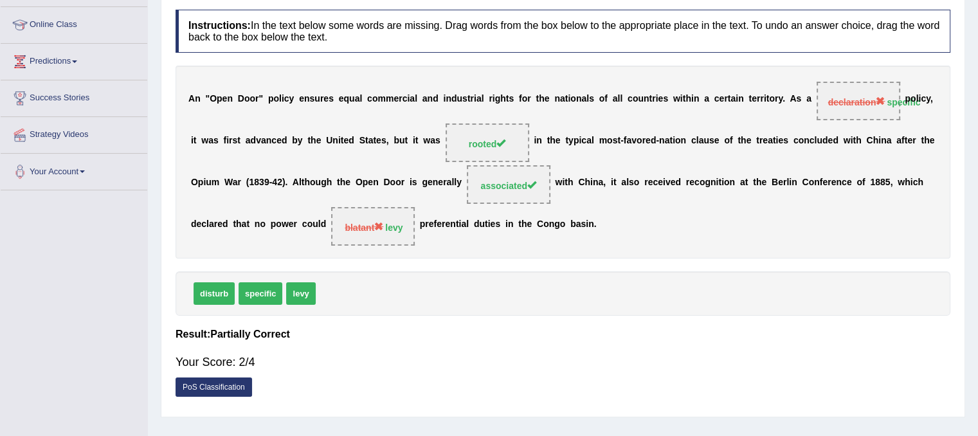
scroll to position [0, 0]
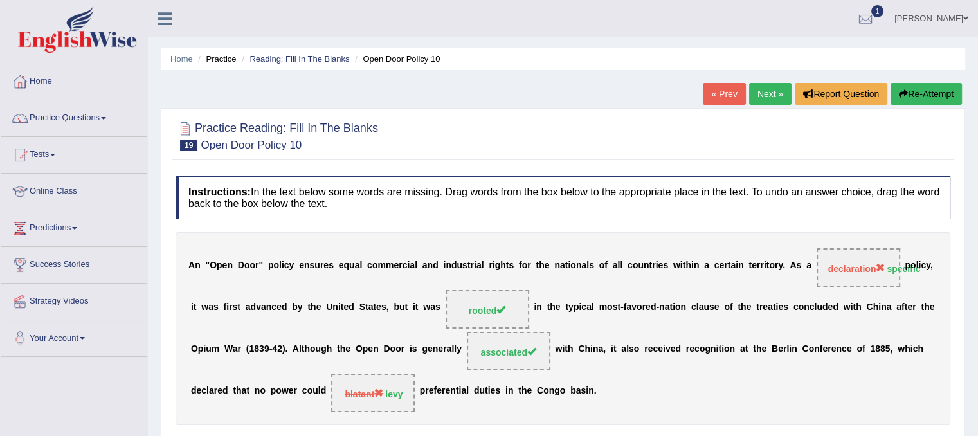
click at [756, 90] on link "Next »" at bounding box center [770, 94] width 42 height 22
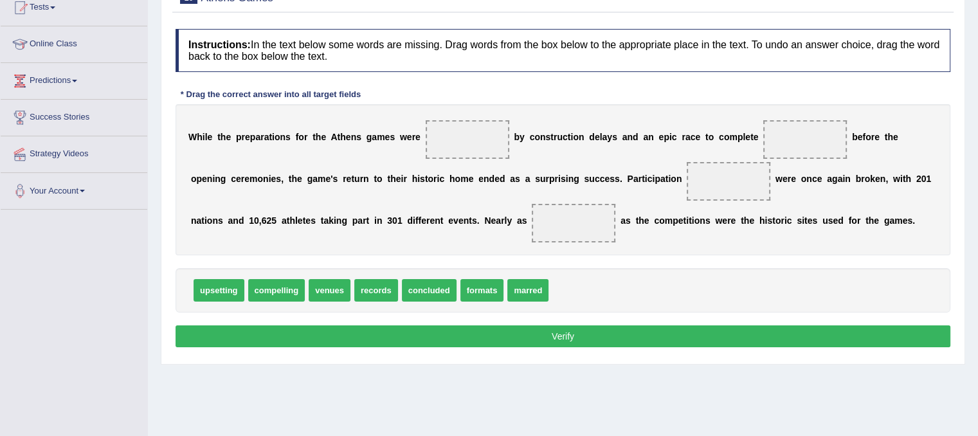
scroll to position [144, 0]
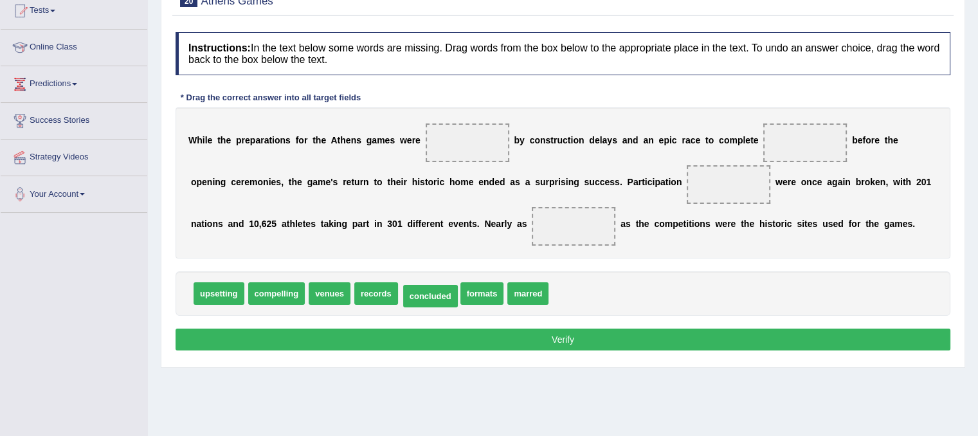
drag, startPoint x: 438, startPoint y: 289, endPoint x: 440, endPoint y: 297, distance: 7.8
drag, startPoint x: 339, startPoint y: 296, endPoint x: 330, endPoint y: 299, distance: 9.6
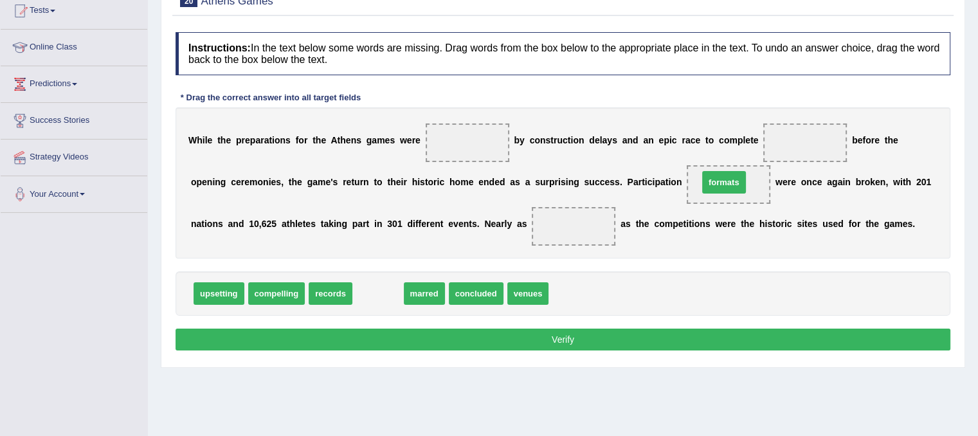
drag, startPoint x: 375, startPoint y: 289, endPoint x: 721, endPoint y: 177, distance: 363.5
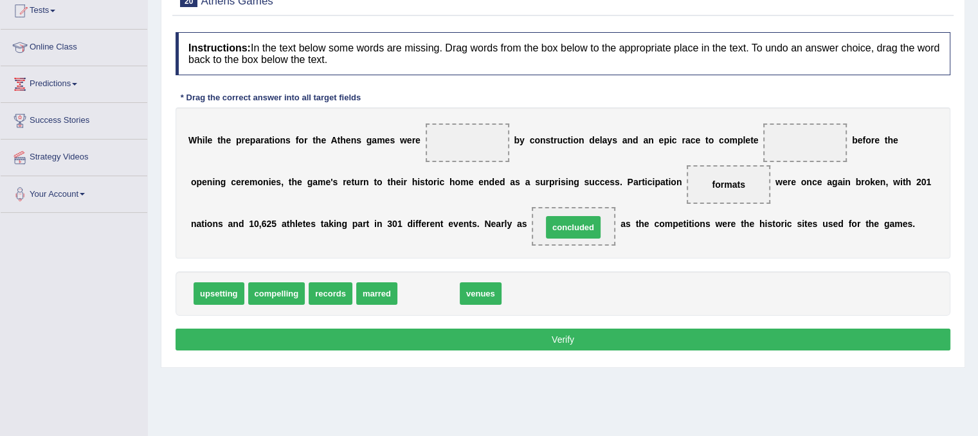
drag, startPoint x: 420, startPoint y: 294, endPoint x: 565, endPoint y: 228, distance: 159.1
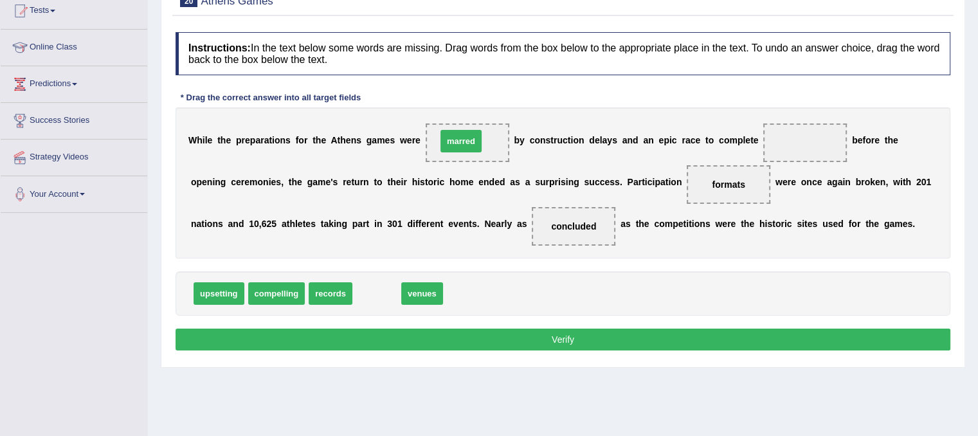
drag, startPoint x: 390, startPoint y: 296, endPoint x: 465, endPoint y: 151, distance: 163.6
drag, startPoint x: 399, startPoint y: 291, endPoint x: 533, endPoint y: 228, distance: 148.1
click at [533, 228] on div "Instructions: In the text below some words are missing. Drag words from the box…" at bounding box center [562, 193] width 781 height 335
drag, startPoint x: 381, startPoint y: 291, endPoint x: 800, endPoint y: 133, distance: 448.0
click at [610, 337] on button "Verify" at bounding box center [562, 339] width 775 height 22
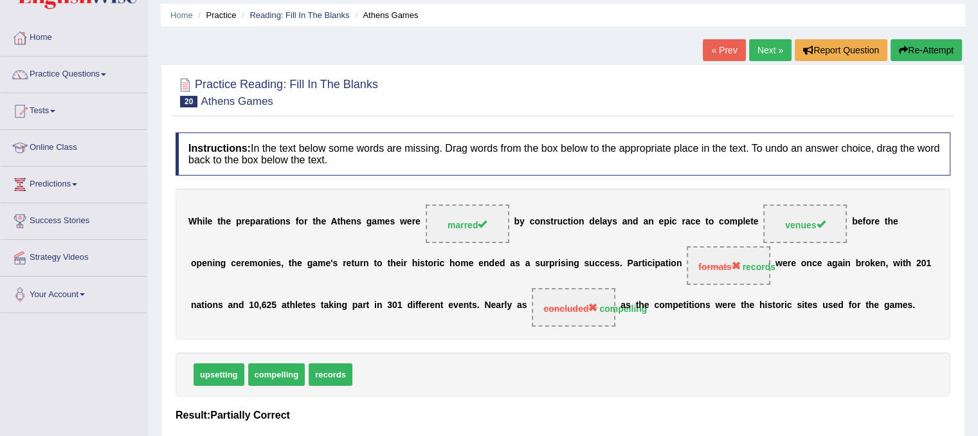
scroll to position [0, 0]
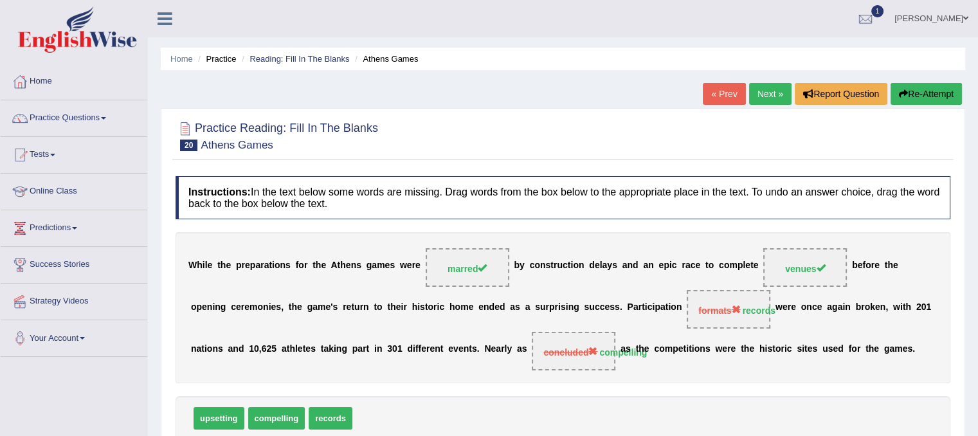
click at [771, 94] on link "Next »" at bounding box center [770, 94] width 42 height 22
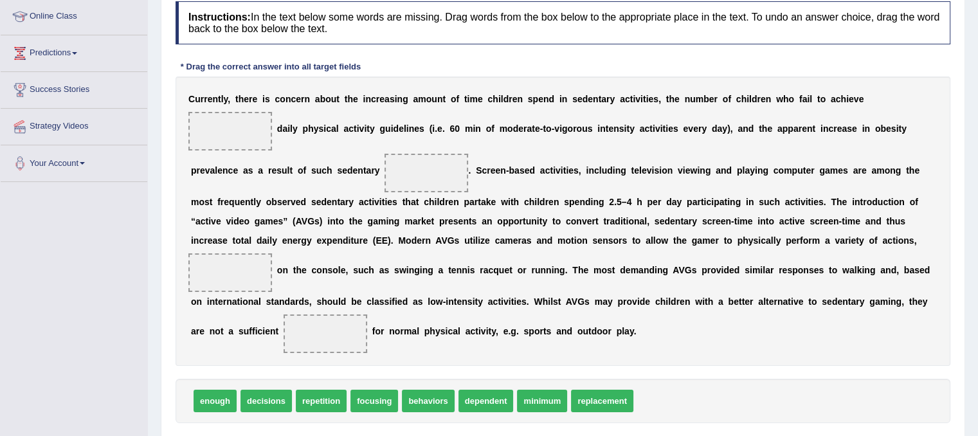
scroll to position [183, 0]
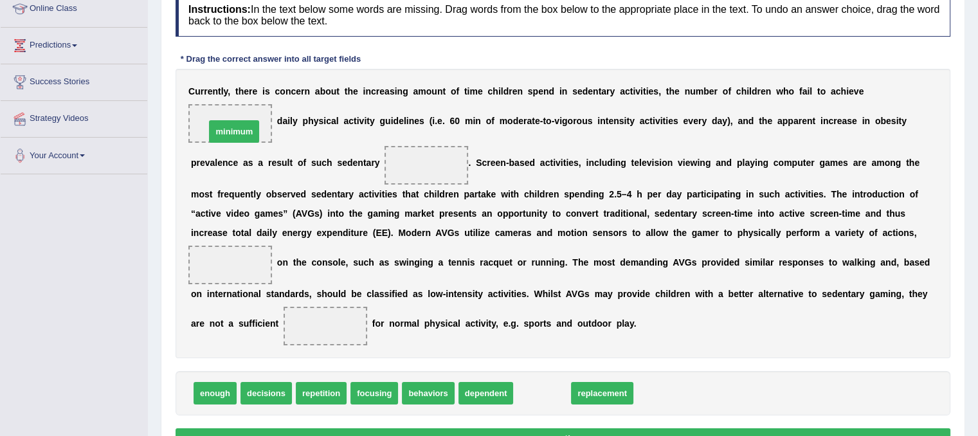
drag, startPoint x: 521, startPoint y: 399, endPoint x: 213, endPoint y: 138, distance: 404.1
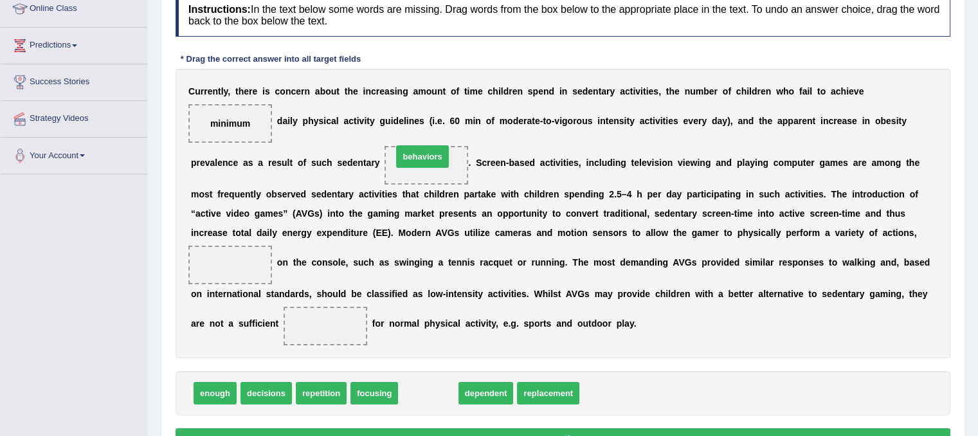
drag, startPoint x: 426, startPoint y: 393, endPoint x: 420, endPoint y: 156, distance: 236.6
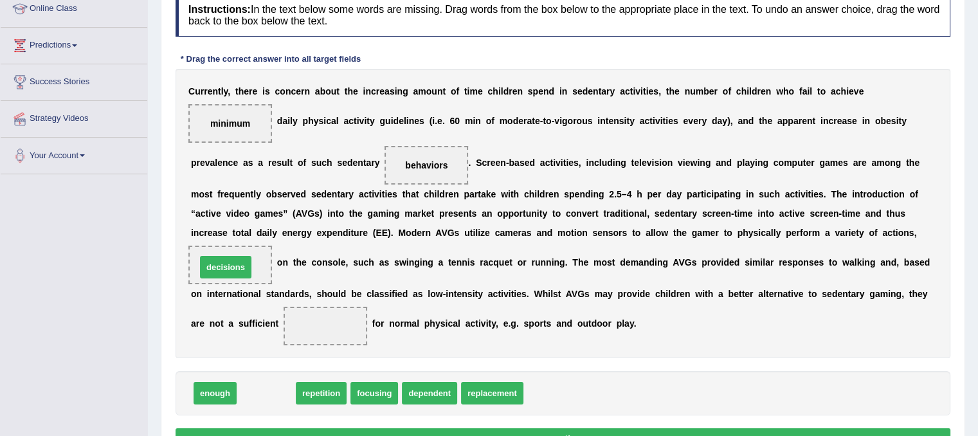
drag, startPoint x: 270, startPoint y: 386, endPoint x: 229, endPoint y: 260, distance: 132.3
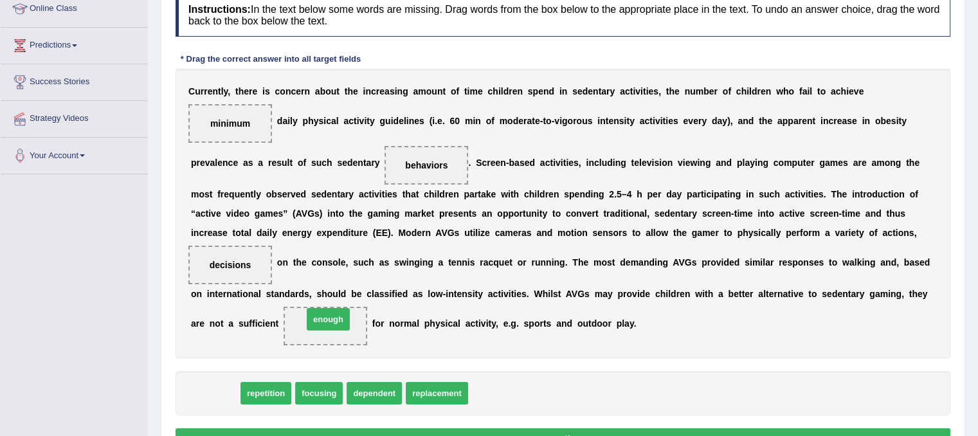
drag, startPoint x: 213, startPoint y: 397, endPoint x: 325, endPoint y: 326, distance: 132.3
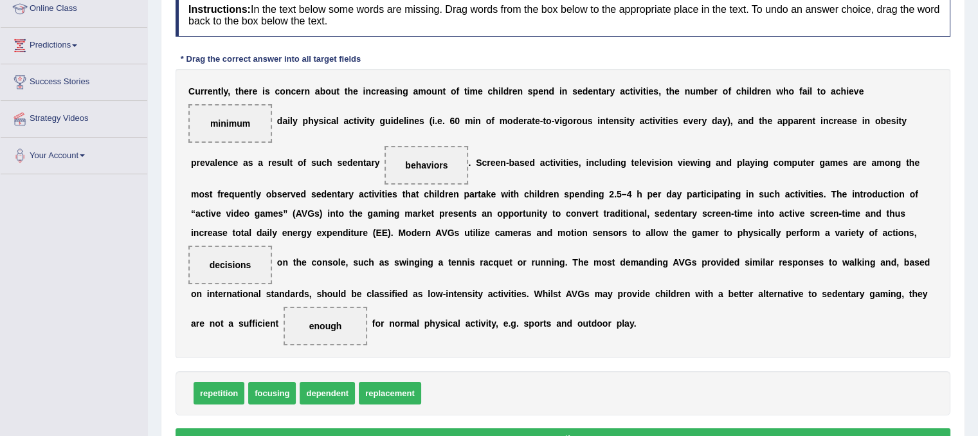
drag, startPoint x: 973, startPoint y: 338, endPoint x: 973, endPoint y: 397, distance: 58.5
click at [973, 397] on div "Home Practice Reading: Fill In The Blanks AVG « Prev Next » Report Question Re-…" at bounding box center [563, 147] width 830 height 660
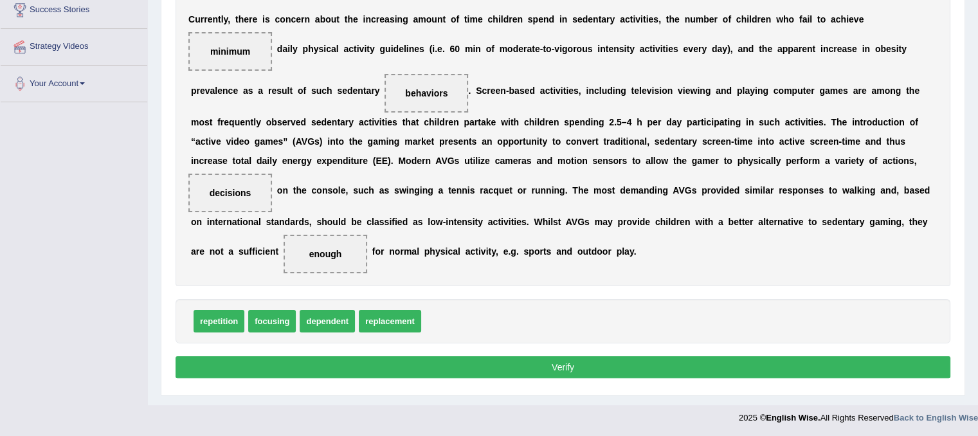
click at [843, 376] on div "Instructions: In the text below some words are missing. Drag words from the box…" at bounding box center [562, 151] width 781 height 473
click at [838, 368] on button "Verify" at bounding box center [562, 367] width 775 height 22
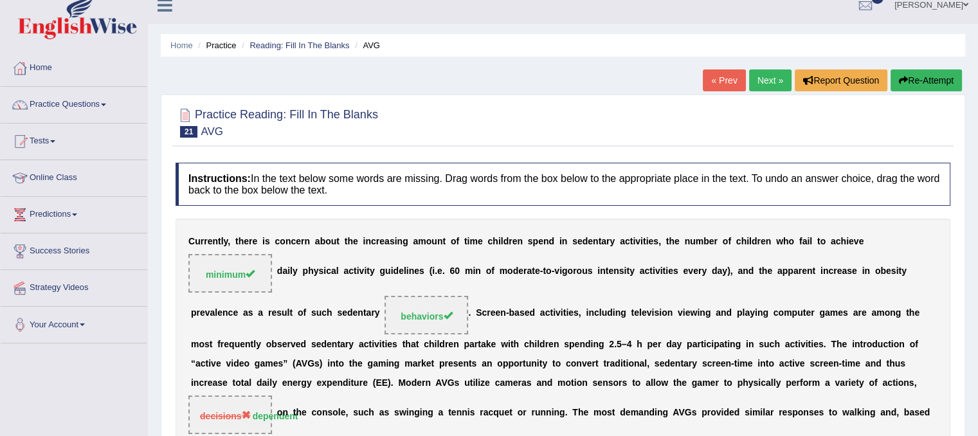
scroll to position [8, 0]
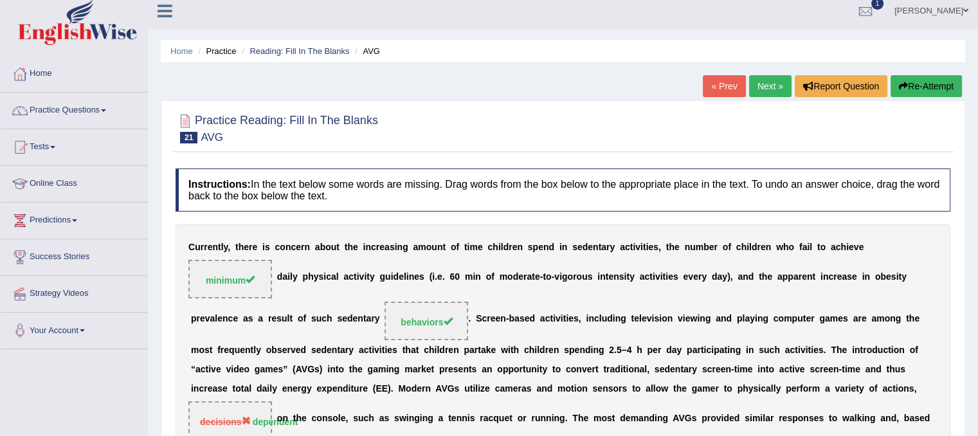
click at [768, 78] on link "Next »" at bounding box center [770, 86] width 42 height 22
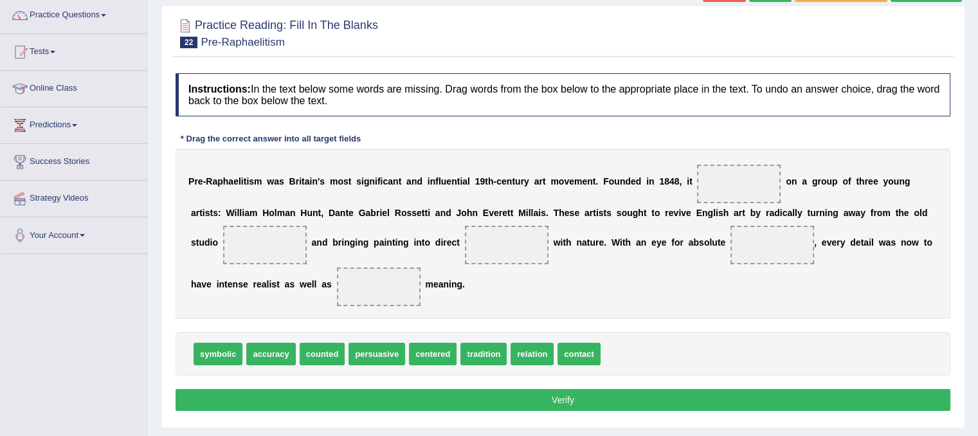
scroll to position [103, 0]
click at [334, 355] on span "counted" at bounding box center [323, 354] width 46 height 22
drag, startPoint x: 458, startPoint y: 348, endPoint x: 486, endPoint y: 343, distance: 28.7
click at [510, 341] on div "symbolic accuracy counted persuasive centered tradition relation contact" at bounding box center [562, 354] width 775 height 44
drag, startPoint x: 430, startPoint y: 357, endPoint x: 712, endPoint y: 221, distance: 313.4
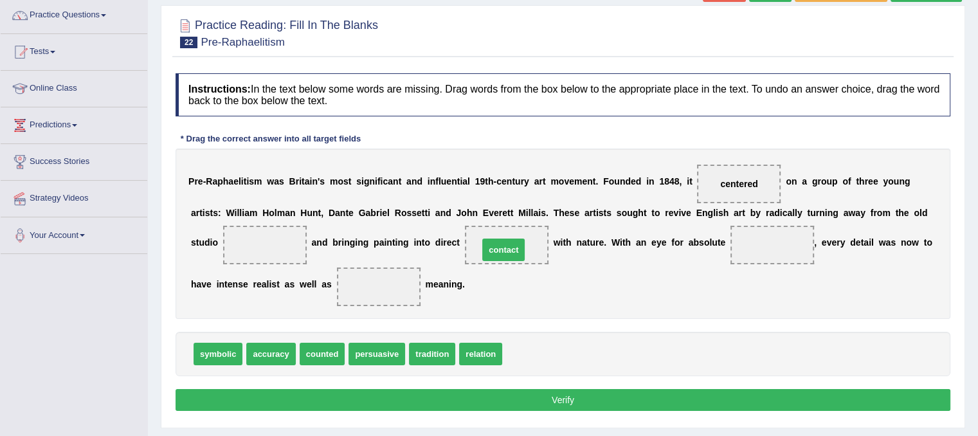
drag, startPoint x: 523, startPoint y: 355, endPoint x: 499, endPoint y: 250, distance: 107.4
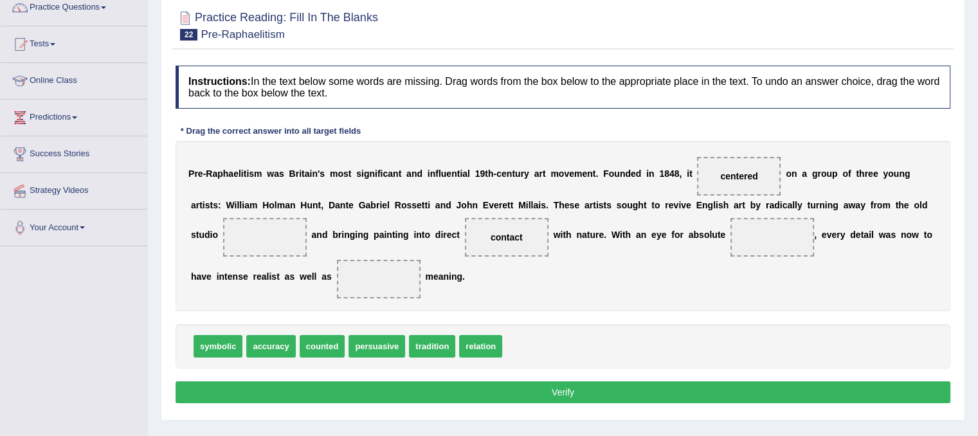
scroll to position [118, 0]
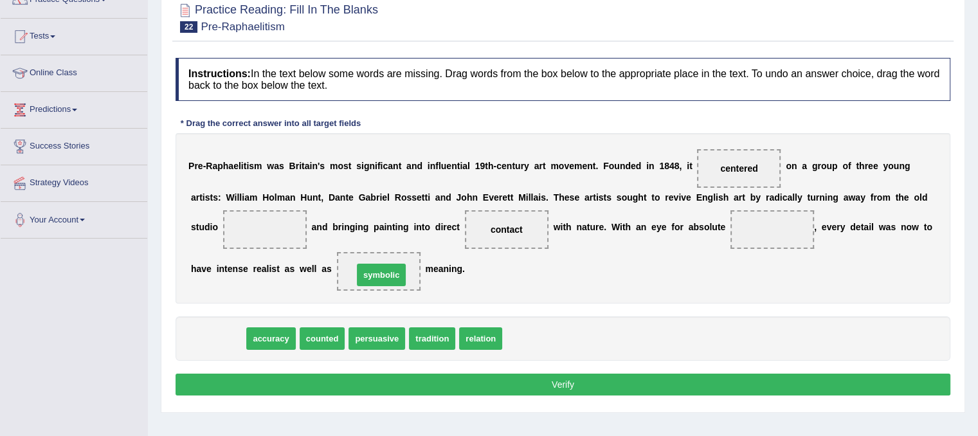
drag, startPoint x: 240, startPoint y: 337, endPoint x: 404, endPoint y: 273, distance: 175.2
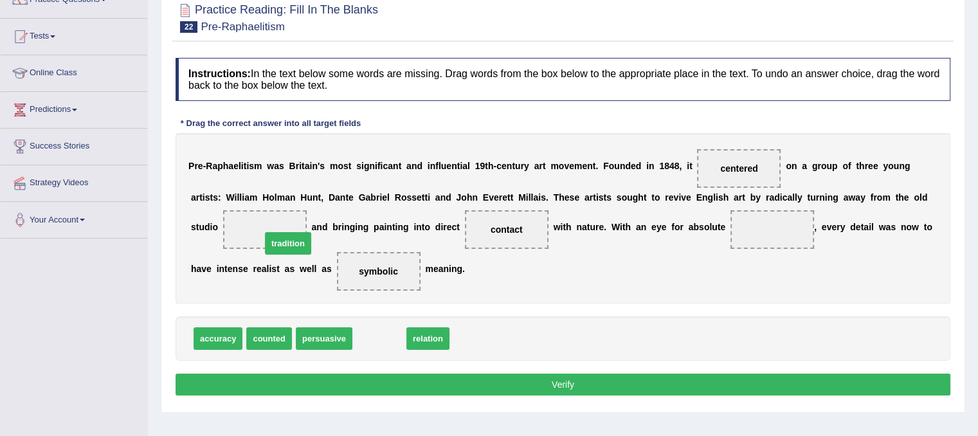
drag, startPoint x: 366, startPoint y: 335, endPoint x: 274, endPoint y: 240, distance: 131.8
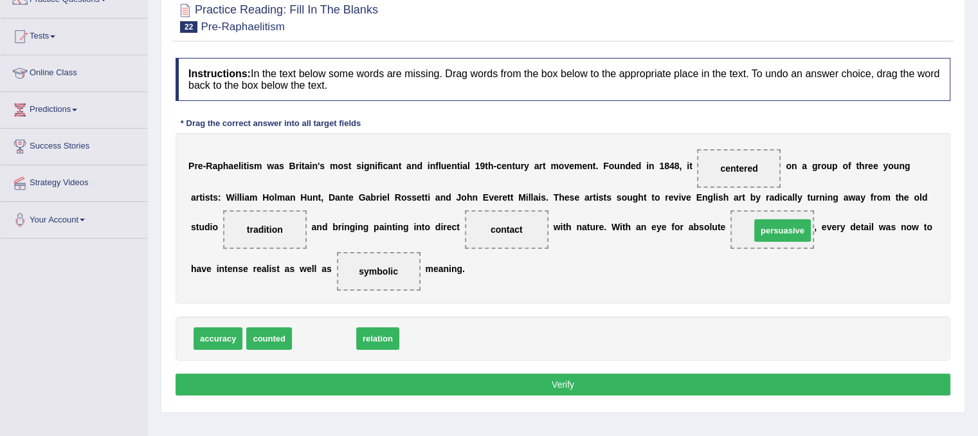
drag, startPoint x: 334, startPoint y: 334, endPoint x: 793, endPoint y: 227, distance: 471.4
click at [669, 376] on button "Verify" at bounding box center [562, 384] width 775 height 22
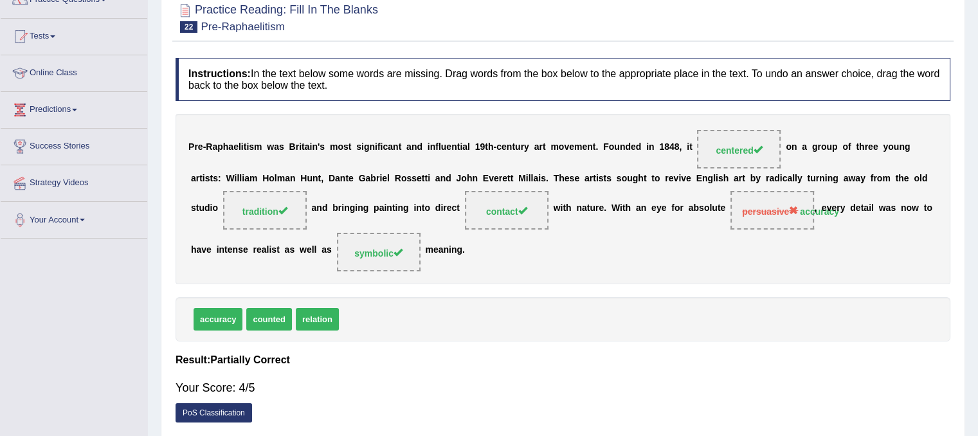
drag, startPoint x: 977, startPoint y: 271, endPoint x: 985, endPoint y: 52, distance: 218.7
click at [977, 52] on html "Toggle navigation Home Practice Questions Speaking Practice Read Aloud Repeat S…" at bounding box center [489, 100] width 978 height 436
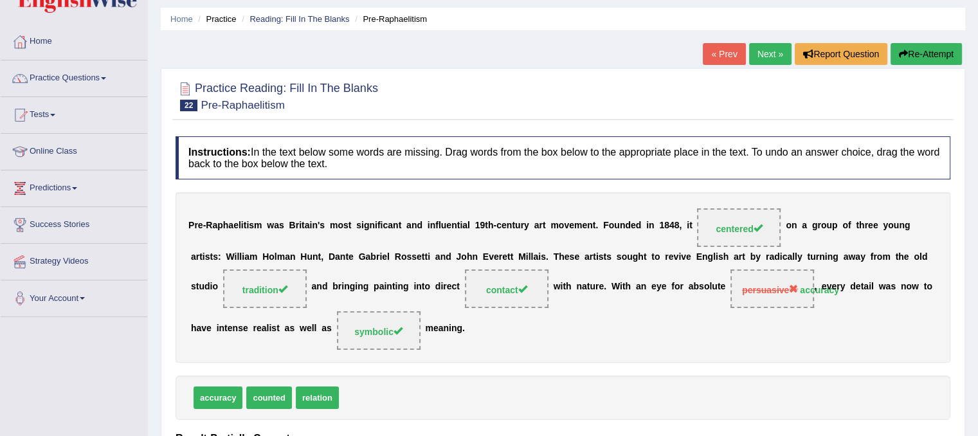
scroll to position [0, 0]
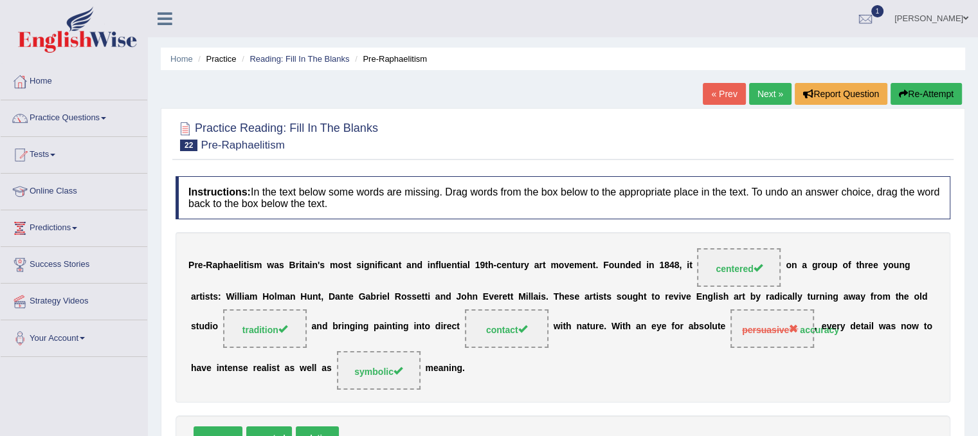
click at [755, 98] on link "Next »" at bounding box center [770, 94] width 42 height 22
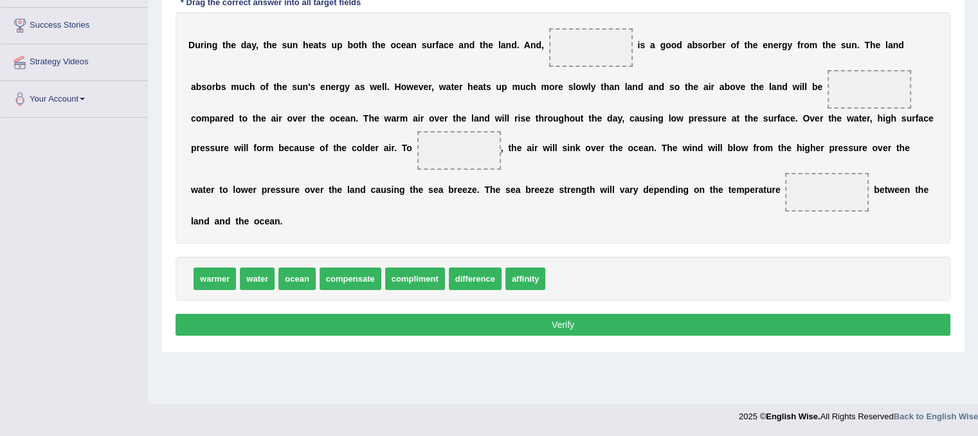
scroll to position [237, 0]
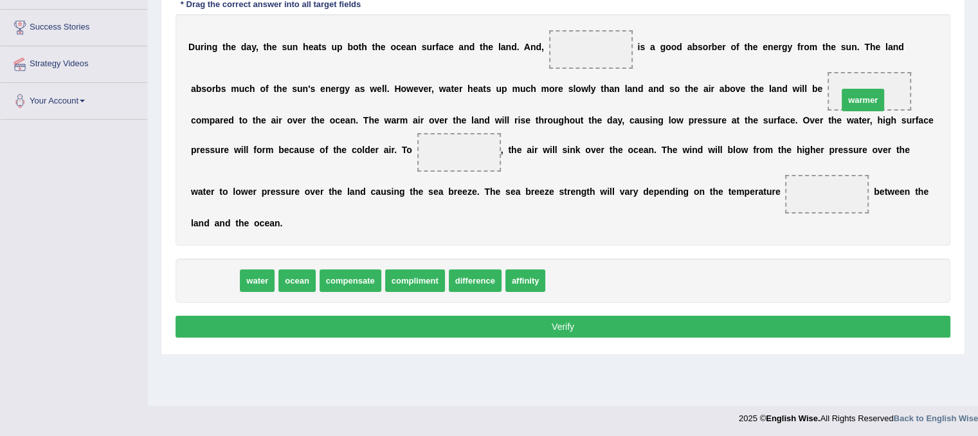
drag, startPoint x: 206, startPoint y: 273, endPoint x: 854, endPoint y: 92, distance: 672.9
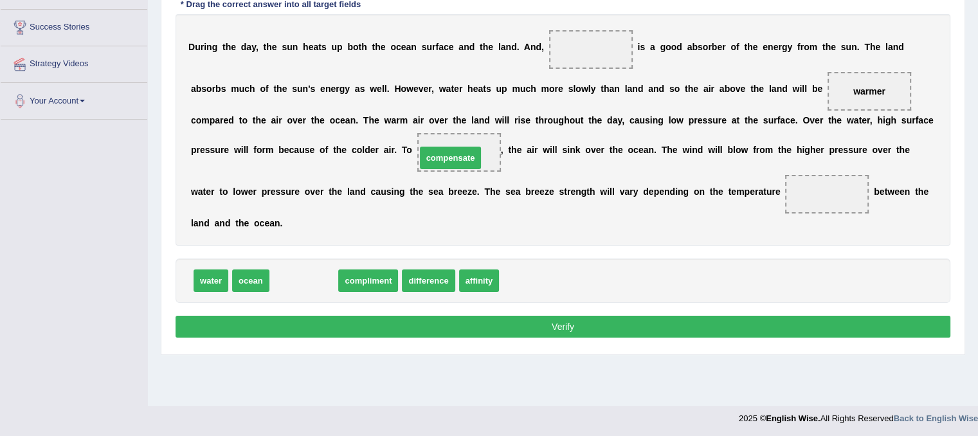
drag, startPoint x: 306, startPoint y: 280, endPoint x: 453, endPoint y: 157, distance: 191.2
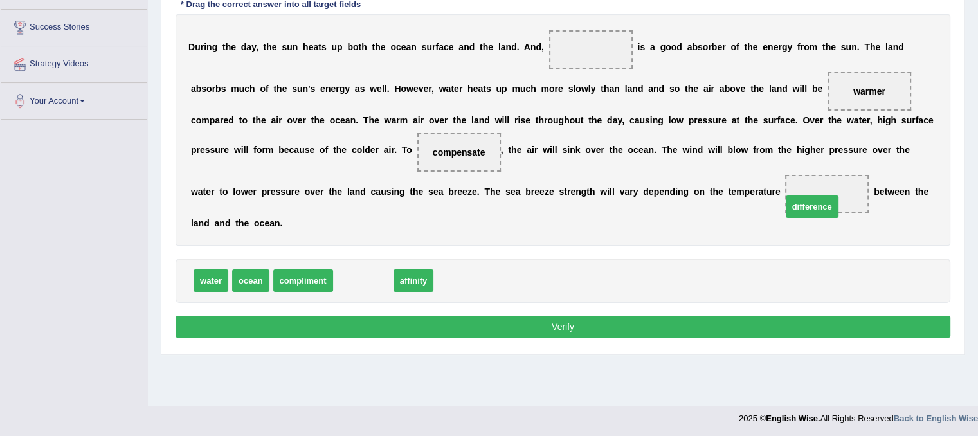
drag, startPoint x: 364, startPoint y: 279, endPoint x: 811, endPoint y: 201, distance: 453.6
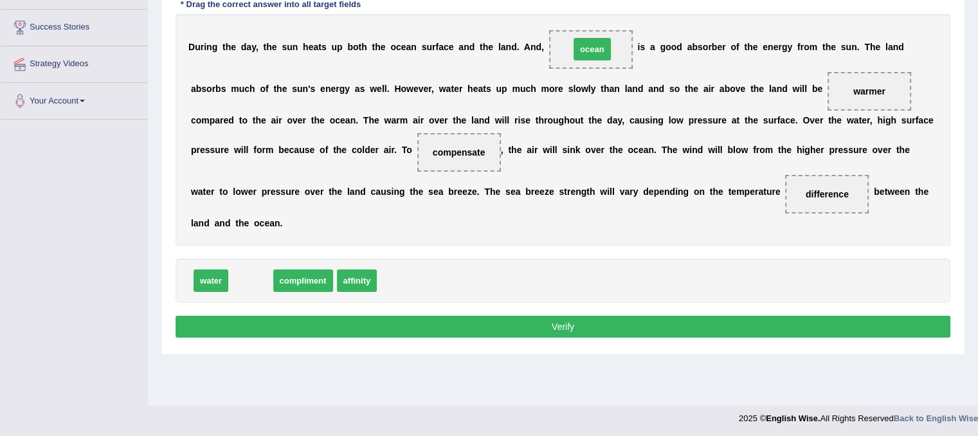
drag, startPoint x: 248, startPoint y: 275, endPoint x: 589, endPoint y: 40, distance: 414.6
click at [578, 325] on button "Verify" at bounding box center [562, 327] width 775 height 22
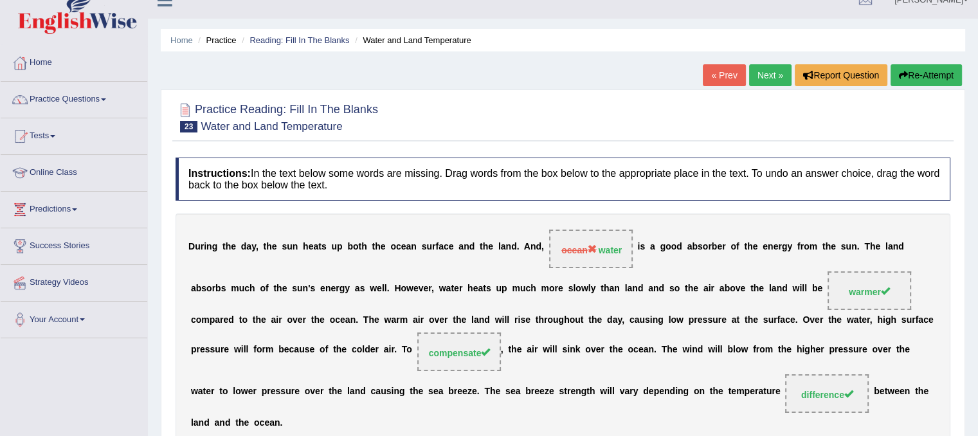
scroll to position [0, 0]
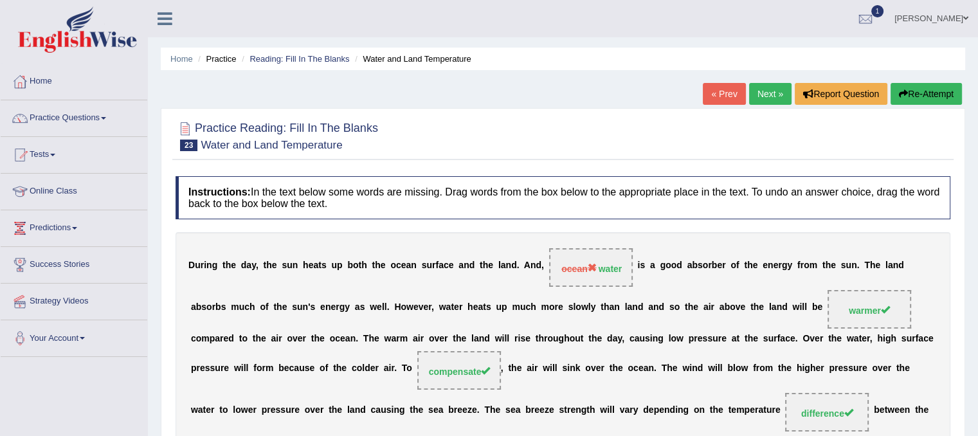
click at [774, 94] on link "Next »" at bounding box center [770, 94] width 42 height 22
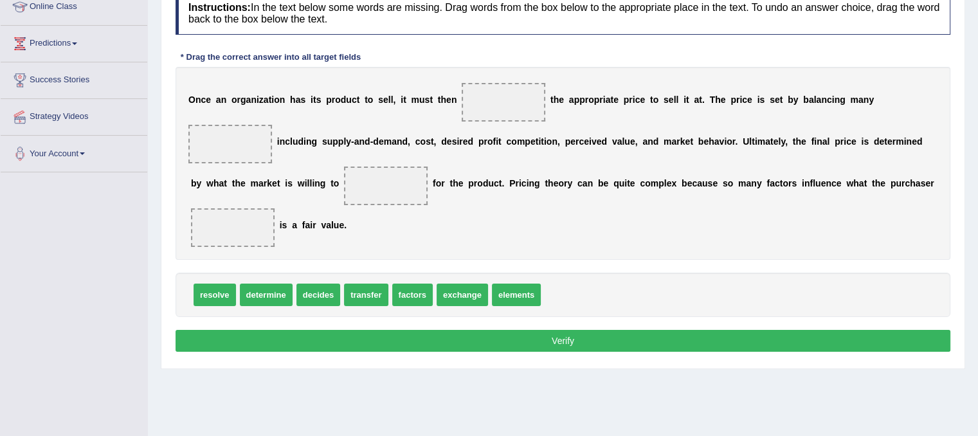
scroll to position [177, 0]
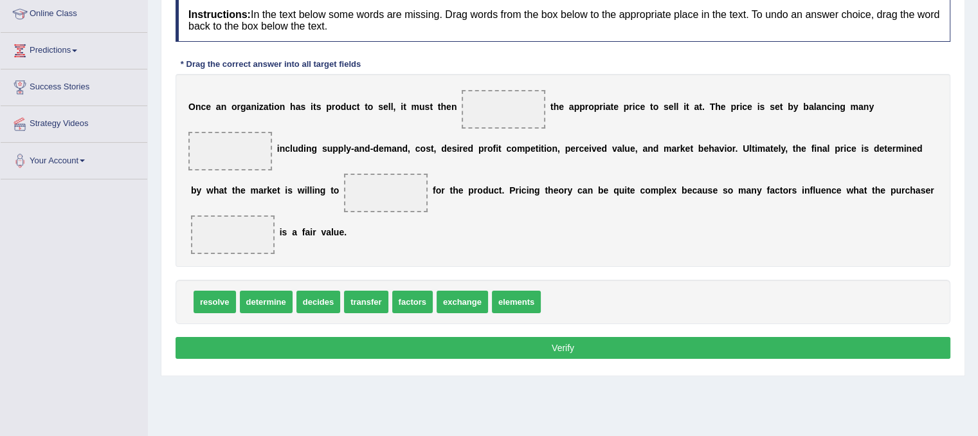
click at [276, 304] on span "determine" at bounding box center [266, 302] width 53 height 22
drag, startPoint x: 260, startPoint y: 301, endPoint x: 516, endPoint y: 112, distance: 317.6
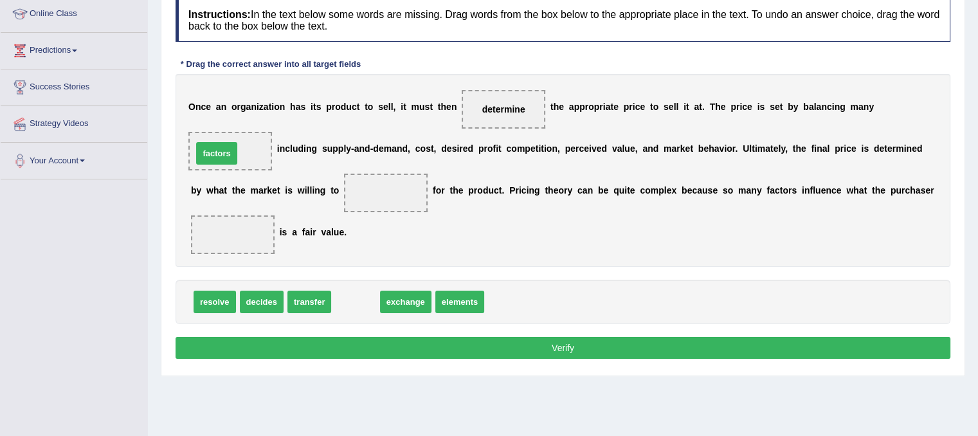
drag, startPoint x: 347, startPoint y: 297, endPoint x: 208, endPoint y: 149, distance: 202.8
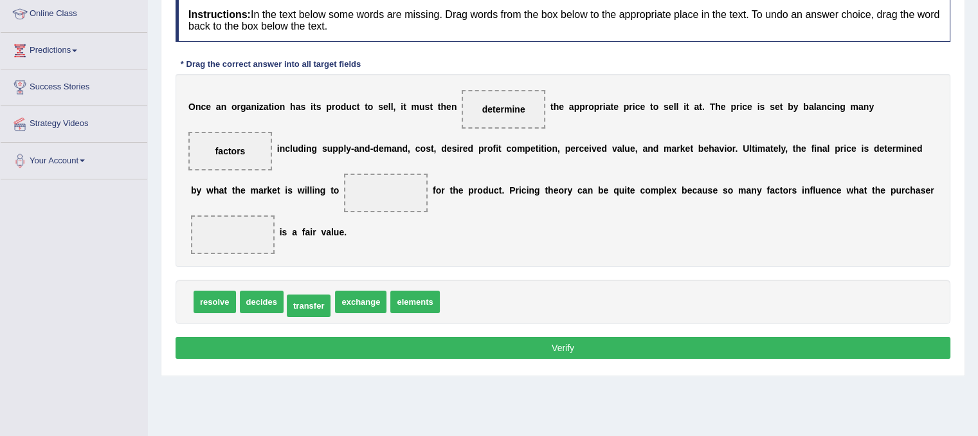
drag, startPoint x: 310, startPoint y: 307, endPoint x: 278, endPoint y: 350, distance: 54.1
click at [287, 317] on span "transfer" at bounding box center [309, 305] width 44 height 22
drag, startPoint x: 262, startPoint y: 300, endPoint x: 234, endPoint y: 245, distance: 62.1
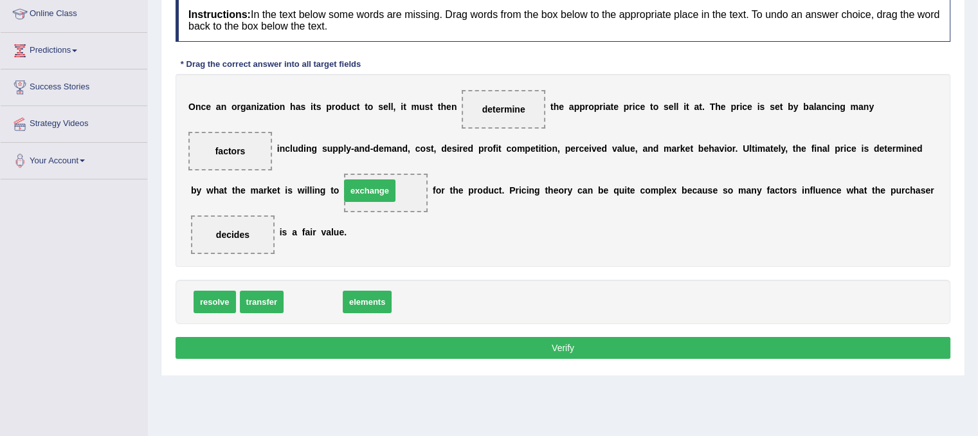
drag, startPoint x: 327, startPoint y: 299, endPoint x: 383, endPoint y: 188, distance: 124.8
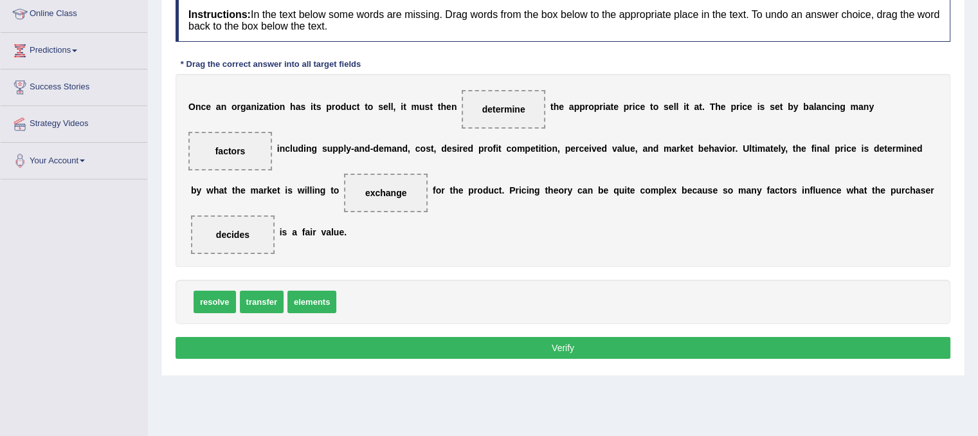
click at [433, 342] on button "Verify" at bounding box center [562, 348] width 775 height 22
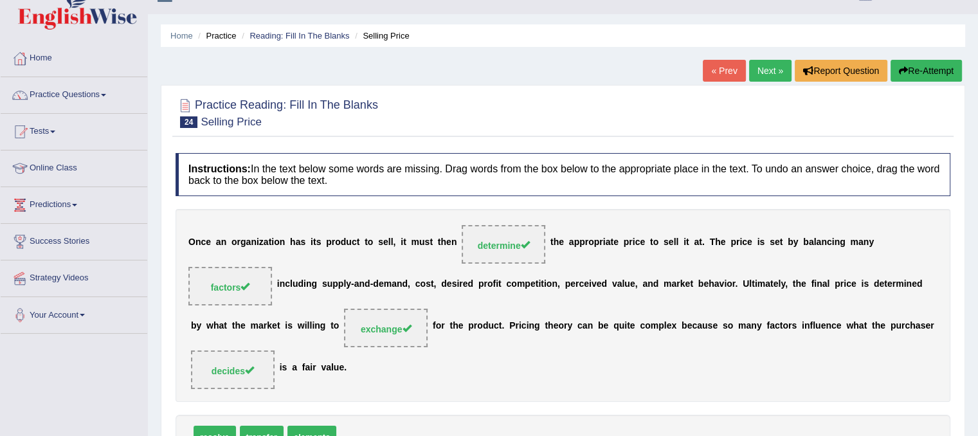
scroll to position [0, 0]
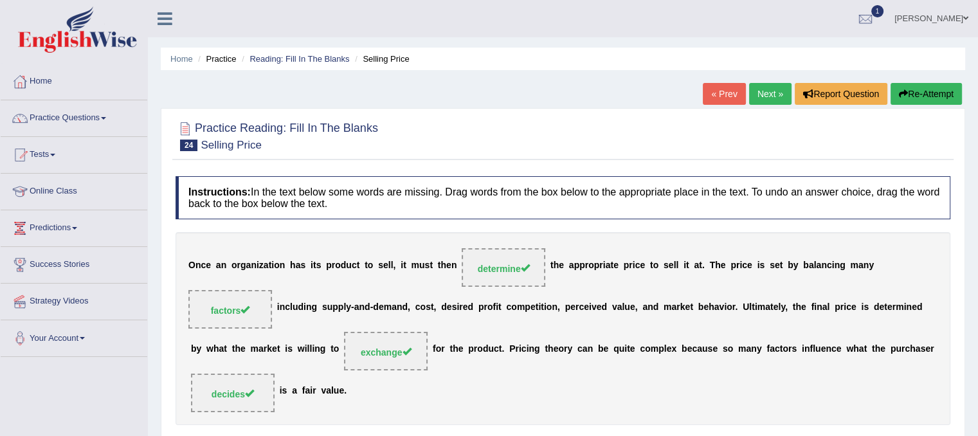
click at [775, 91] on link "Next »" at bounding box center [770, 94] width 42 height 22
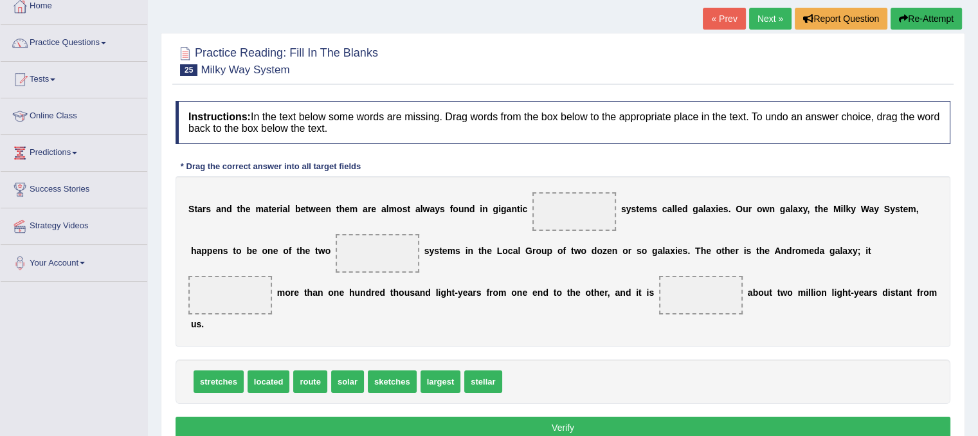
scroll to position [67, 0]
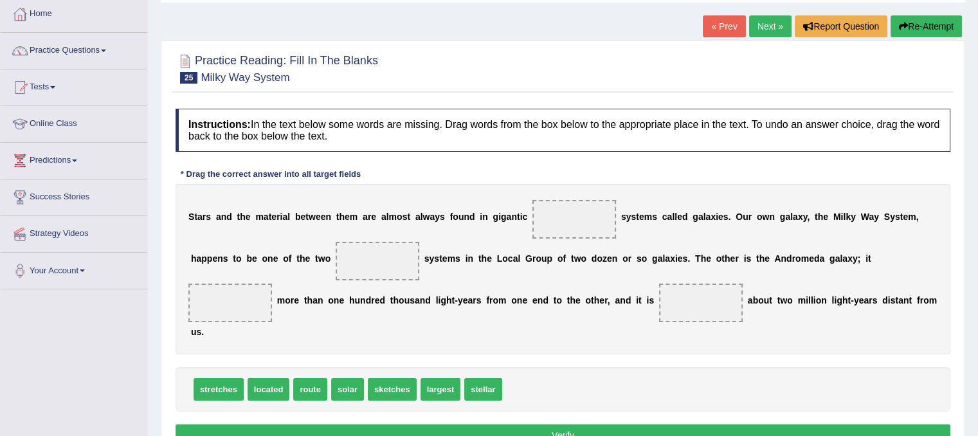
drag, startPoint x: 501, startPoint y: 393, endPoint x: 485, endPoint y: 371, distance: 28.0
click at [485, 371] on div "stretches located route solar sketches largest stellar" at bounding box center [562, 389] width 775 height 44
drag, startPoint x: 485, startPoint y: 386, endPoint x: 563, endPoint y: 226, distance: 178.0
drag, startPoint x: 319, startPoint y: 391, endPoint x: 411, endPoint y: 262, distance: 158.6
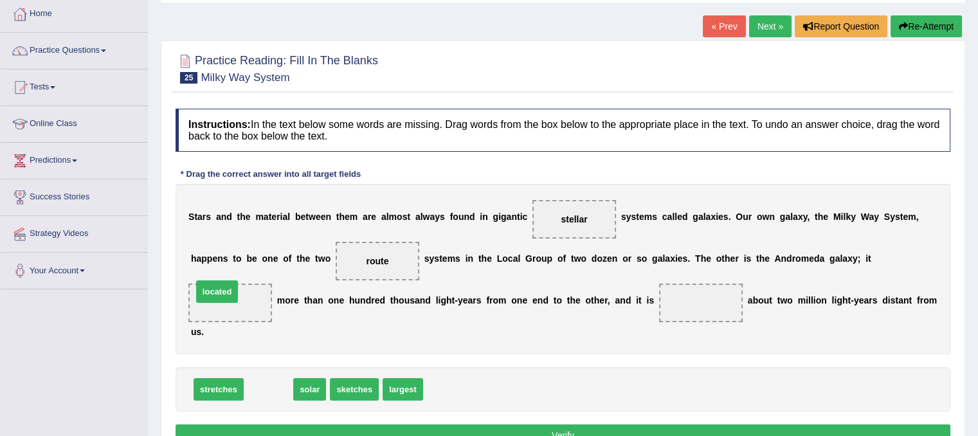
drag, startPoint x: 265, startPoint y: 386, endPoint x: 213, endPoint y: 289, distance: 110.4
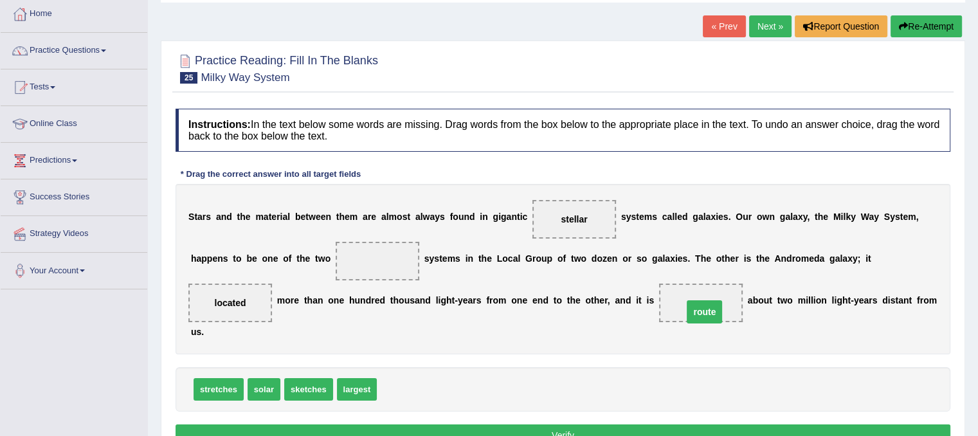
drag, startPoint x: 381, startPoint y: 263, endPoint x: 708, endPoint y: 314, distance: 331.1
drag, startPoint x: 346, startPoint y: 395, endPoint x: 355, endPoint y: 274, distance: 121.2
click at [508, 426] on button "Verify" at bounding box center [562, 435] width 775 height 22
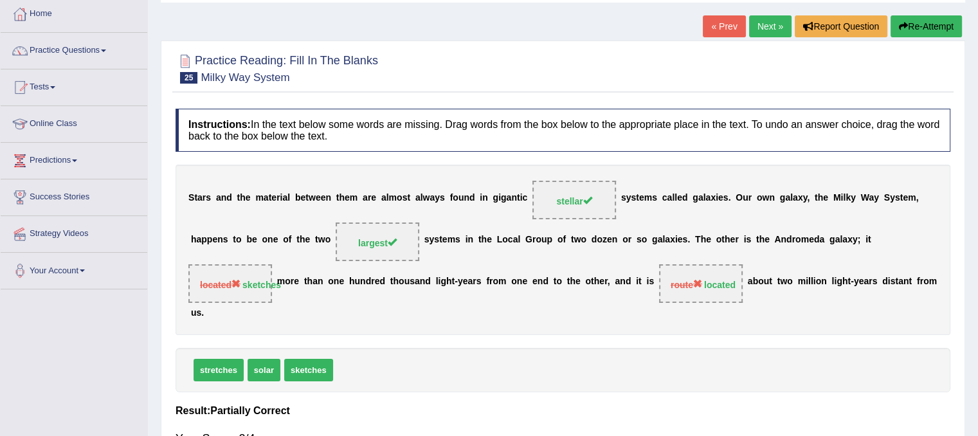
click at [760, 26] on link "Next »" at bounding box center [770, 26] width 42 height 22
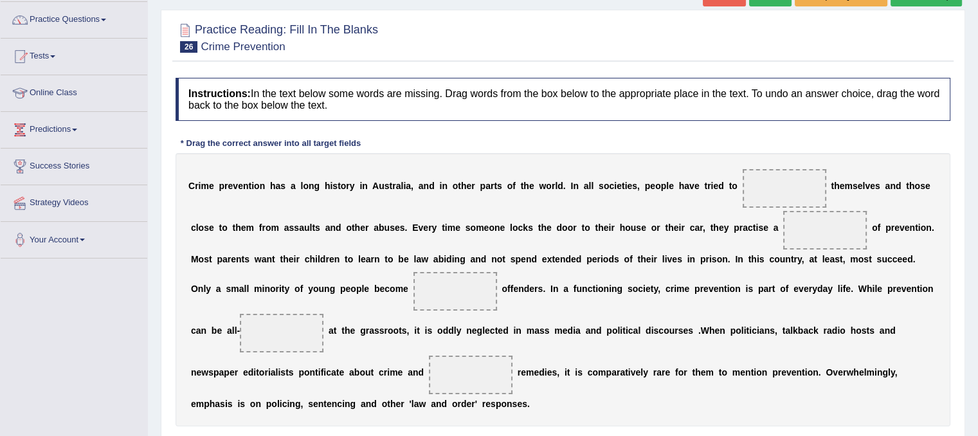
scroll to position [148, 0]
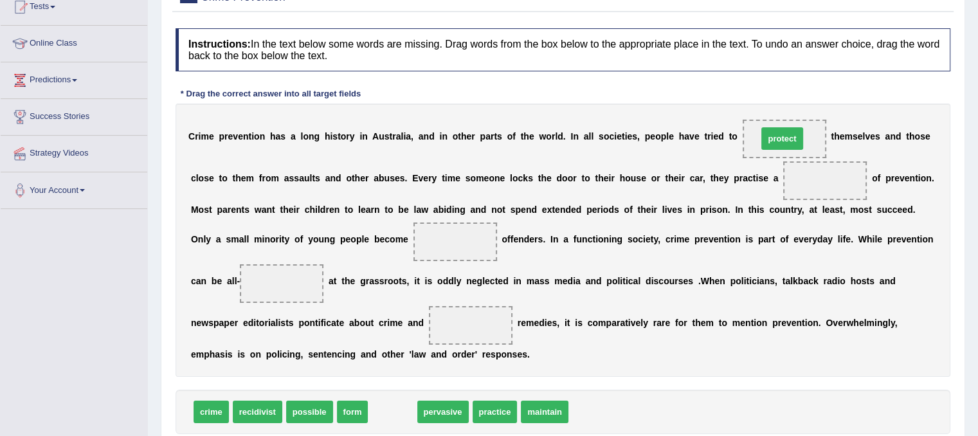
drag, startPoint x: 395, startPoint y: 408, endPoint x: 785, endPoint y: 134, distance: 476.2
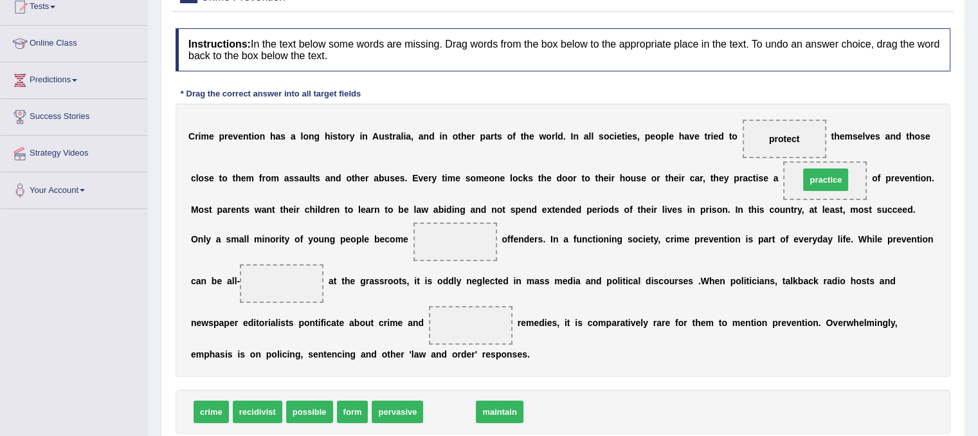
drag, startPoint x: 460, startPoint y: 408, endPoint x: 838, endPoint y: 175, distance: 443.3
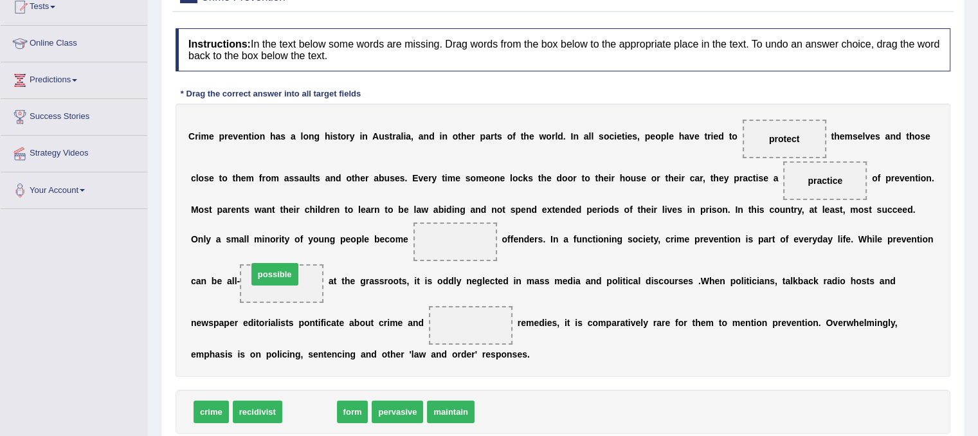
drag, startPoint x: 319, startPoint y: 412, endPoint x: 284, endPoint y: 274, distance: 141.9
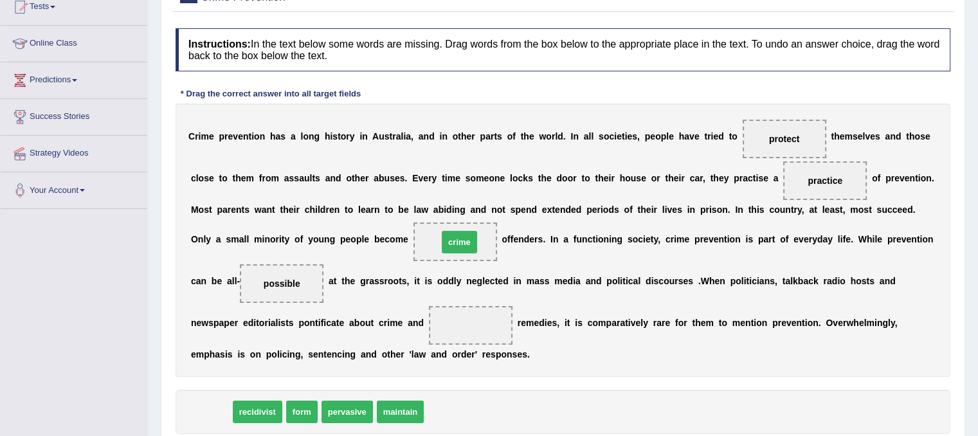
drag, startPoint x: 215, startPoint y: 418, endPoint x: 463, endPoint y: 249, distance: 300.3
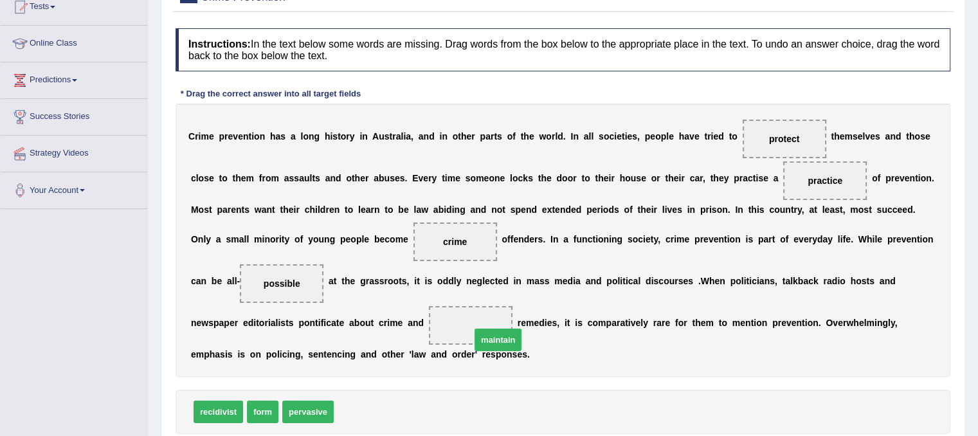
drag, startPoint x: 370, startPoint y: 408, endPoint x: 508, endPoint y: 339, distance: 154.4
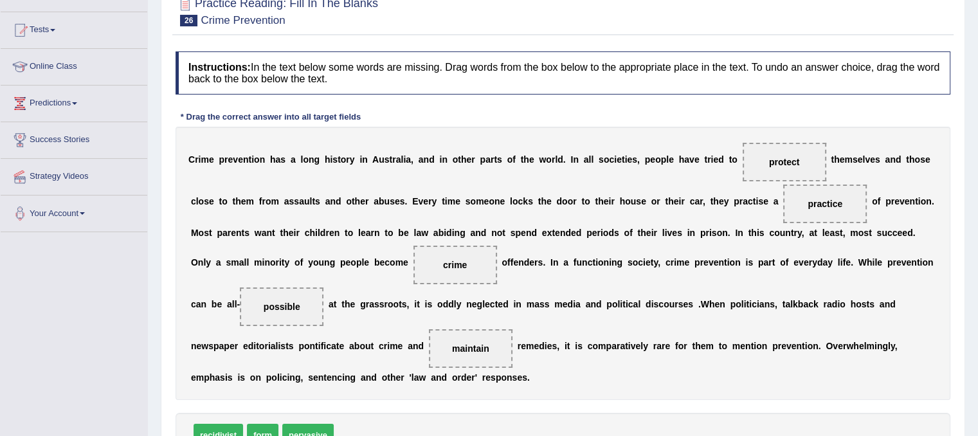
scroll to position [239, 0]
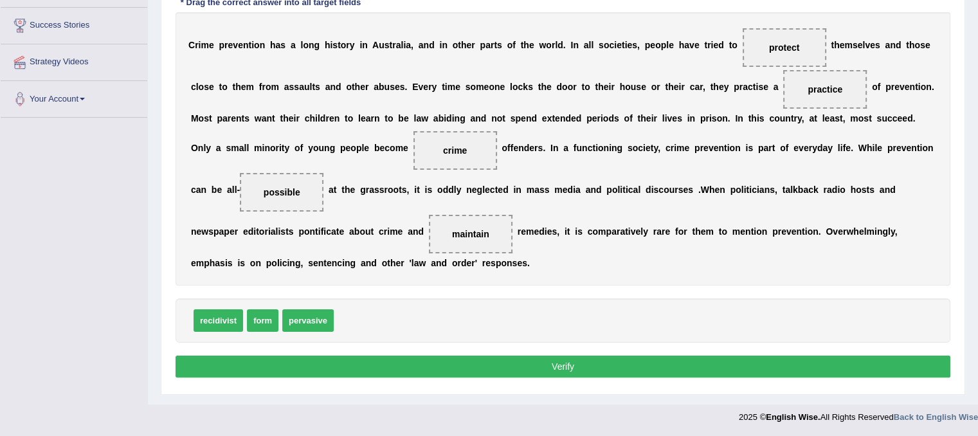
click at [897, 359] on button "Verify" at bounding box center [562, 366] width 775 height 22
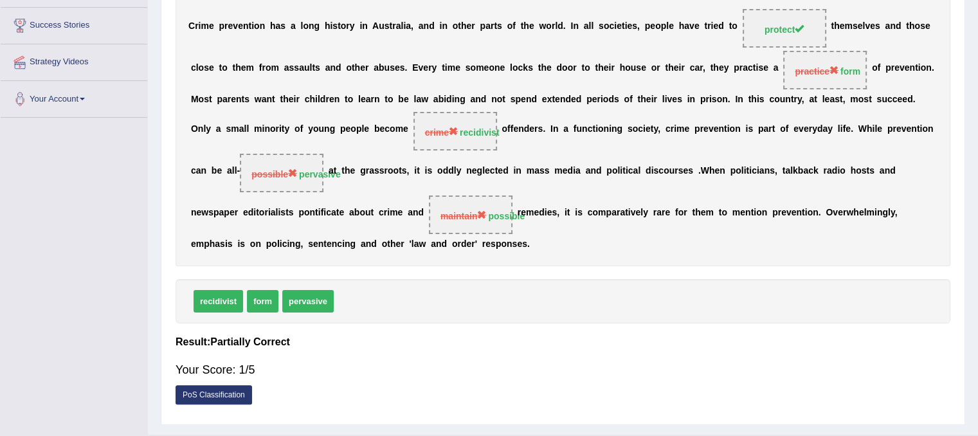
click at [897, 359] on div "Your Score: 1/5" at bounding box center [562, 369] width 775 height 31
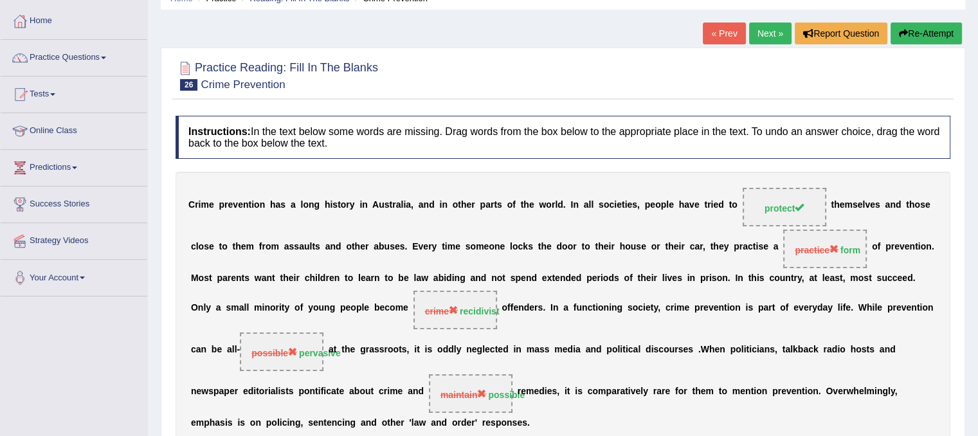
scroll to position [23, 0]
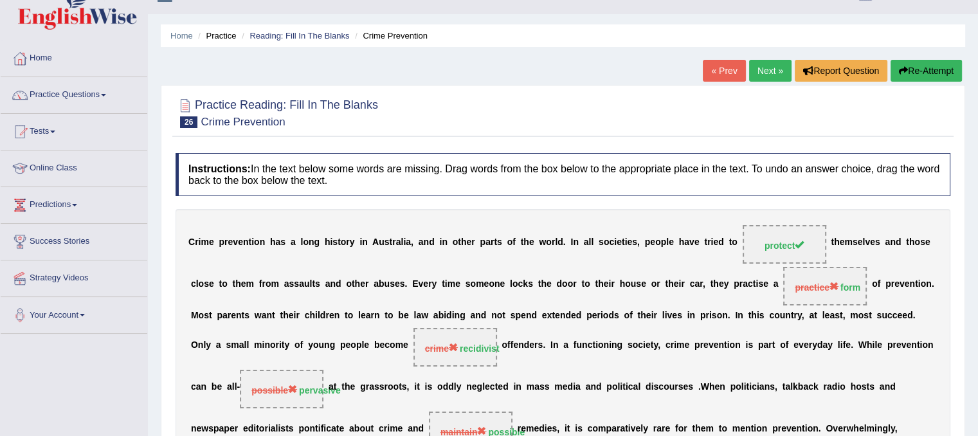
click at [928, 60] on button "Re-Attempt" at bounding box center [925, 71] width 71 height 22
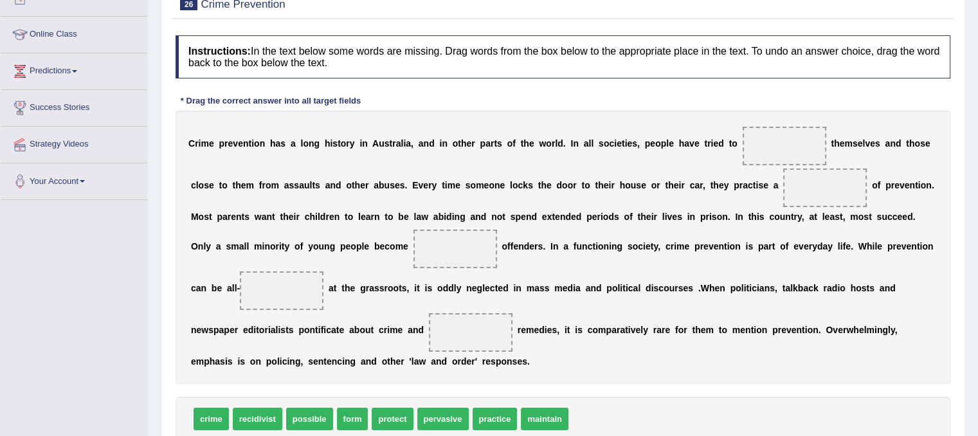
scroll to position [159, 0]
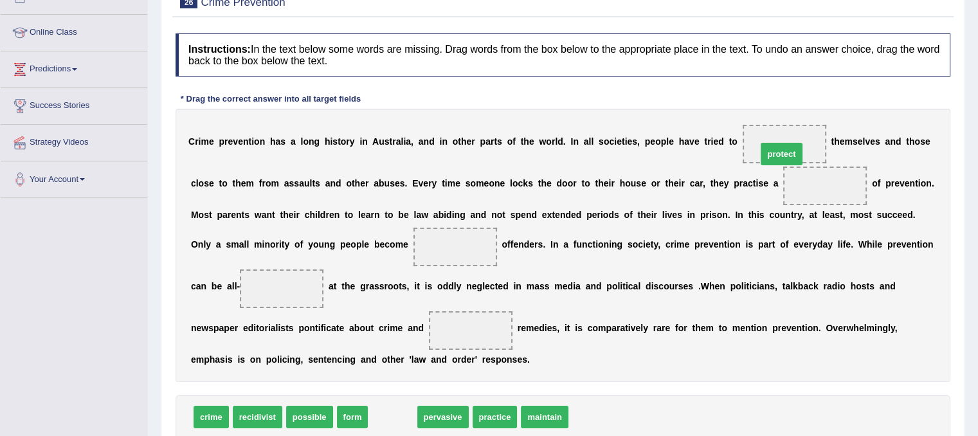
drag, startPoint x: 395, startPoint y: 416, endPoint x: 784, endPoint y: 153, distance: 469.4
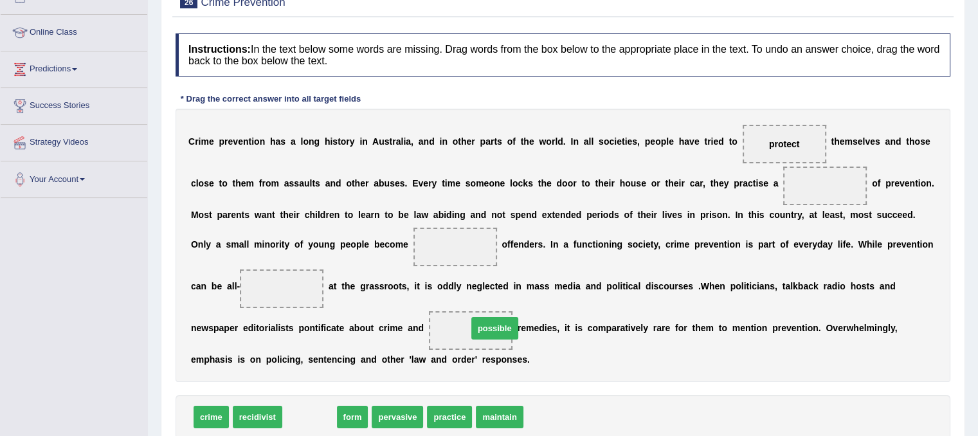
drag, startPoint x: 302, startPoint y: 417, endPoint x: 487, endPoint y: 328, distance: 205.3
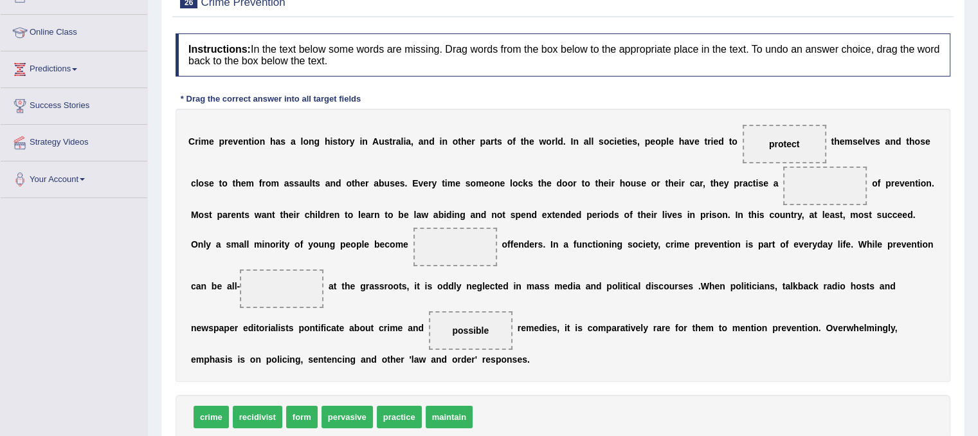
drag, startPoint x: 253, startPoint y: 410, endPoint x: 512, endPoint y: 172, distance: 351.7
drag, startPoint x: 260, startPoint y: 417, endPoint x: 471, endPoint y: 245, distance: 271.8
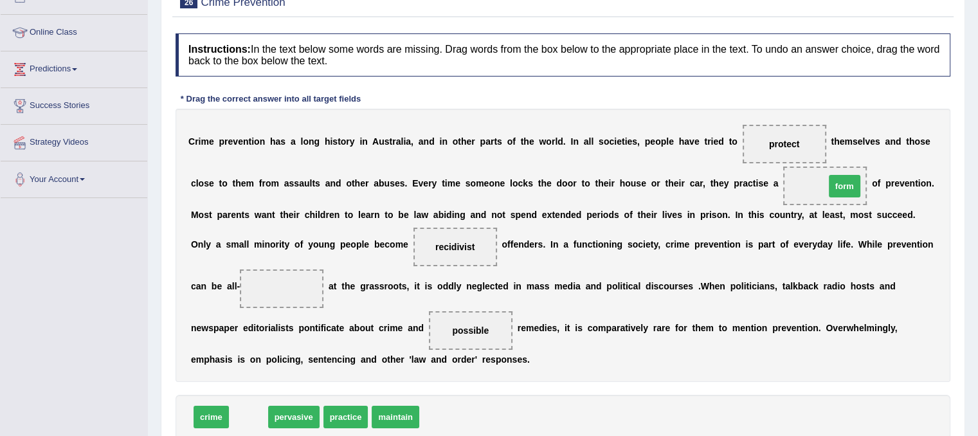
drag, startPoint x: 246, startPoint y: 422, endPoint x: 841, endPoint y: 191, distance: 638.1
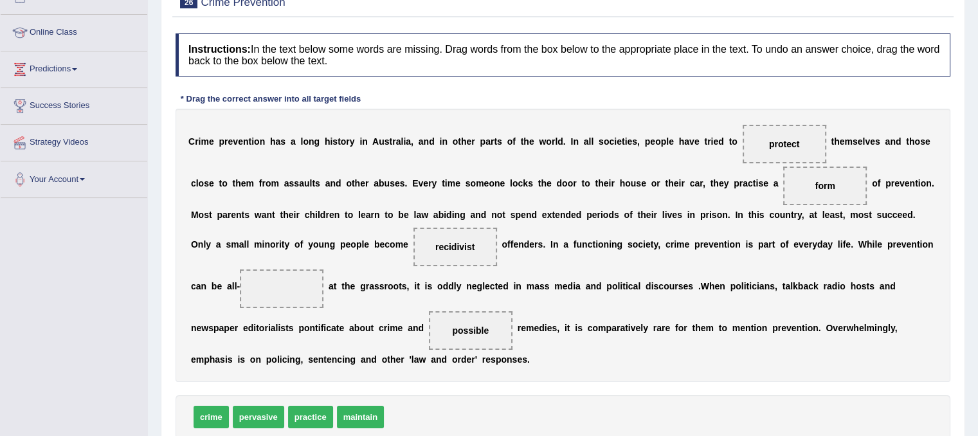
click at [267, 409] on span "pervasive" at bounding box center [258, 417] width 51 height 22
drag, startPoint x: 325, startPoint y: 419, endPoint x: 305, endPoint y: 353, distance: 69.0
drag, startPoint x: 311, startPoint y: 413, endPoint x: 302, endPoint y: 285, distance: 128.9
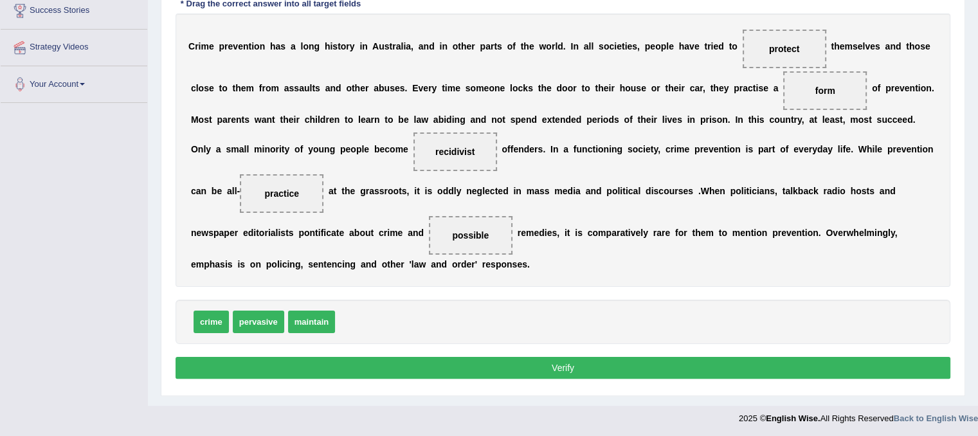
click at [794, 361] on button "Verify" at bounding box center [562, 368] width 775 height 22
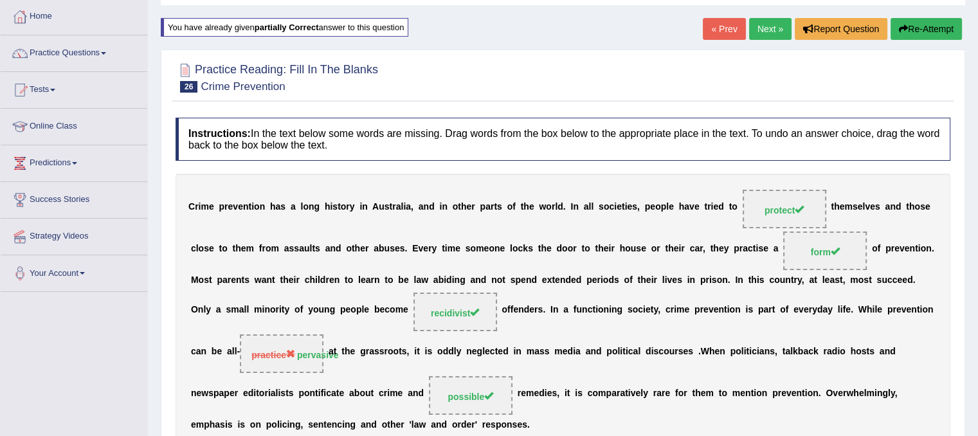
scroll to position [0, 0]
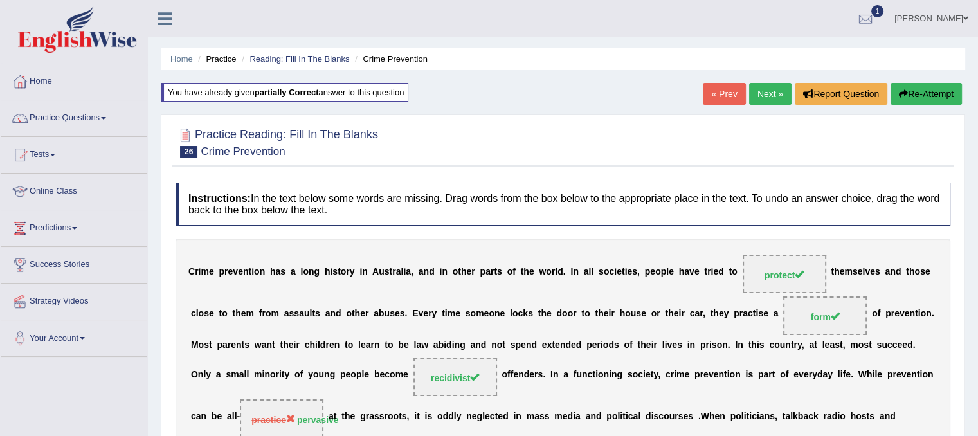
click at [760, 89] on link "Next »" at bounding box center [770, 94] width 42 height 22
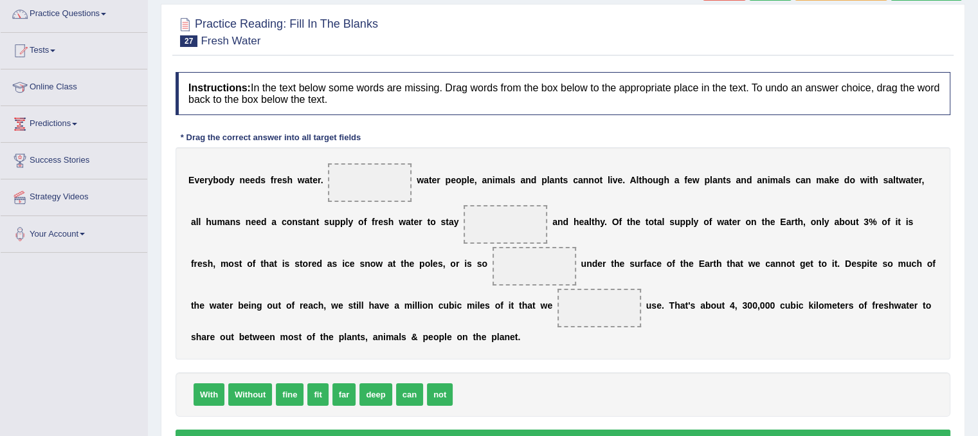
scroll to position [124, 0]
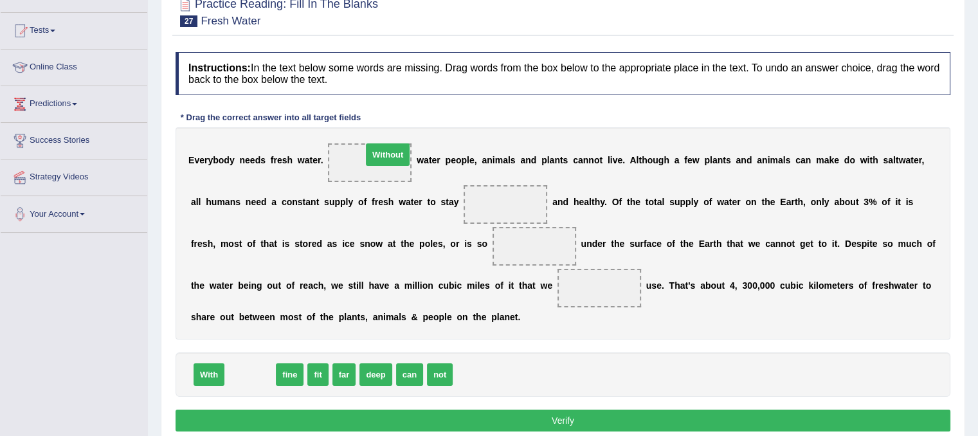
drag, startPoint x: 255, startPoint y: 370, endPoint x: 392, endPoint y: 150, distance: 259.9
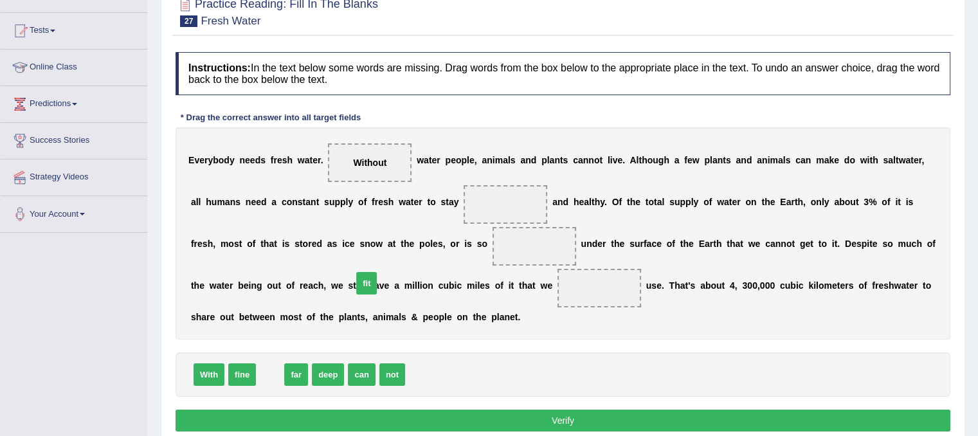
drag, startPoint x: 274, startPoint y: 370, endPoint x: 375, endPoint y: 276, distance: 138.3
click at [375, 276] on span "fit" at bounding box center [366, 283] width 21 height 22
drag, startPoint x: 273, startPoint y: 364, endPoint x: 528, endPoint y: 190, distance: 308.5
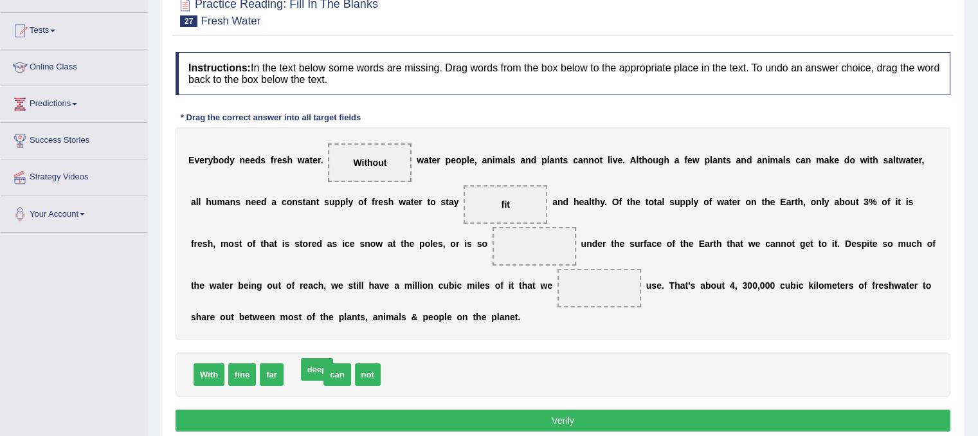
drag, startPoint x: 303, startPoint y: 368, endPoint x: 394, endPoint y: 294, distance: 117.5
click at [333, 358] on span "deep" at bounding box center [317, 369] width 32 height 22
click at [401, 289] on div "E v e r y b o d y n e e d s f r e s h w a t e r . Without w a t e r p e o p l e…" at bounding box center [562, 233] width 775 height 212
drag, startPoint x: 299, startPoint y: 375, endPoint x: 528, endPoint y: 249, distance: 261.2
drag, startPoint x: 328, startPoint y: 368, endPoint x: 393, endPoint y: 327, distance: 76.3
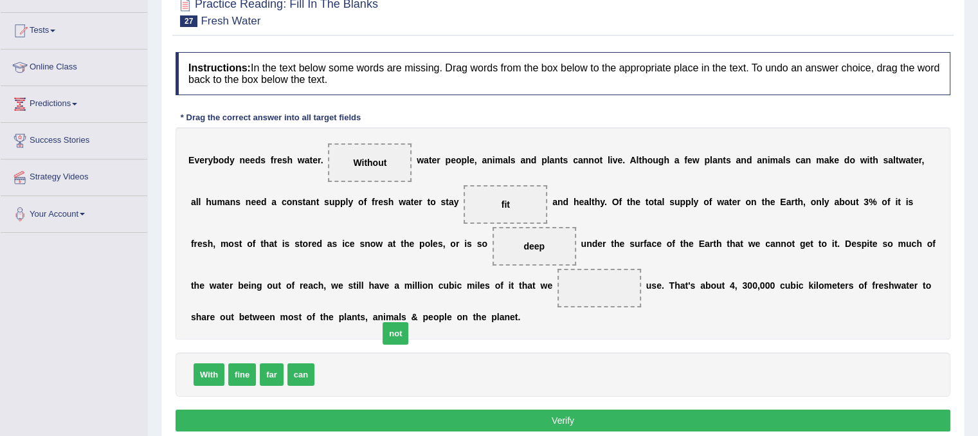
click at [393, 327] on span "not" at bounding box center [395, 333] width 26 height 22
drag, startPoint x: 307, startPoint y: 375, endPoint x: 563, endPoint y: 289, distance: 270.2
click at [496, 419] on button "Verify" at bounding box center [562, 420] width 775 height 22
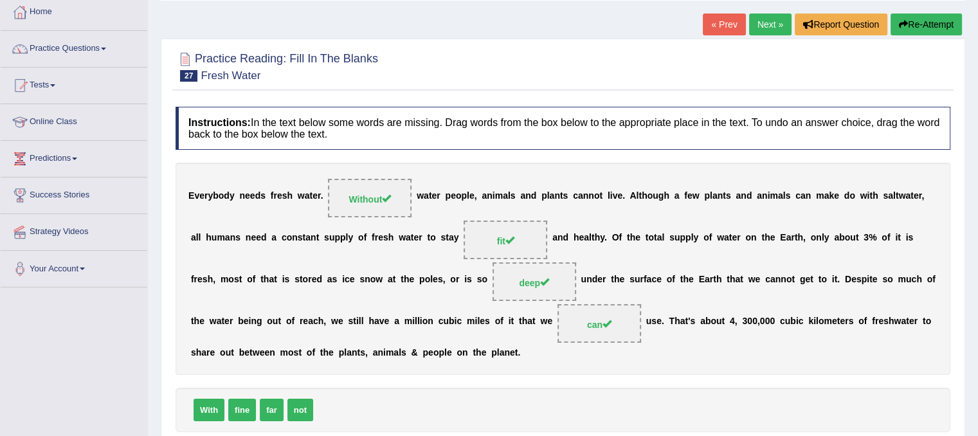
scroll to position [0, 0]
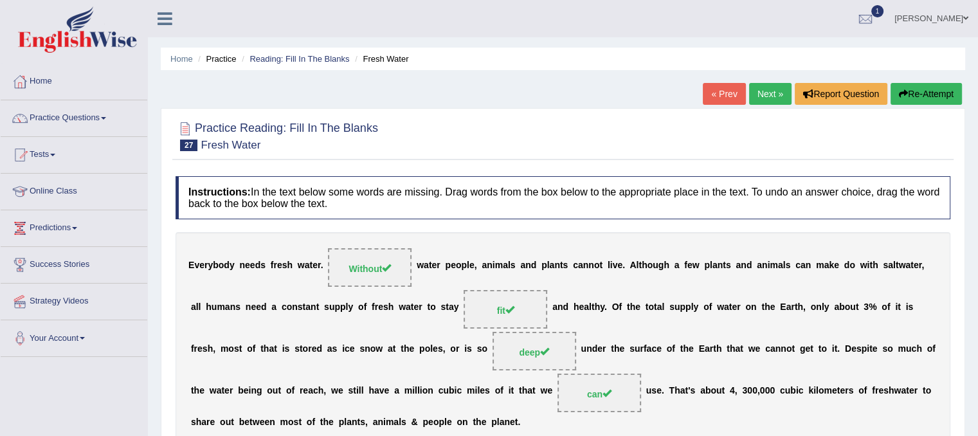
click at [758, 91] on link "Next »" at bounding box center [770, 94] width 42 height 22
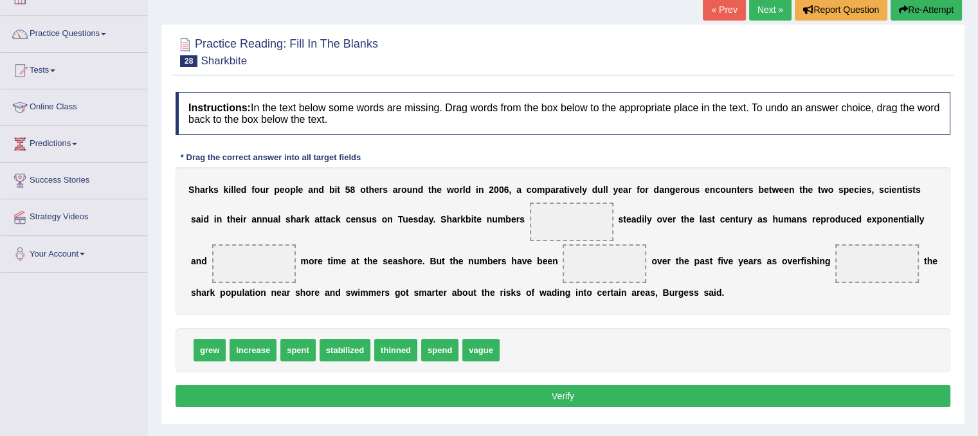
scroll to position [75, 0]
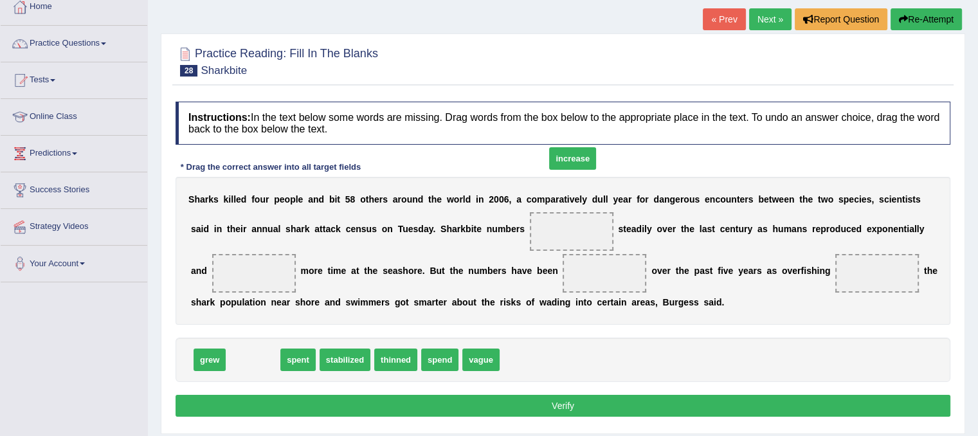
drag, startPoint x: 257, startPoint y: 361, endPoint x: 577, endPoint y: 159, distance: 377.9
click at [577, 159] on span "increase" at bounding box center [572, 158] width 47 height 22
drag, startPoint x: 577, startPoint y: 159, endPoint x: 579, endPoint y: 166, distance: 8.1
click at [579, 166] on div "Instructions: In the text below some words are missing. Drag words from the box…" at bounding box center [562, 261] width 781 height 332
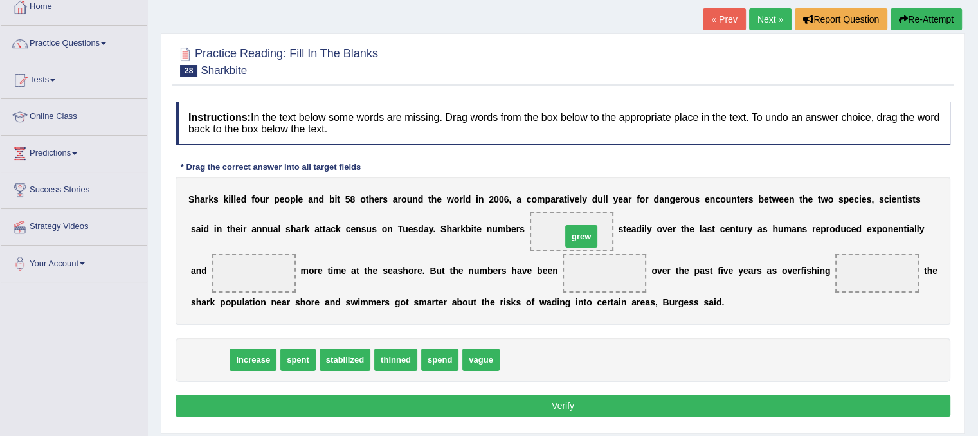
drag, startPoint x: 220, startPoint y: 356, endPoint x: 591, endPoint y: 233, distance: 391.5
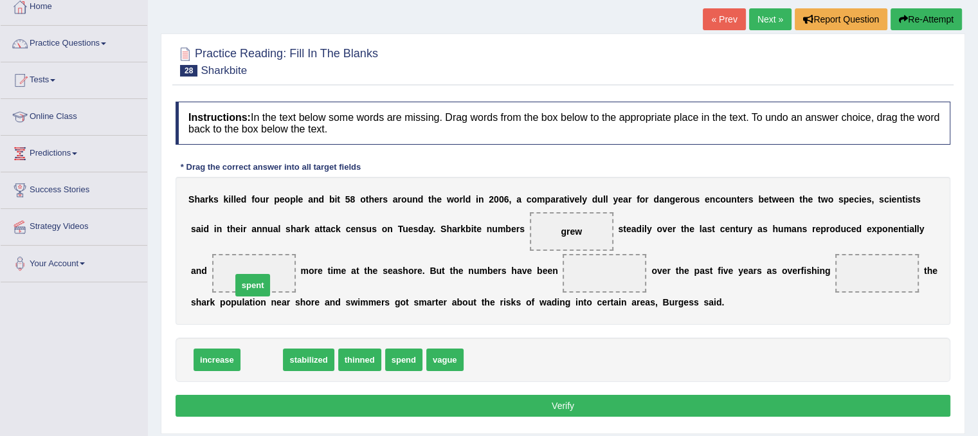
drag, startPoint x: 263, startPoint y: 355, endPoint x: 254, endPoint y: 281, distance: 75.1
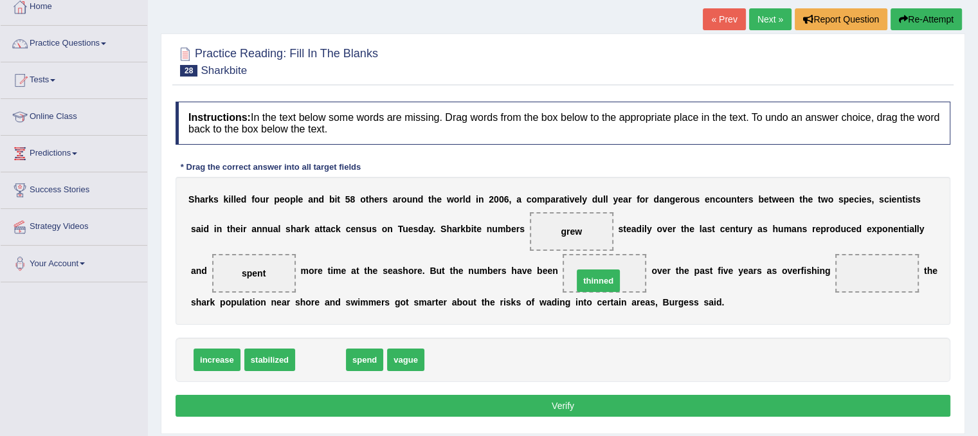
drag, startPoint x: 325, startPoint y: 354, endPoint x: 602, endPoint y: 273, distance: 288.2
drag, startPoint x: 366, startPoint y: 361, endPoint x: 398, endPoint y: 372, distance: 33.9
click at [222, 353] on span "increase" at bounding box center [216, 359] width 47 height 22
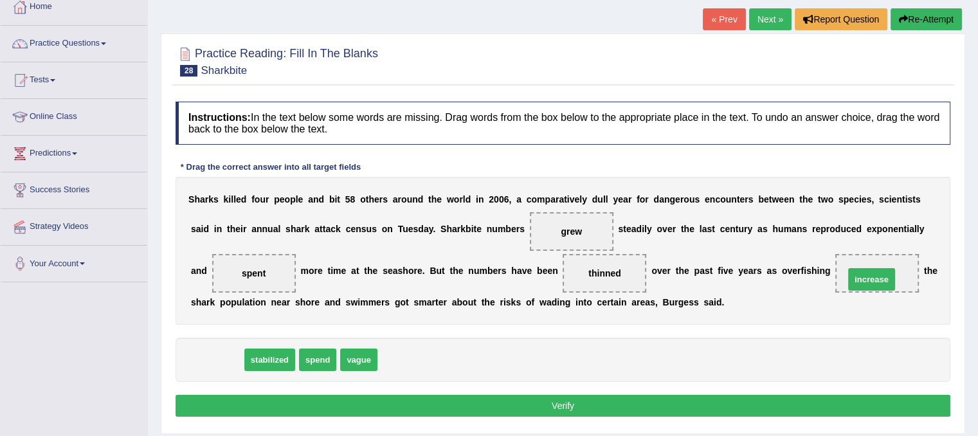
drag, startPoint x: 220, startPoint y: 353, endPoint x: 874, endPoint y: 272, distance: 659.4
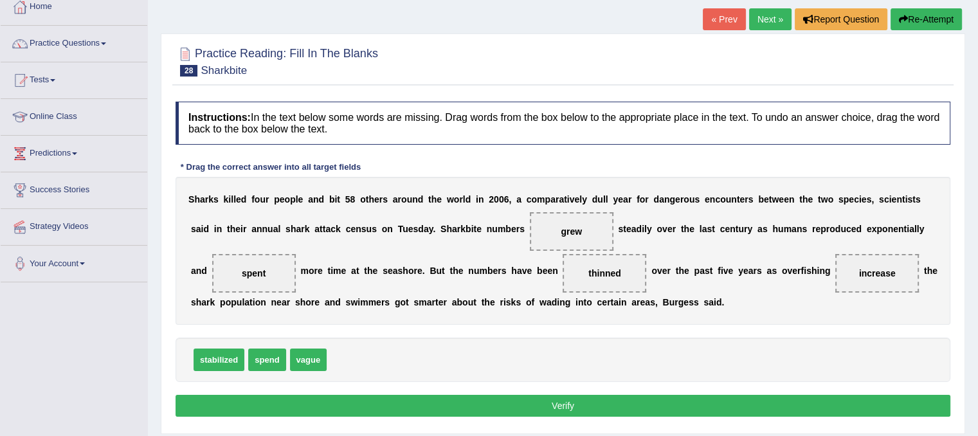
click at [602, 400] on button "Verify" at bounding box center [562, 406] width 775 height 22
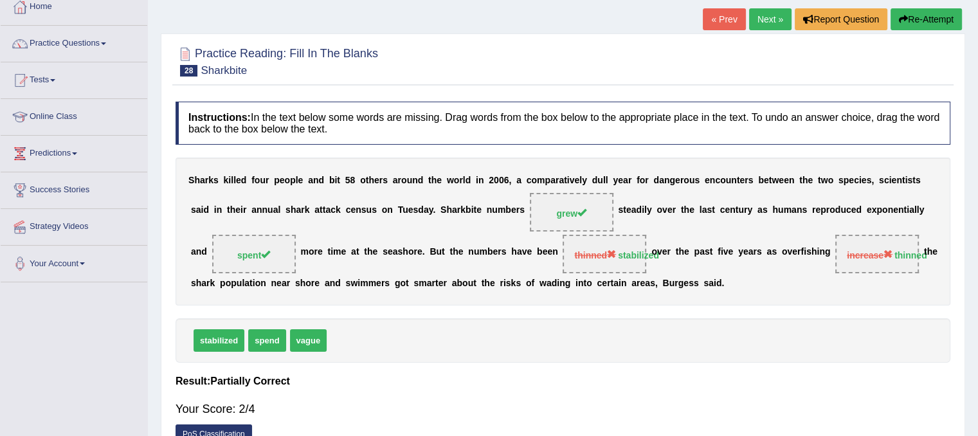
drag, startPoint x: 975, startPoint y: 314, endPoint x: 987, endPoint y: 212, distance: 102.3
click at [977, 212] on html "Toggle navigation Home Practice Questions Speaking Practice Read Aloud Repeat S…" at bounding box center [489, 143] width 978 height 436
click at [759, 25] on link "Next »" at bounding box center [770, 19] width 42 height 22
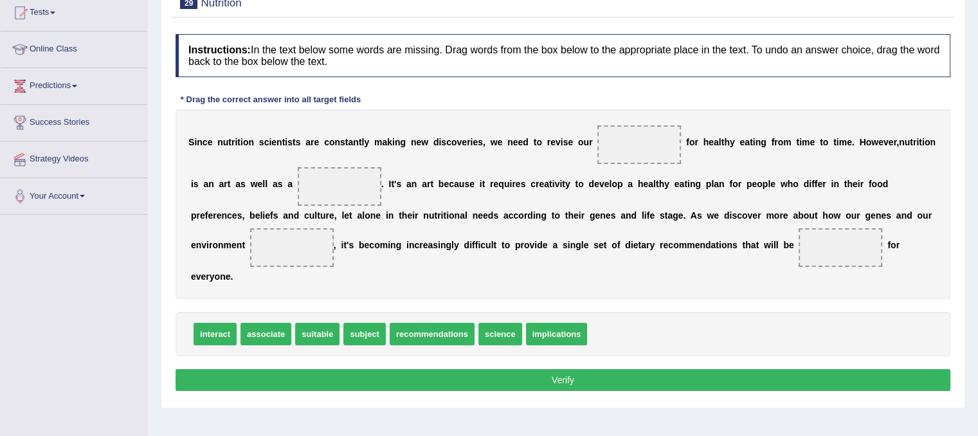
scroll to position [143, 0]
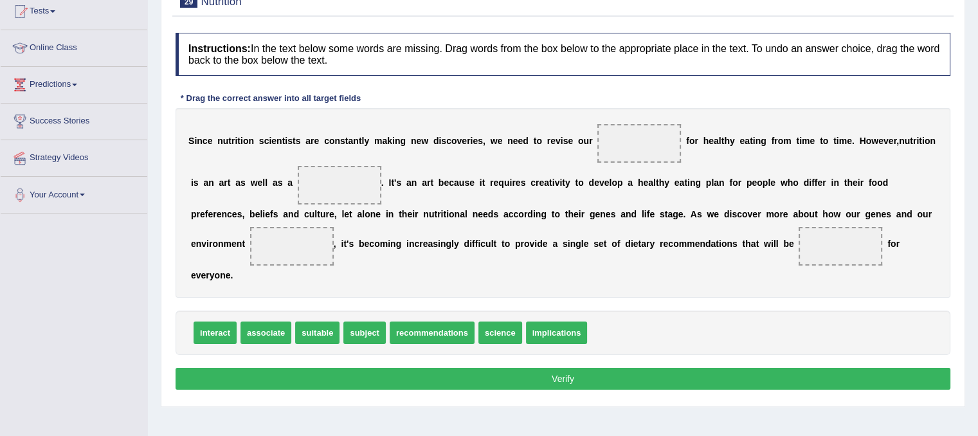
click at [876, 232] on span at bounding box center [840, 246] width 84 height 39
drag, startPoint x: 380, startPoint y: 334, endPoint x: 354, endPoint y: 188, distance: 147.7
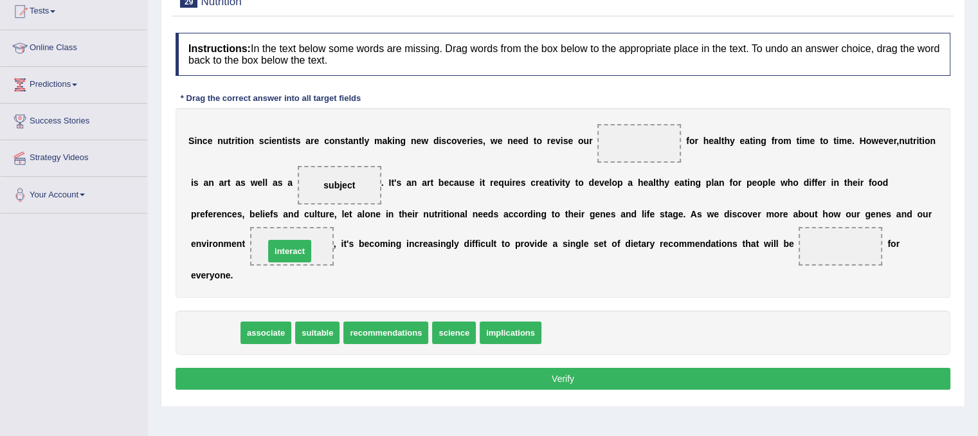
drag, startPoint x: 222, startPoint y: 337, endPoint x: 297, endPoint y: 255, distance: 111.0
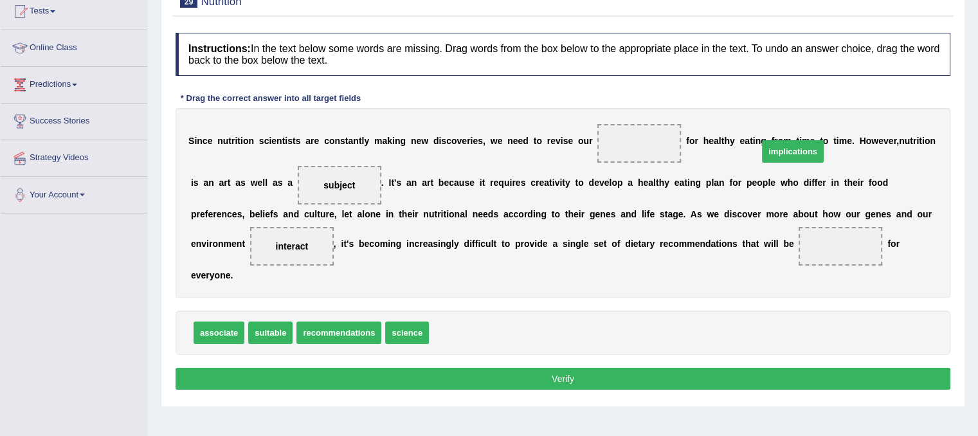
drag, startPoint x: 463, startPoint y: 334, endPoint x: 850, endPoint y: 178, distance: 417.9
click at [823, 163] on span "implications" at bounding box center [793, 151] width 62 height 22
click at [850, 178] on b "h" at bounding box center [850, 182] width 6 height 10
drag, startPoint x: 451, startPoint y: 319, endPoint x: 833, endPoint y: 245, distance: 389.7
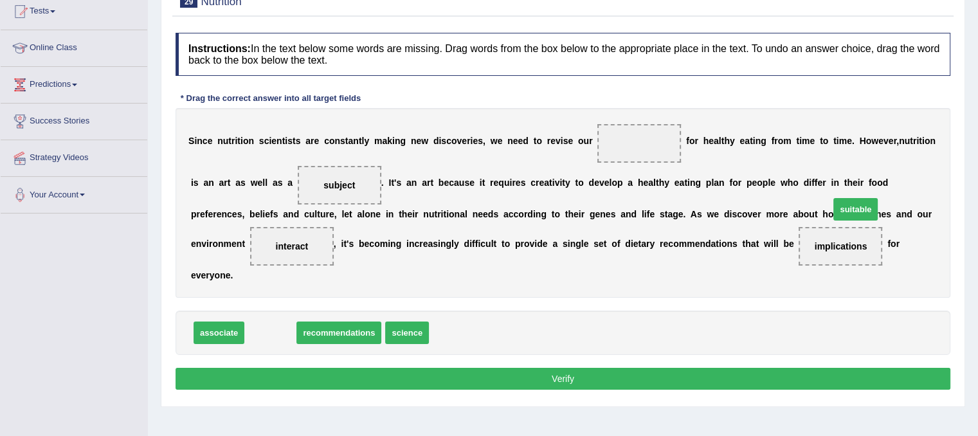
drag, startPoint x: 274, startPoint y: 336, endPoint x: 845, endPoint y: 226, distance: 582.0
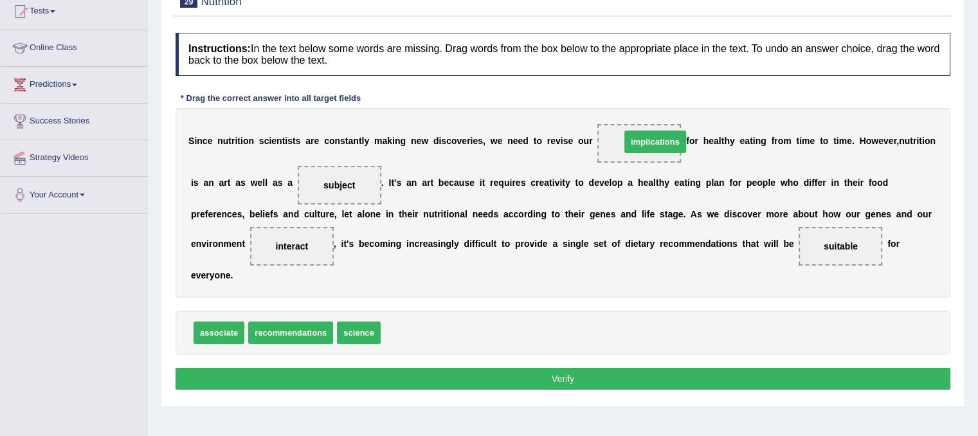
drag, startPoint x: 397, startPoint y: 321, endPoint x: 638, endPoint y: 127, distance: 310.0
click at [471, 386] on button "Verify" at bounding box center [562, 379] width 775 height 22
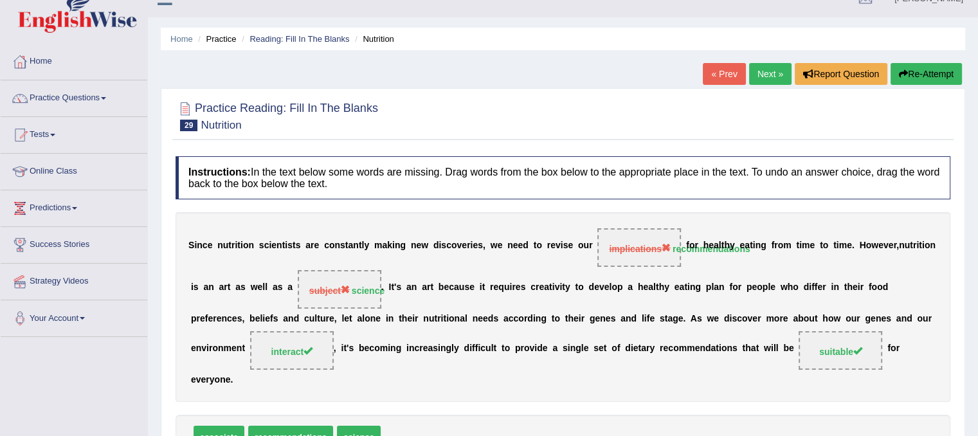
scroll to position [0, 0]
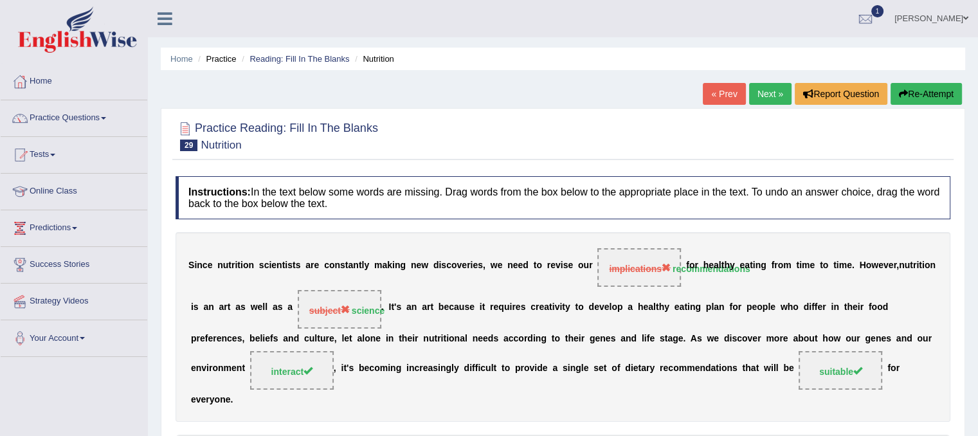
click at [771, 91] on link "Next »" at bounding box center [770, 94] width 42 height 22
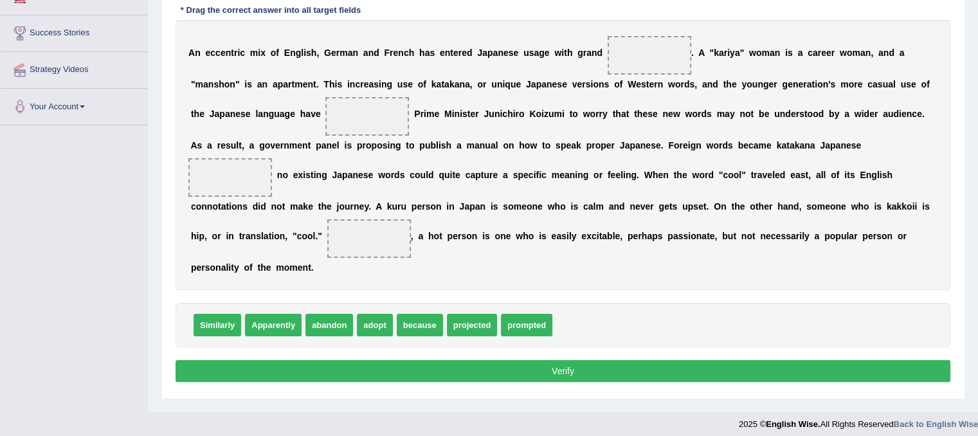
scroll to position [239, 0]
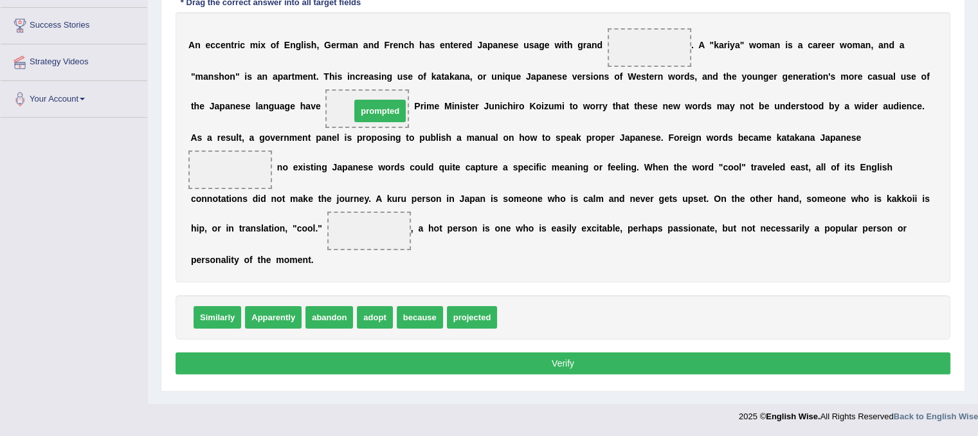
drag, startPoint x: 516, startPoint y: 314, endPoint x: 370, endPoint y: 107, distance: 253.1
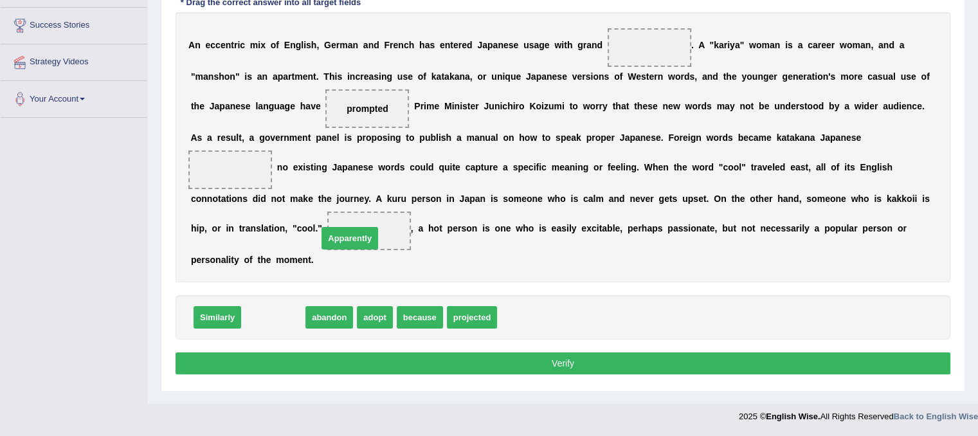
drag, startPoint x: 270, startPoint y: 318, endPoint x: 345, endPoint y: 237, distance: 110.6
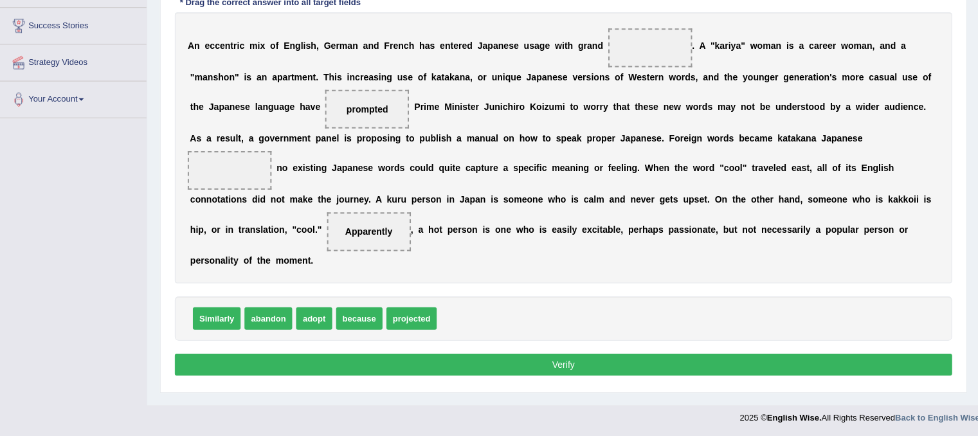
scroll to position [237, 0]
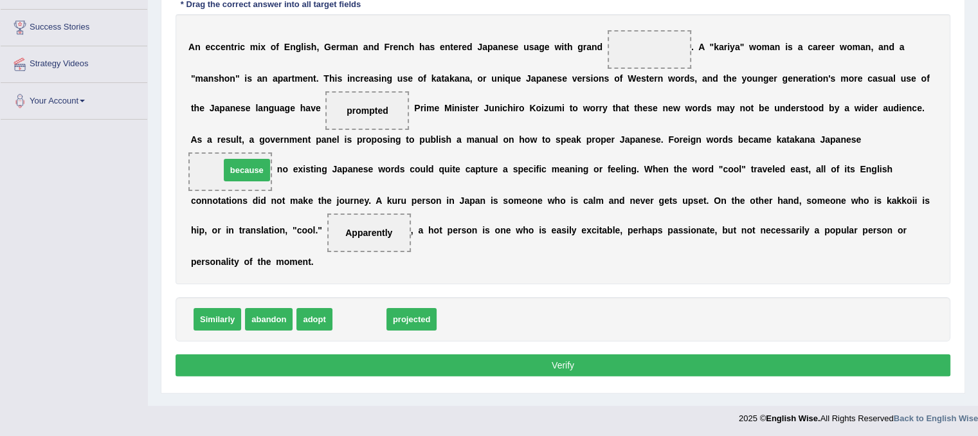
drag, startPoint x: 361, startPoint y: 321, endPoint x: 248, endPoint y: 172, distance: 187.3
click at [532, 370] on button "Verify" at bounding box center [562, 365] width 775 height 22
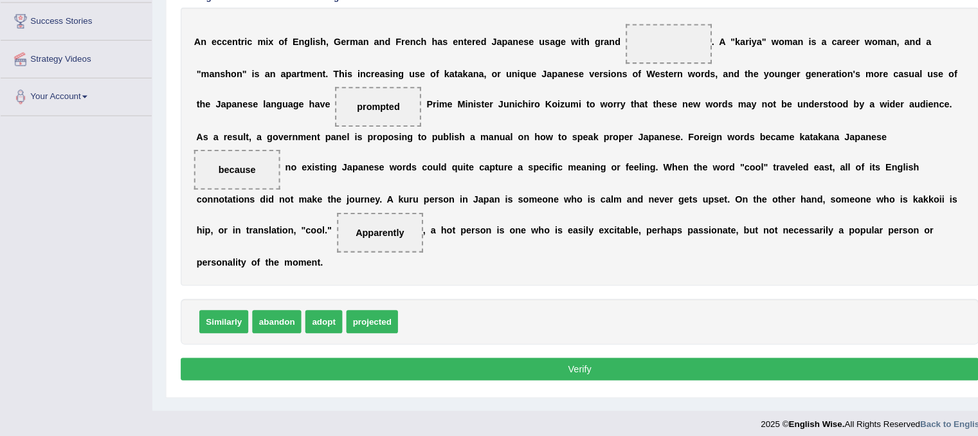
scroll to position [234, 0]
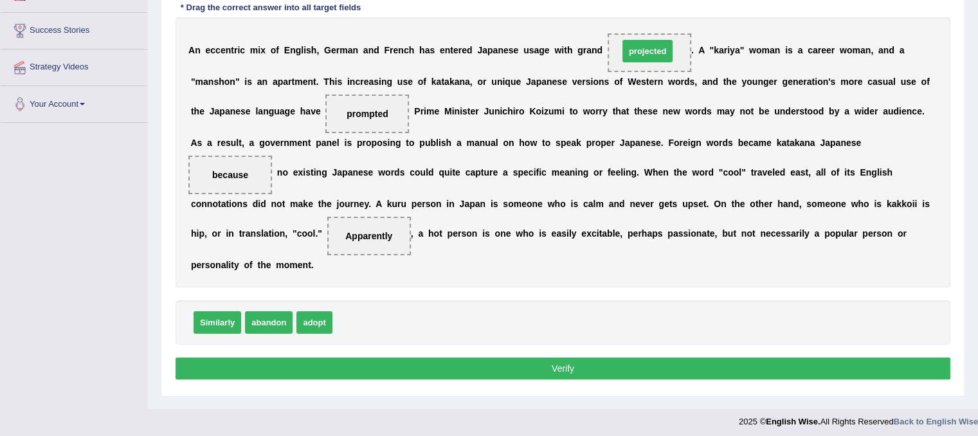
drag, startPoint x: 352, startPoint y: 325, endPoint x: 642, endPoint y: 54, distance: 397.5
click at [617, 367] on button "Verify" at bounding box center [562, 368] width 775 height 22
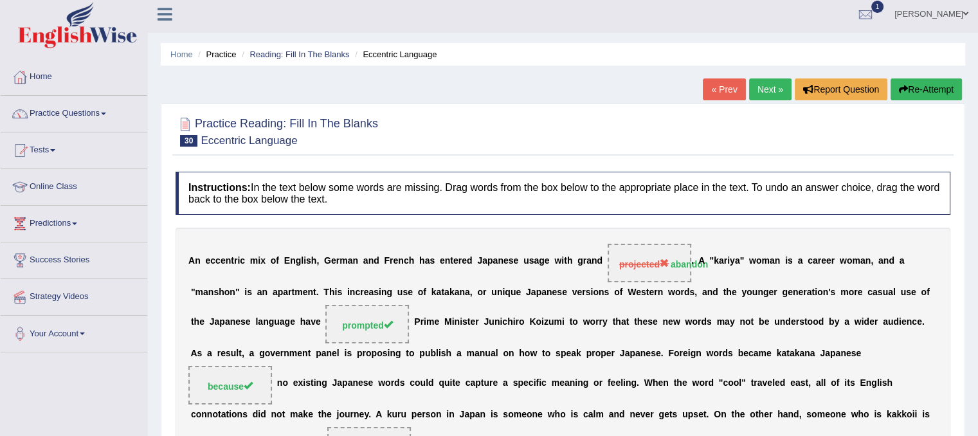
scroll to position [0, 0]
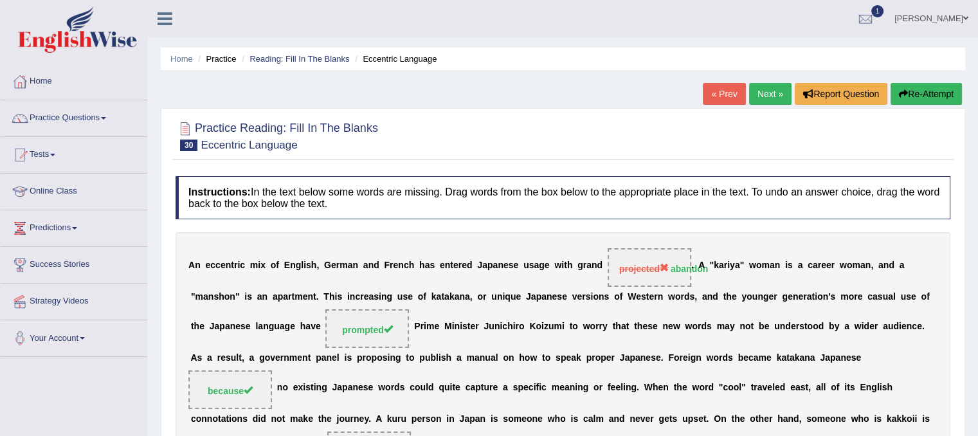
click at [777, 93] on link "Next »" at bounding box center [770, 94] width 42 height 22
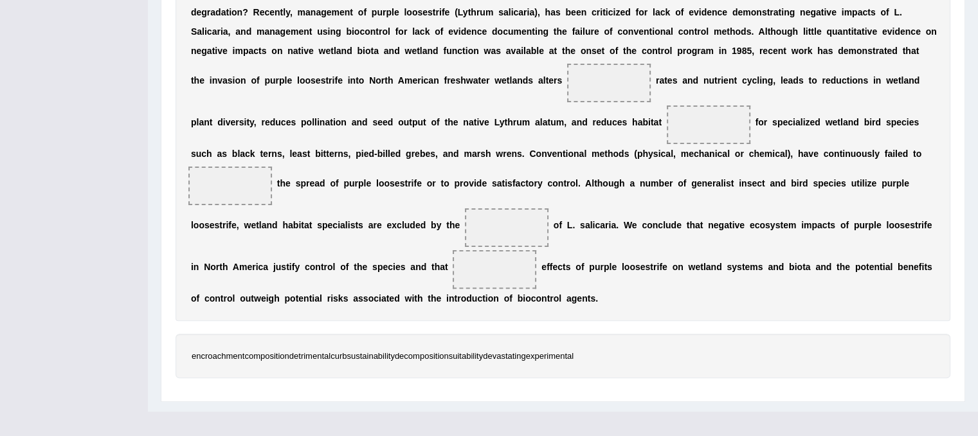
scroll to position [342, 0]
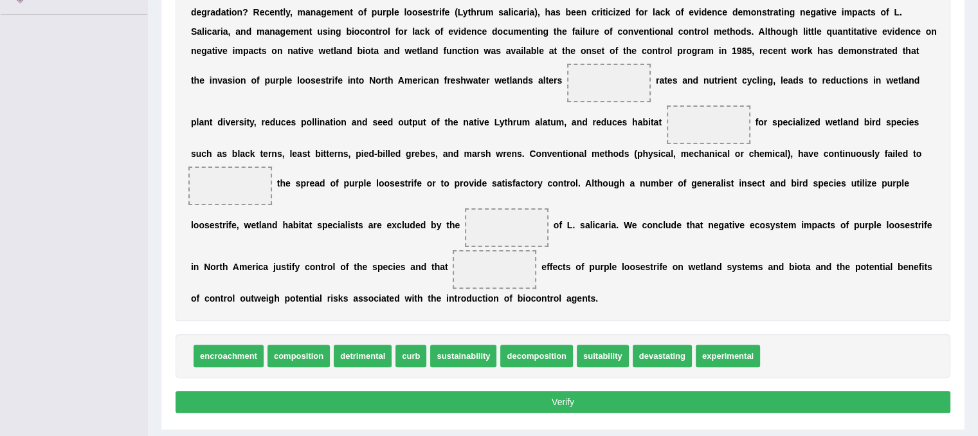
drag, startPoint x: 987, startPoint y: 249, endPoint x: 967, endPoint y: 156, distance: 95.8
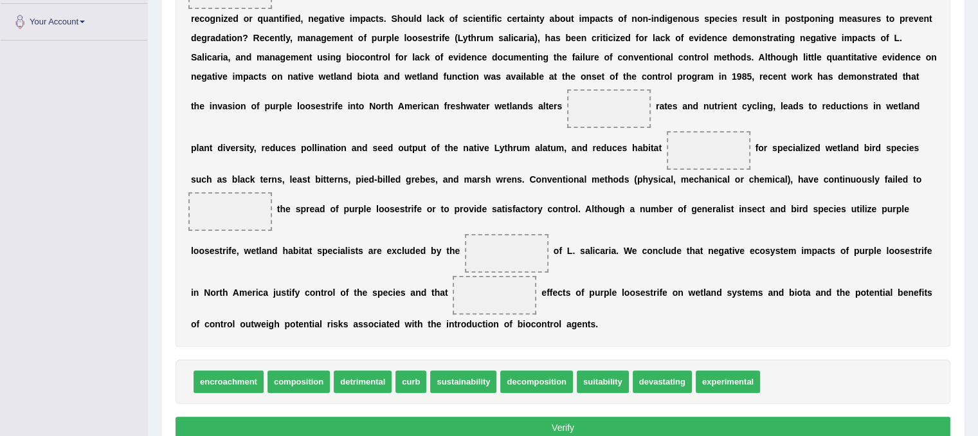
scroll to position [376, 0]
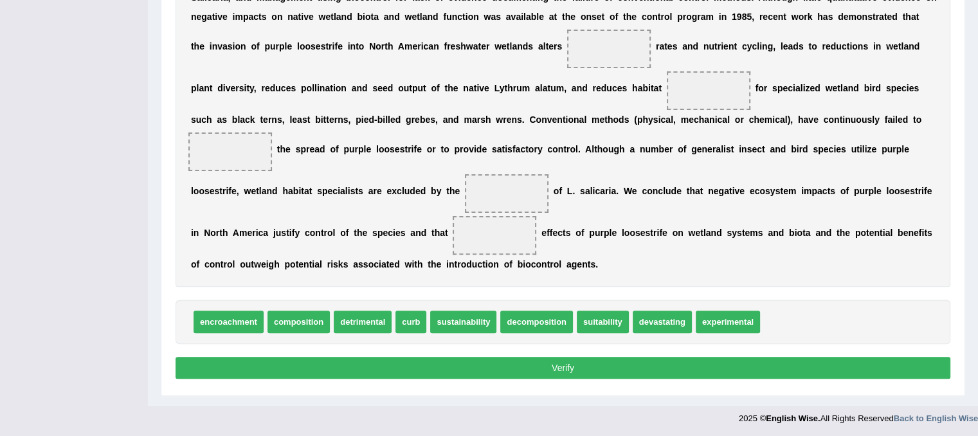
drag, startPoint x: 976, startPoint y: 290, endPoint x: 980, endPoint y: 157, distance: 132.5
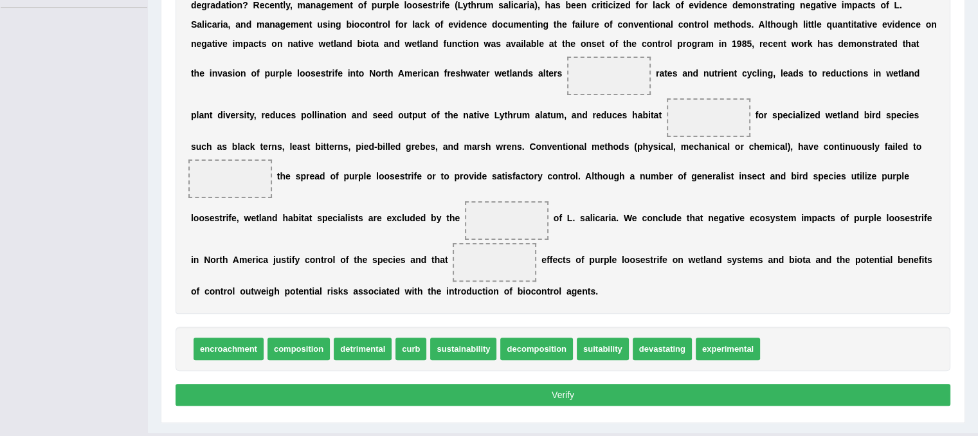
scroll to position [342, 0]
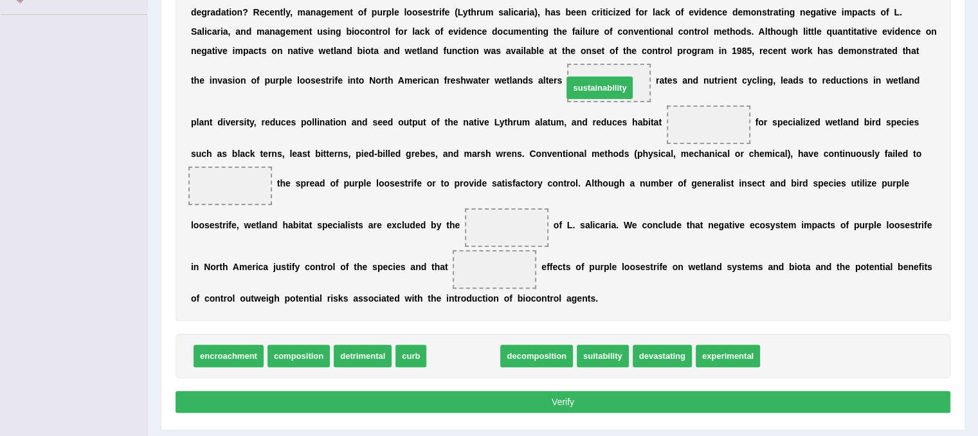
drag, startPoint x: 481, startPoint y: 359, endPoint x: 617, endPoint y: 91, distance: 300.7
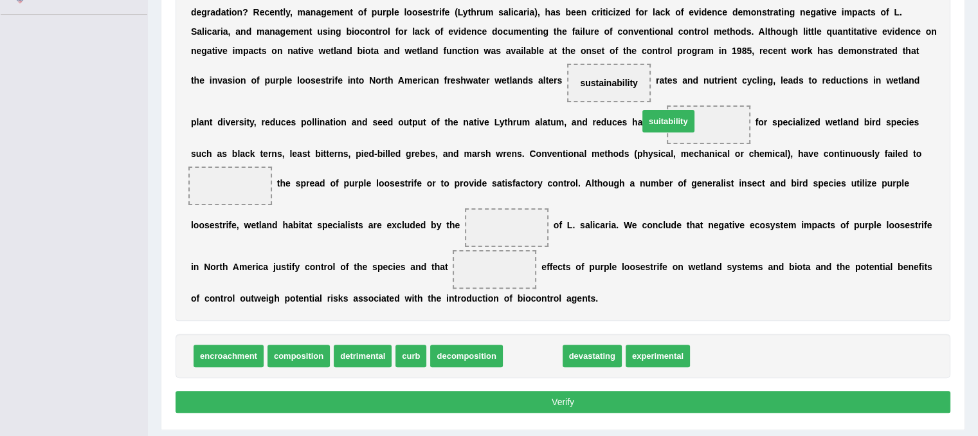
drag, startPoint x: 530, startPoint y: 355, endPoint x: 667, endPoint y: 121, distance: 271.3
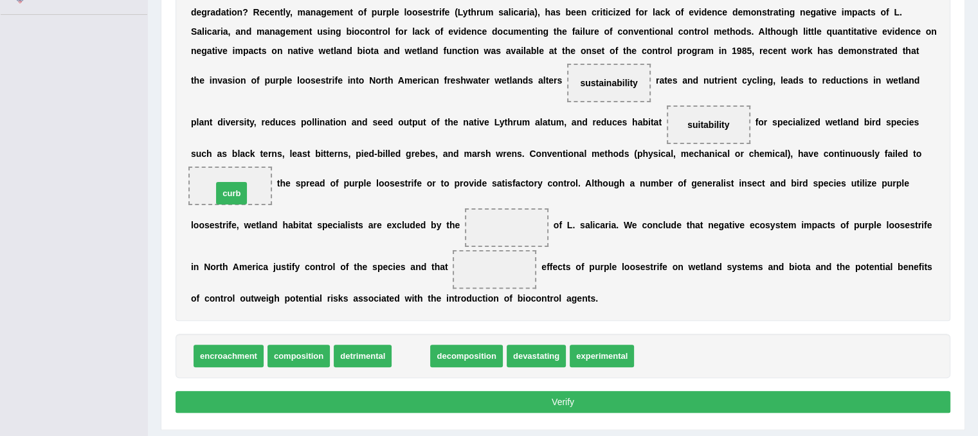
drag, startPoint x: 417, startPoint y: 357, endPoint x: 237, endPoint y: 195, distance: 242.1
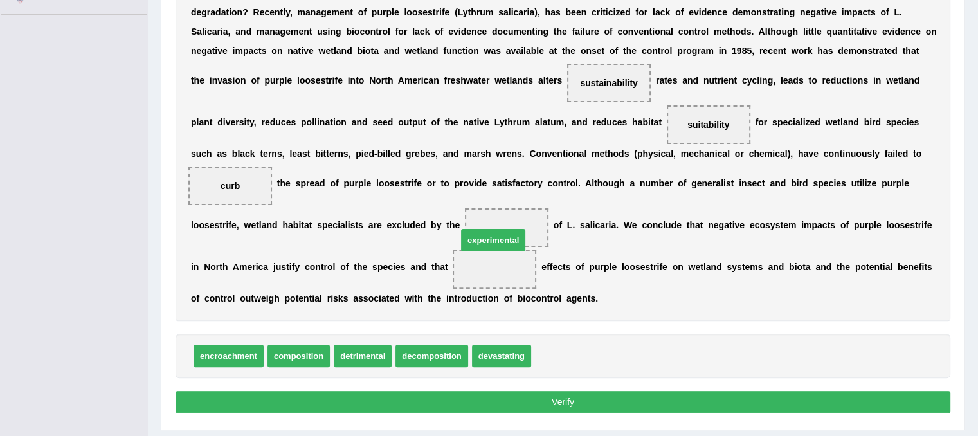
drag, startPoint x: 573, startPoint y: 351, endPoint x: 507, endPoint y: 237, distance: 132.0
drag, startPoint x: 498, startPoint y: 265, endPoint x: 512, endPoint y: 227, distance: 40.9
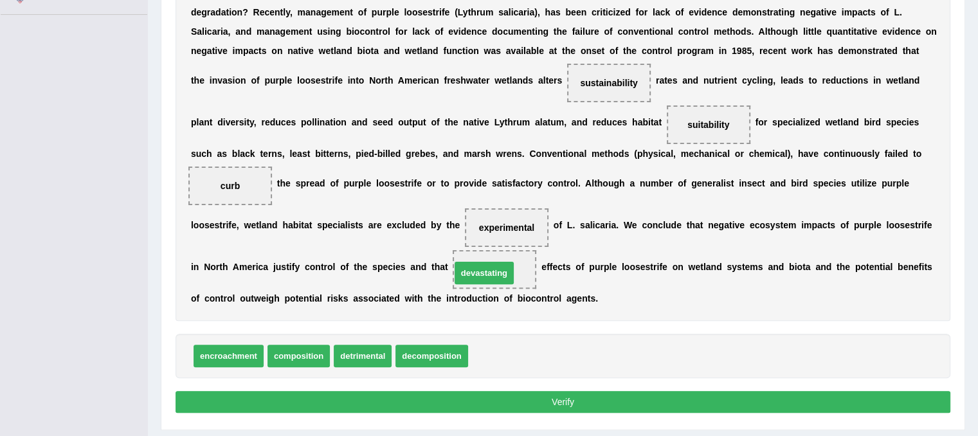
drag, startPoint x: 503, startPoint y: 350, endPoint x: 491, endPoint y: 258, distance: 93.4
click at [443, 399] on button "Verify" at bounding box center [562, 402] width 775 height 22
click at [453, 406] on button "Verify" at bounding box center [562, 402] width 775 height 22
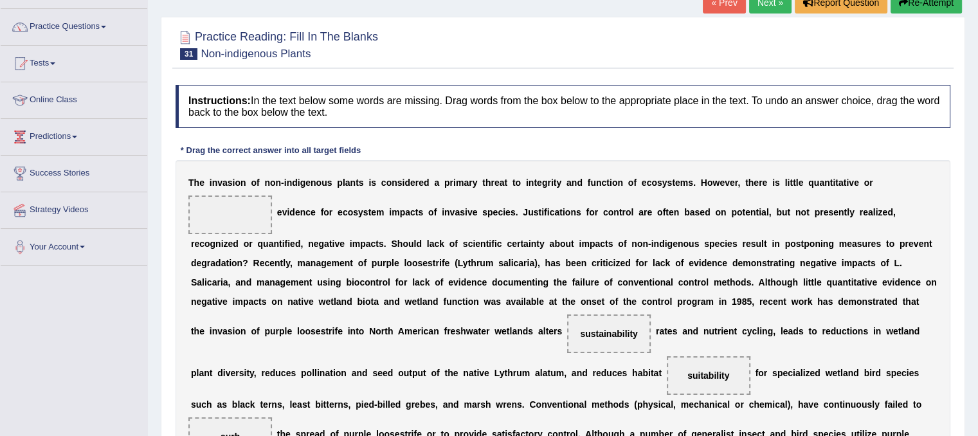
scroll to position [66, 0]
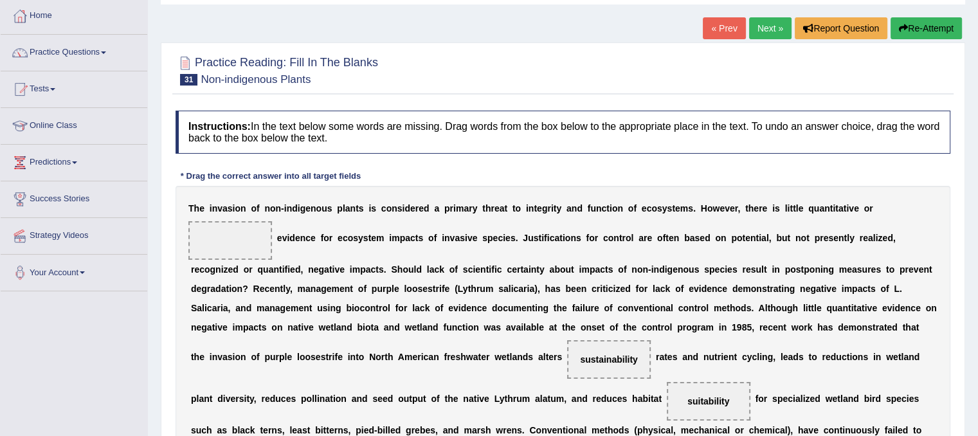
drag, startPoint x: 919, startPoint y: 224, endPoint x: 955, endPoint y: 309, distance: 92.2
click at [955, 309] on div "Practice Reading: Fill In The Blanks 31 Non-indigenous Plants Instructions: In …" at bounding box center [563, 374] width 804 height 664
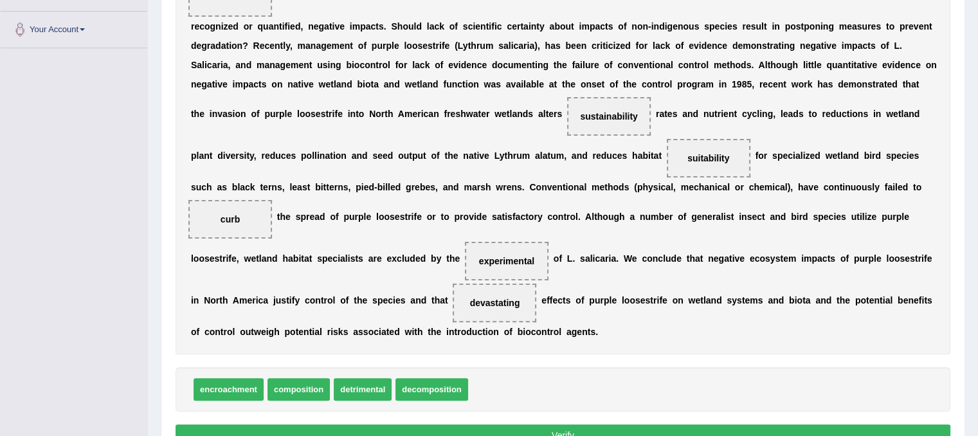
scroll to position [308, 0]
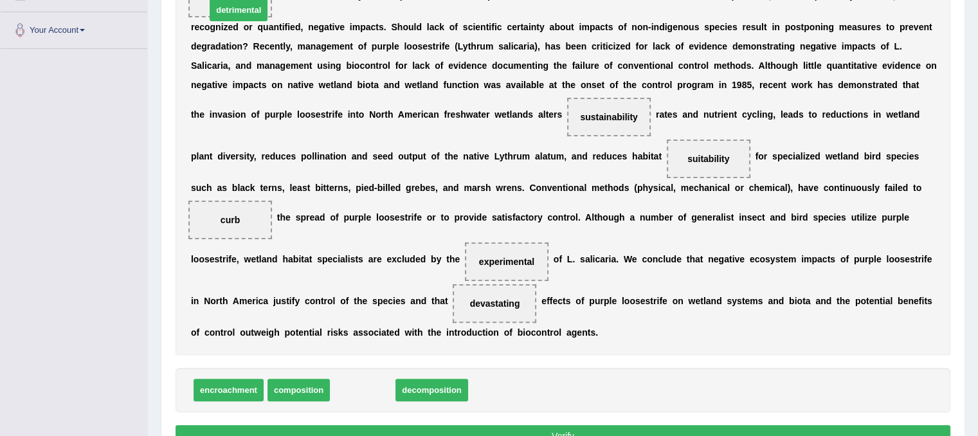
drag, startPoint x: 363, startPoint y: 389, endPoint x: 238, endPoint y: 9, distance: 399.7
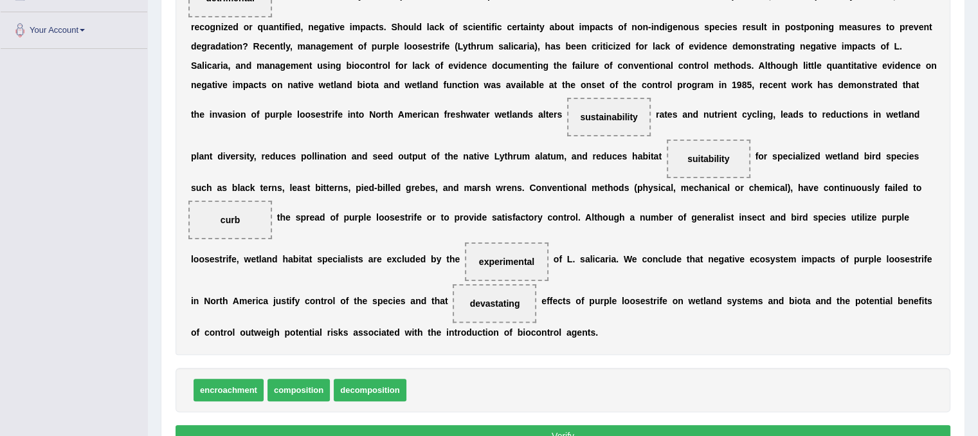
scroll to position [376, 0]
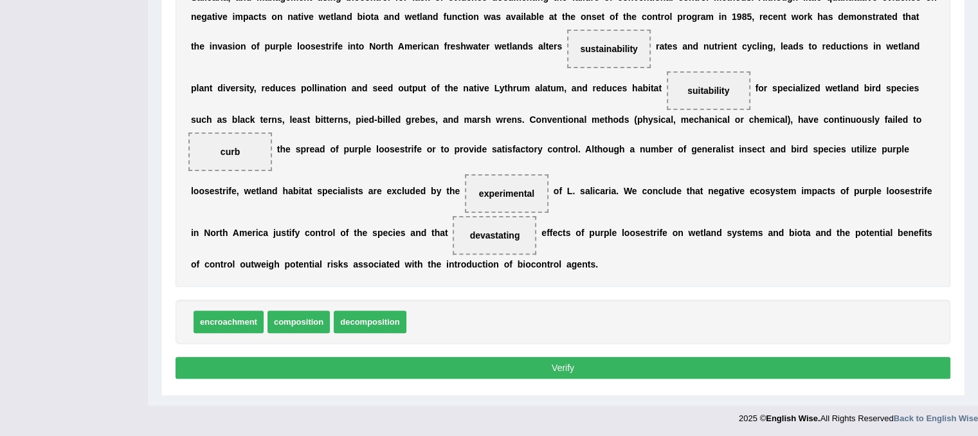
click at [919, 357] on button "Verify" at bounding box center [562, 368] width 775 height 22
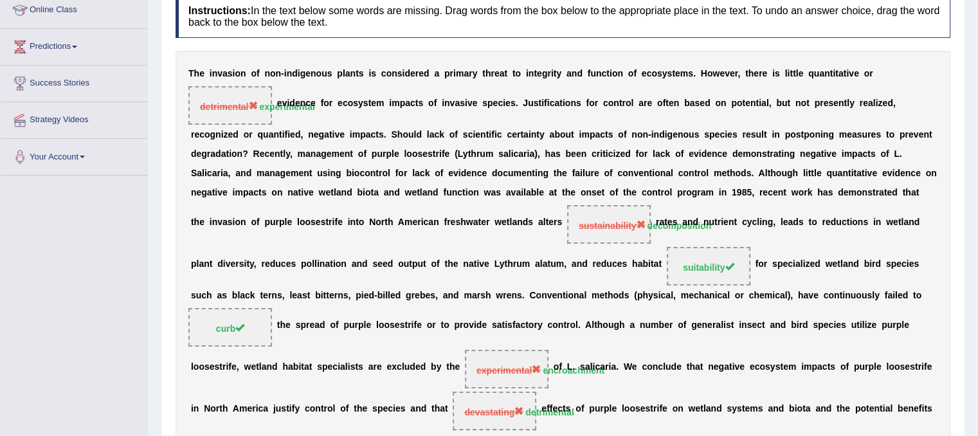
scroll to position [207, 0]
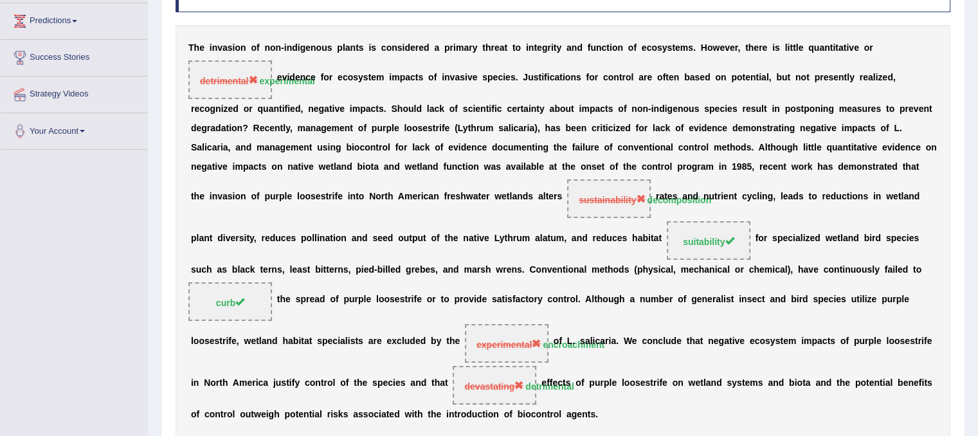
drag, startPoint x: 919, startPoint y: 355, endPoint x: 974, endPoint y: 301, distance: 76.4
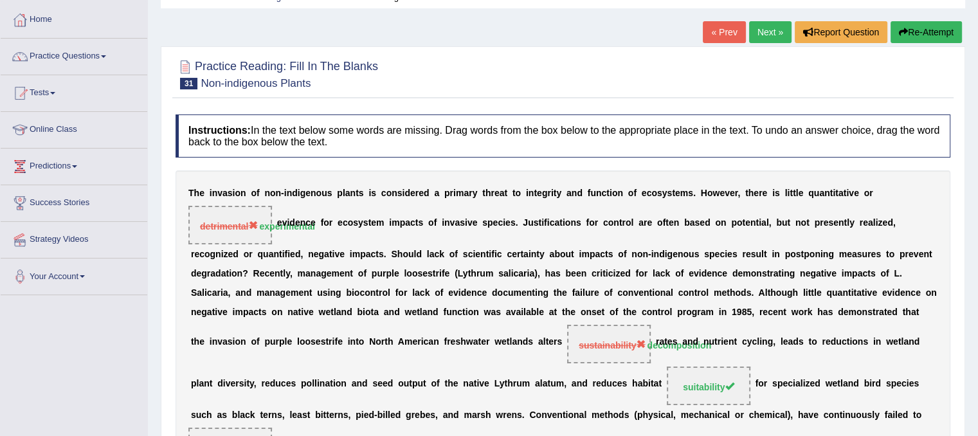
scroll to position [53, 0]
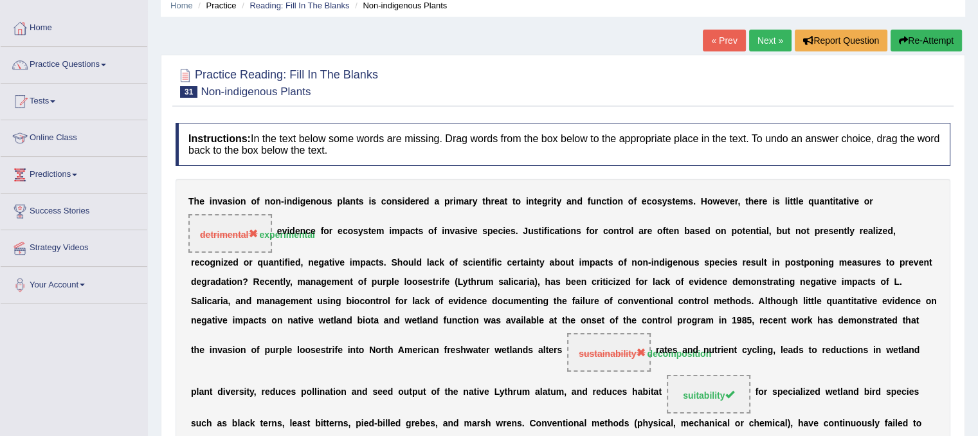
click at [766, 34] on link "Next »" at bounding box center [770, 41] width 42 height 22
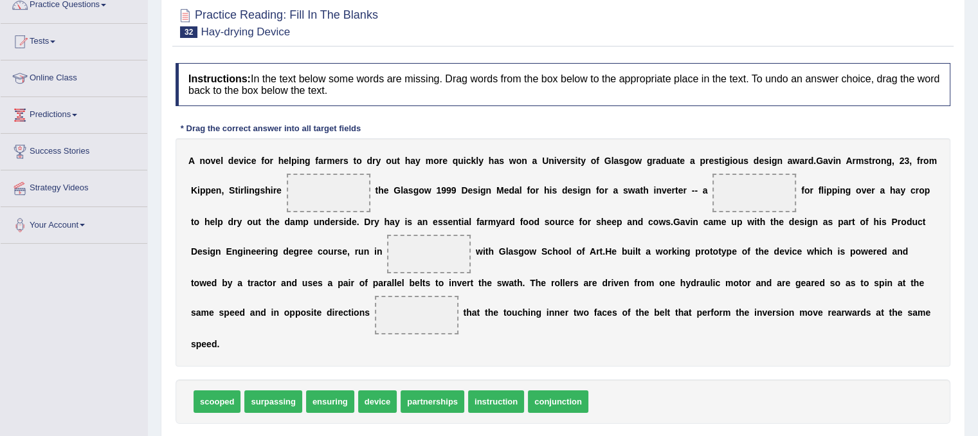
scroll to position [103, 0]
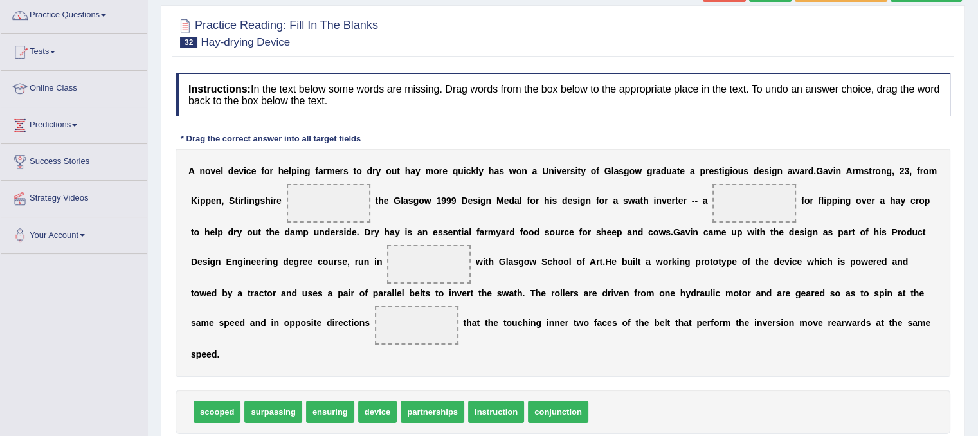
click at [374, 392] on div "scooped surpassing ensuring device partnerships instruction conjunction" at bounding box center [562, 412] width 775 height 44
drag, startPoint x: 380, startPoint y: 416, endPoint x: 772, endPoint y: 211, distance: 442.5
click at [427, 416] on span "instruction" at bounding box center [453, 411] width 56 height 22
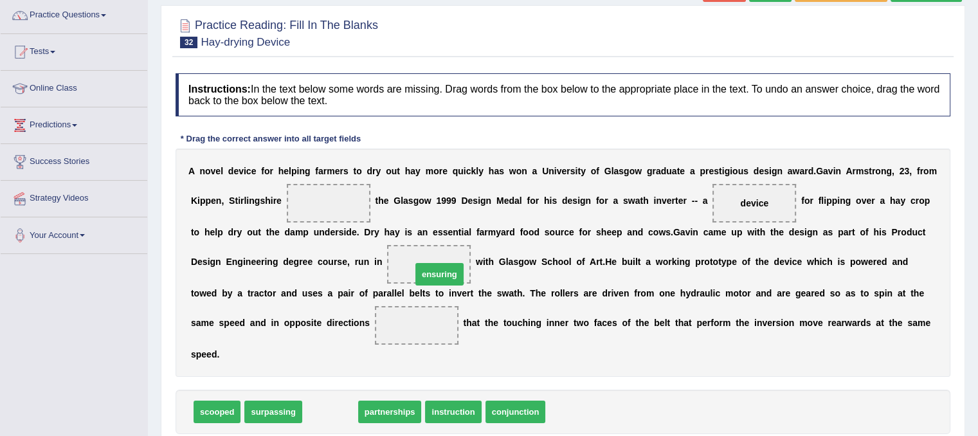
drag, startPoint x: 316, startPoint y: 412, endPoint x: 426, endPoint y: 274, distance: 175.7
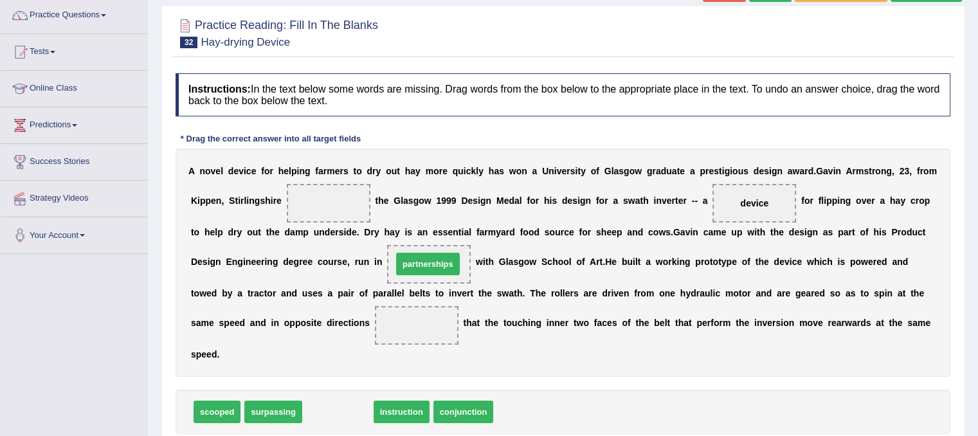
drag, startPoint x: 348, startPoint y: 415, endPoint x: 438, endPoint y: 265, distance: 174.2
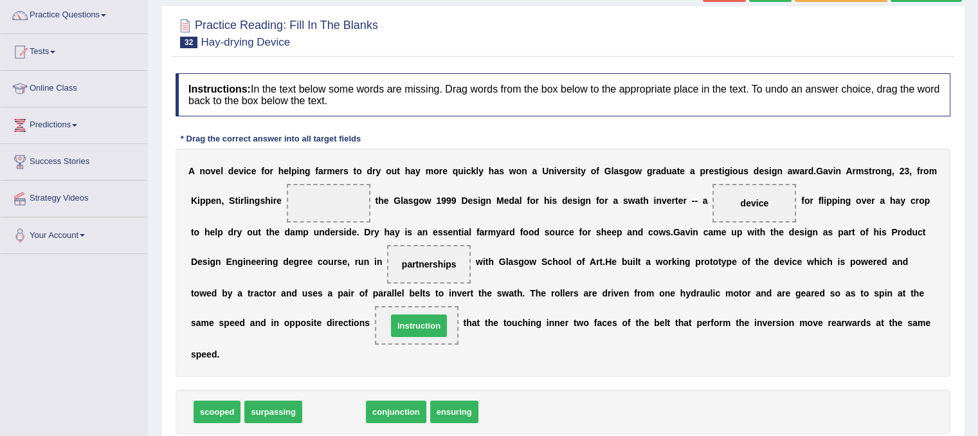
drag, startPoint x: 342, startPoint y: 416, endPoint x: 427, endPoint y: 330, distance: 120.9
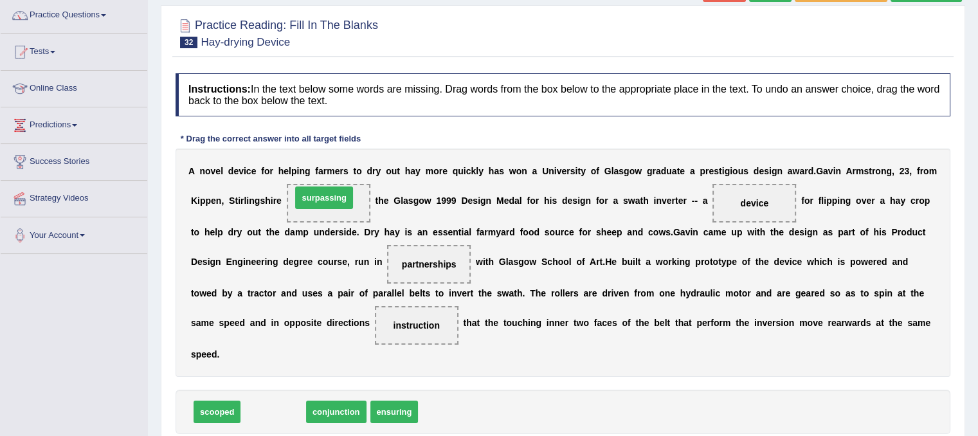
drag, startPoint x: 267, startPoint y: 414, endPoint x: 317, endPoint y: 199, distance: 221.1
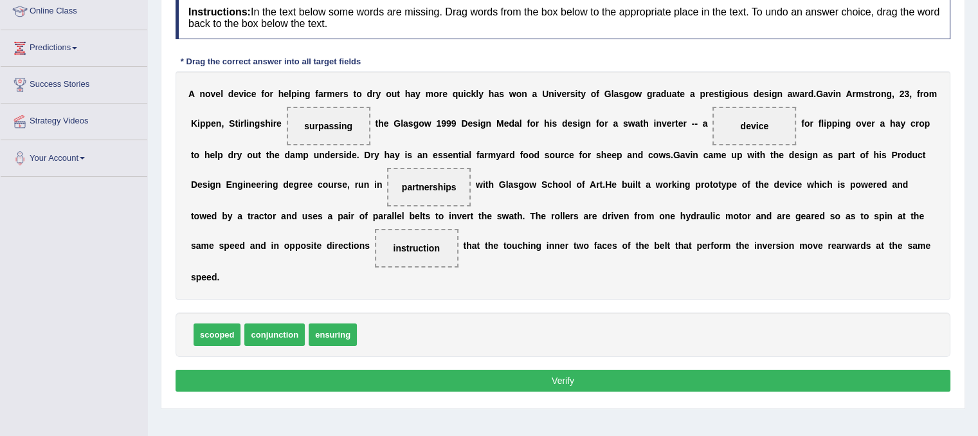
scroll to position [186, 0]
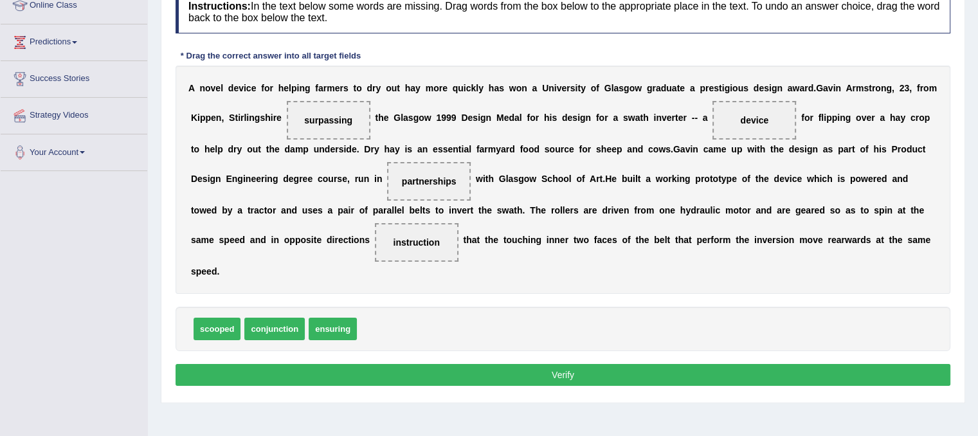
click at [822, 366] on button "Verify" at bounding box center [562, 375] width 775 height 22
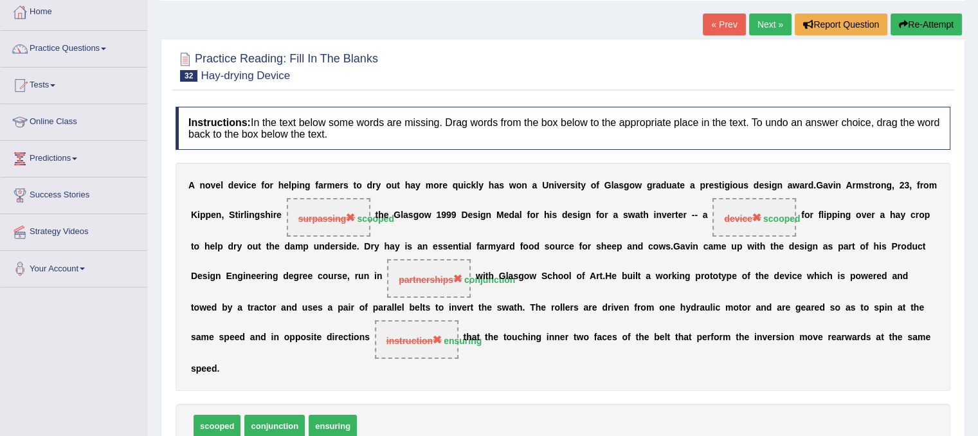
scroll to position [0, 0]
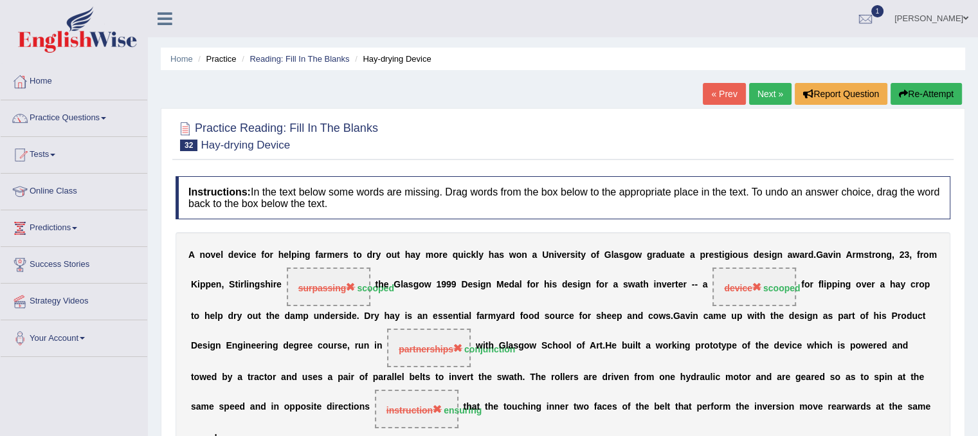
click at [912, 89] on button "Re-Attempt" at bounding box center [925, 94] width 71 height 22
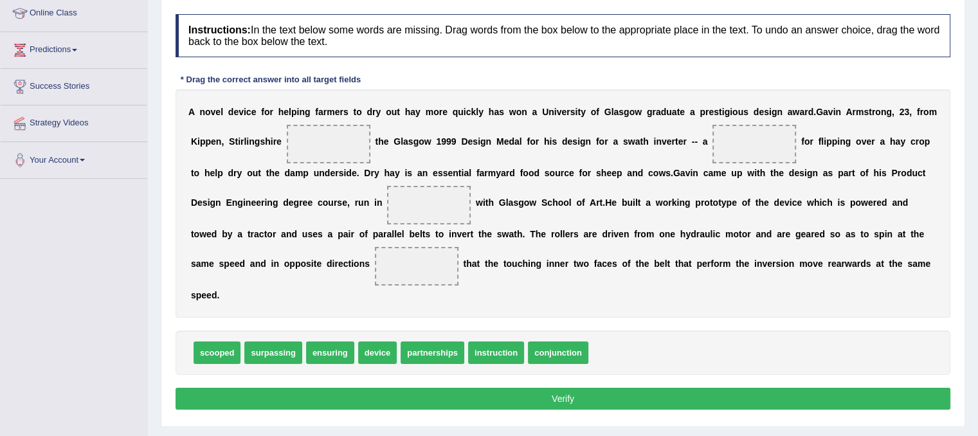
scroll to position [177, 0]
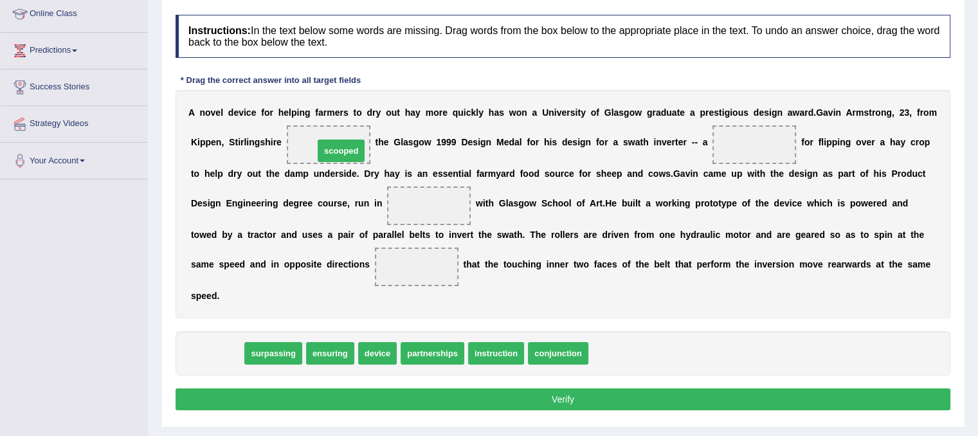
drag, startPoint x: 210, startPoint y: 351, endPoint x: 334, endPoint y: 148, distance: 237.5
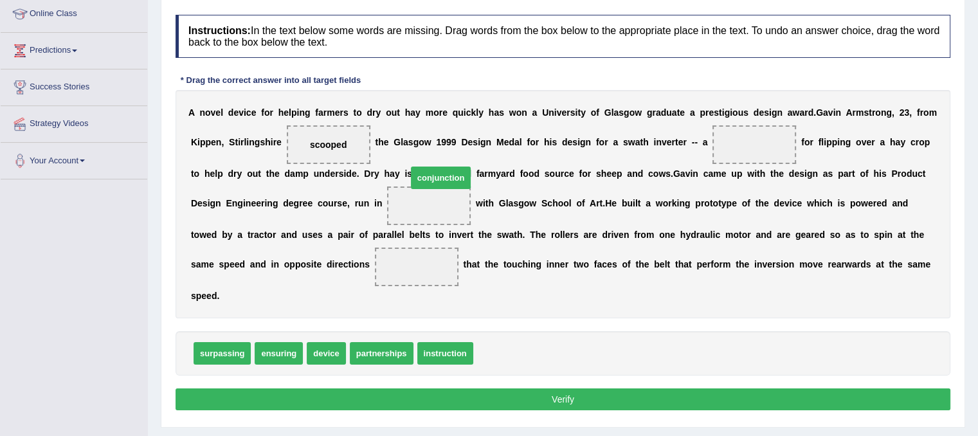
drag, startPoint x: 493, startPoint y: 354, endPoint x: 427, endPoint y: 178, distance: 187.6
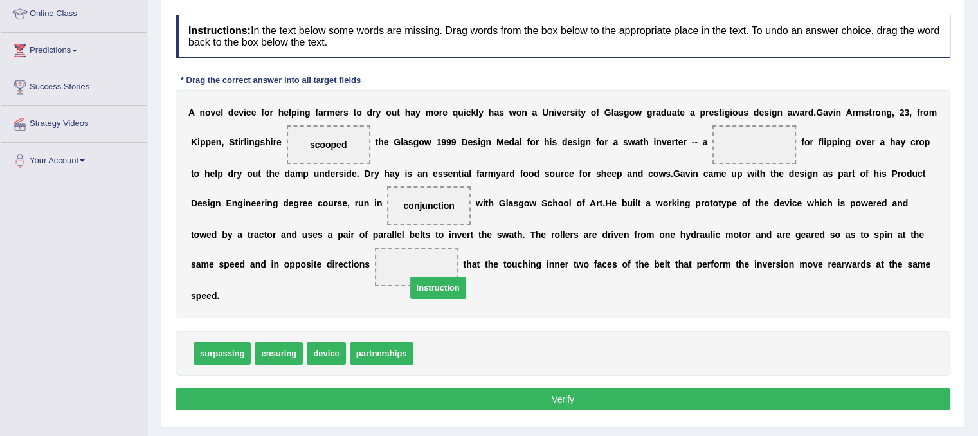
drag, startPoint x: 426, startPoint y: 353, endPoint x: 417, endPoint y: 281, distance: 72.5
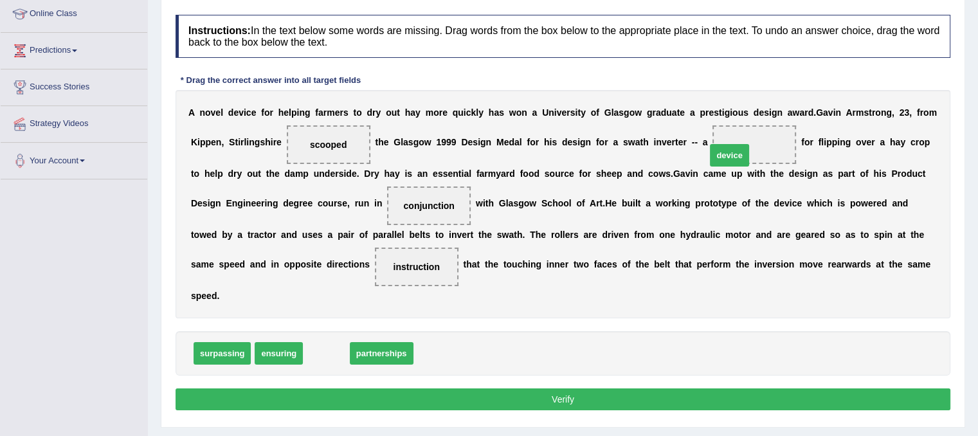
drag, startPoint x: 331, startPoint y: 354, endPoint x: 735, endPoint y: 156, distance: 450.5
click at [638, 396] on button "Verify" at bounding box center [562, 399] width 775 height 22
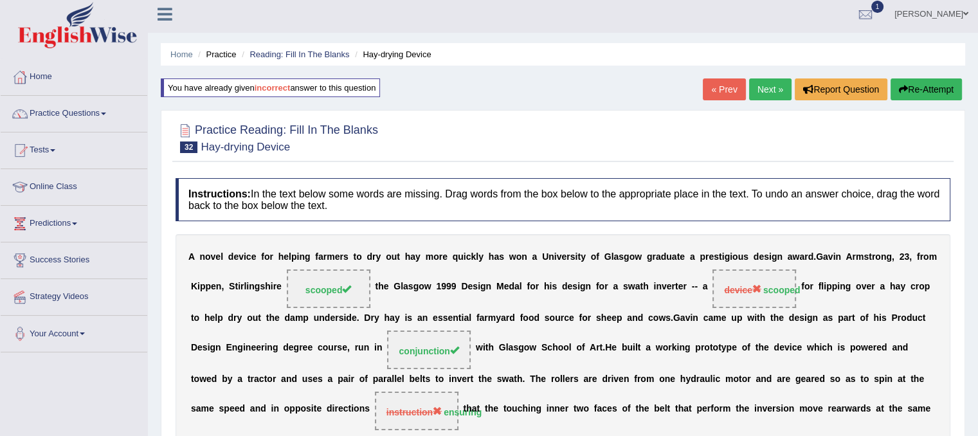
scroll to position [0, 0]
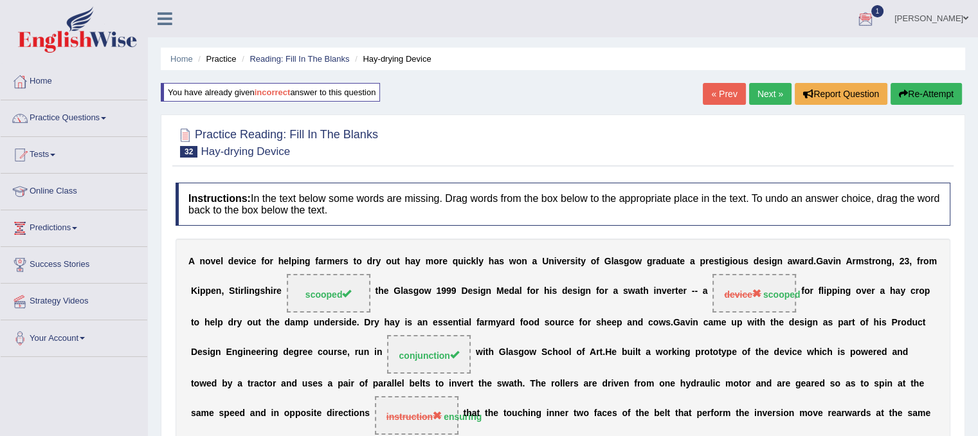
click at [923, 91] on button "Re-Attempt" at bounding box center [925, 94] width 71 height 22
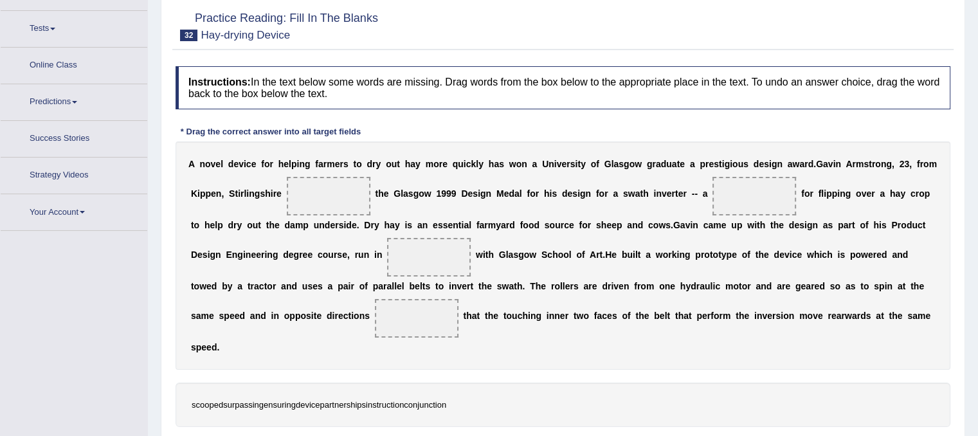
scroll to position [143, 0]
